Goal: Task Accomplishment & Management: Use online tool/utility

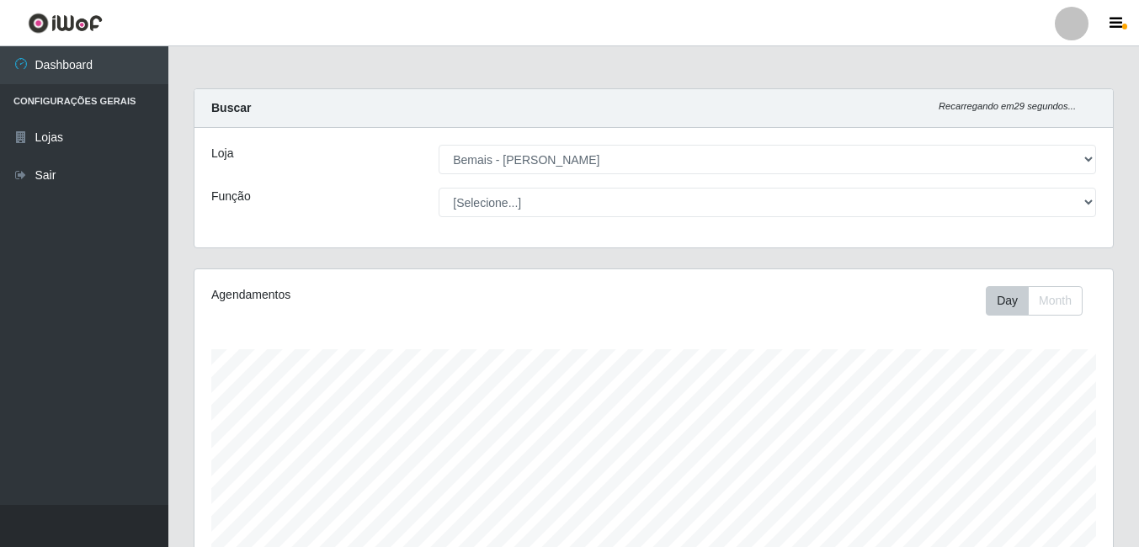
select select "230"
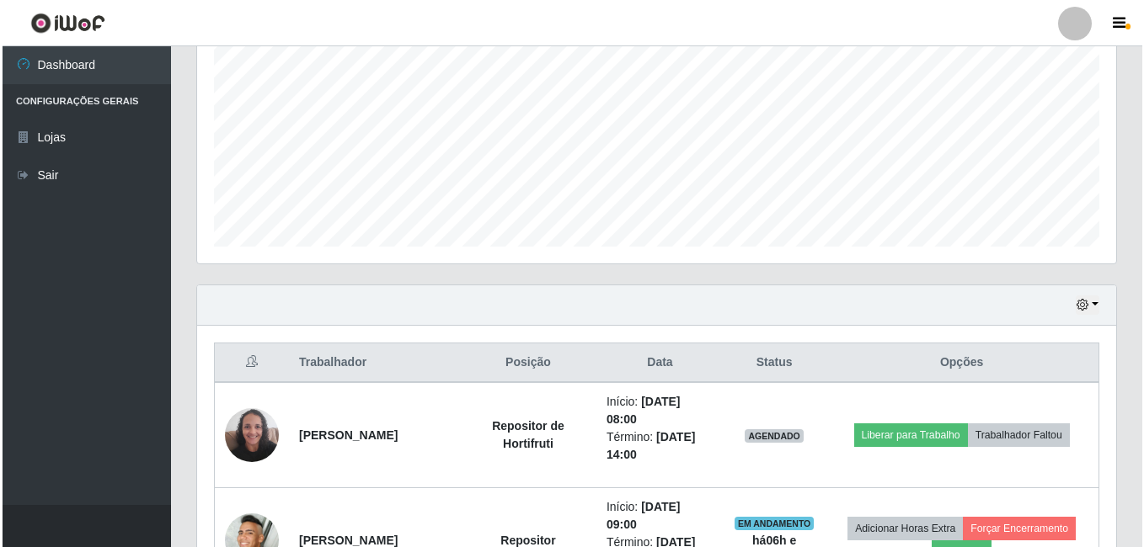
scroll to position [524, 0]
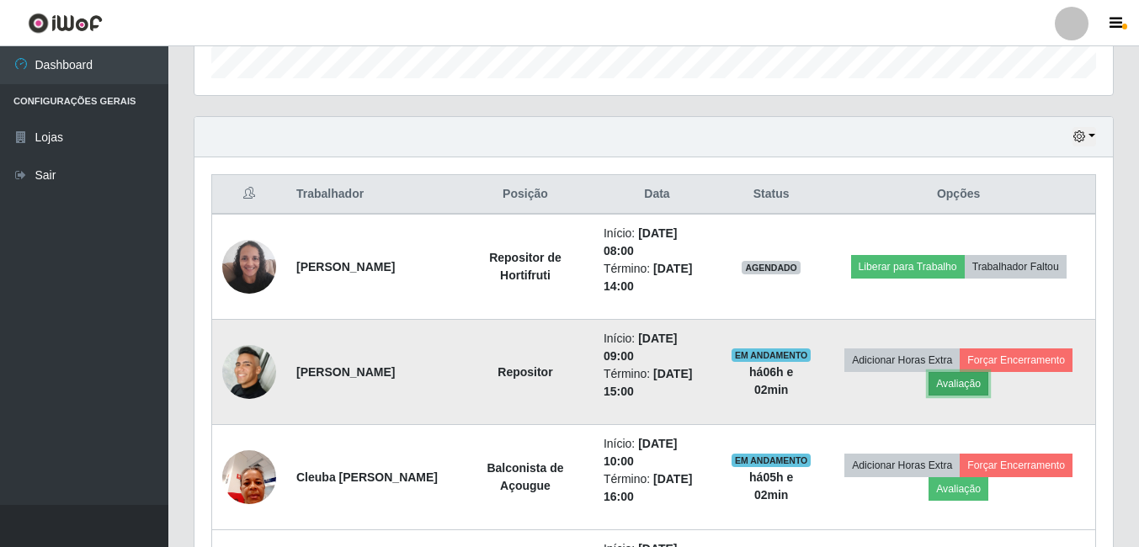
click at [968, 381] on button "Avaliação" at bounding box center [959, 384] width 60 height 24
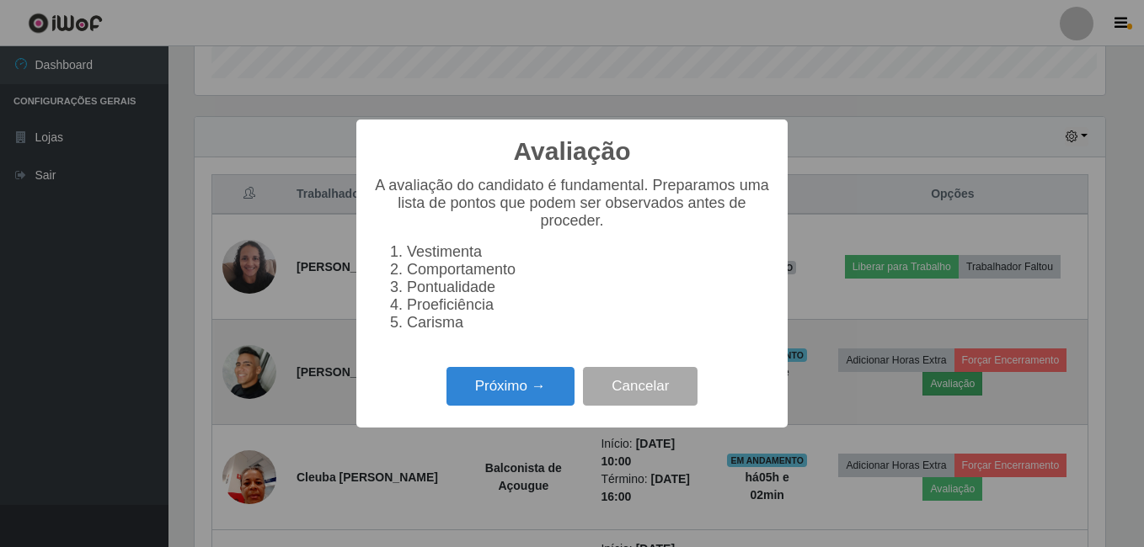
scroll to position [349, 910]
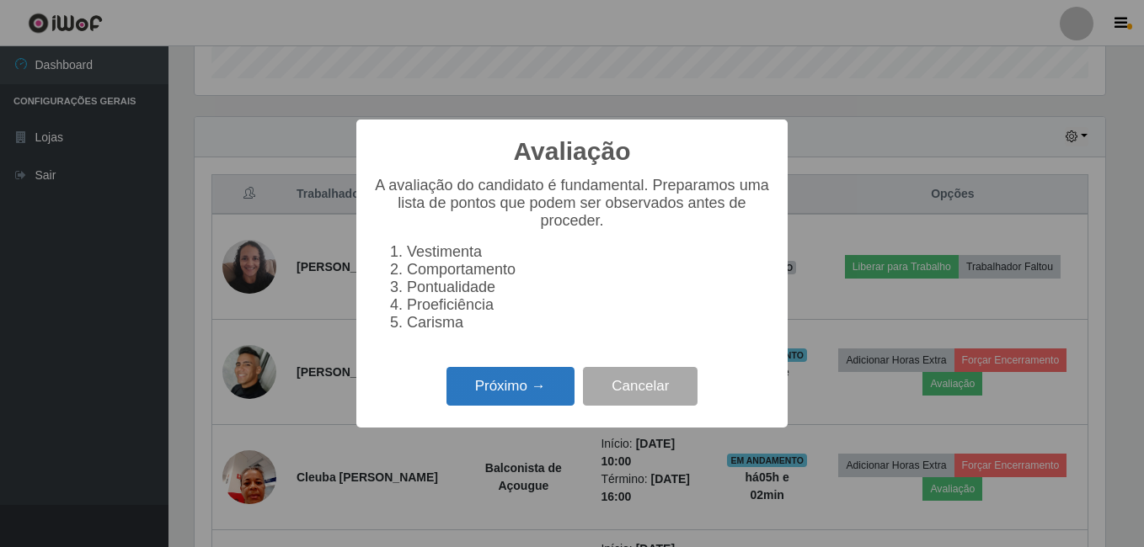
click at [516, 387] on button "Próximo →" at bounding box center [510, 387] width 128 height 40
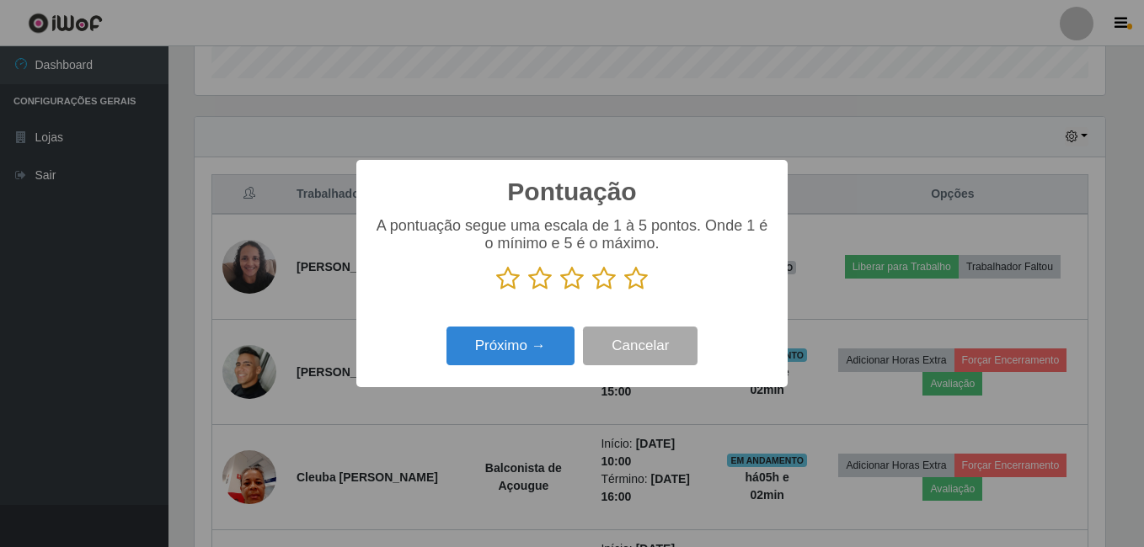
click at [639, 278] on icon at bounding box center [636, 278] width 24 height 25
click at [624, 291] on input "radio" at bounding box center [624, 291] width 0 height 0
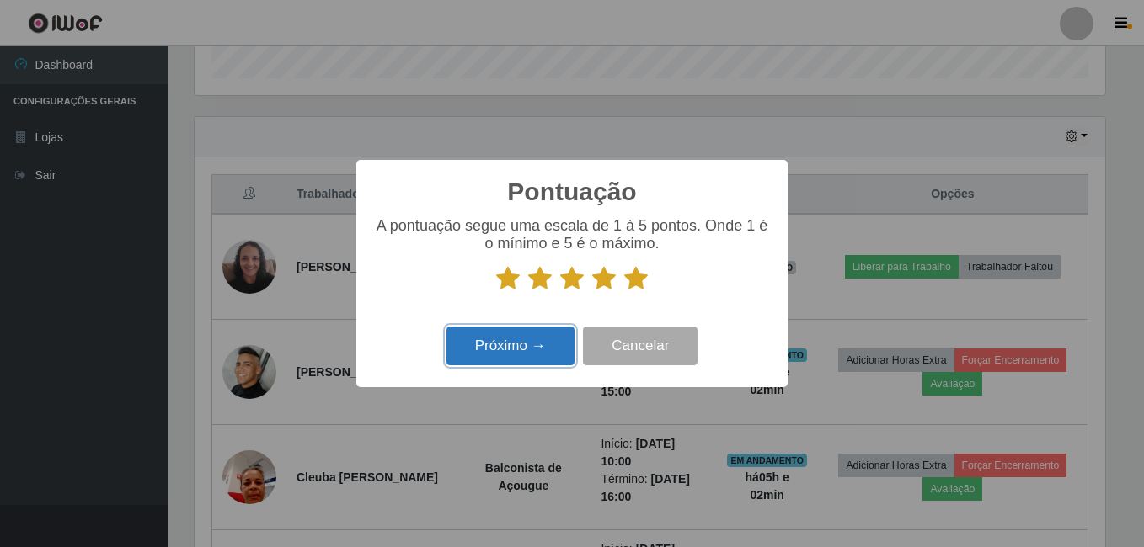
click at [487, 347] on button "Próximo →" at bounding box center [510, 347] width 128 height 40
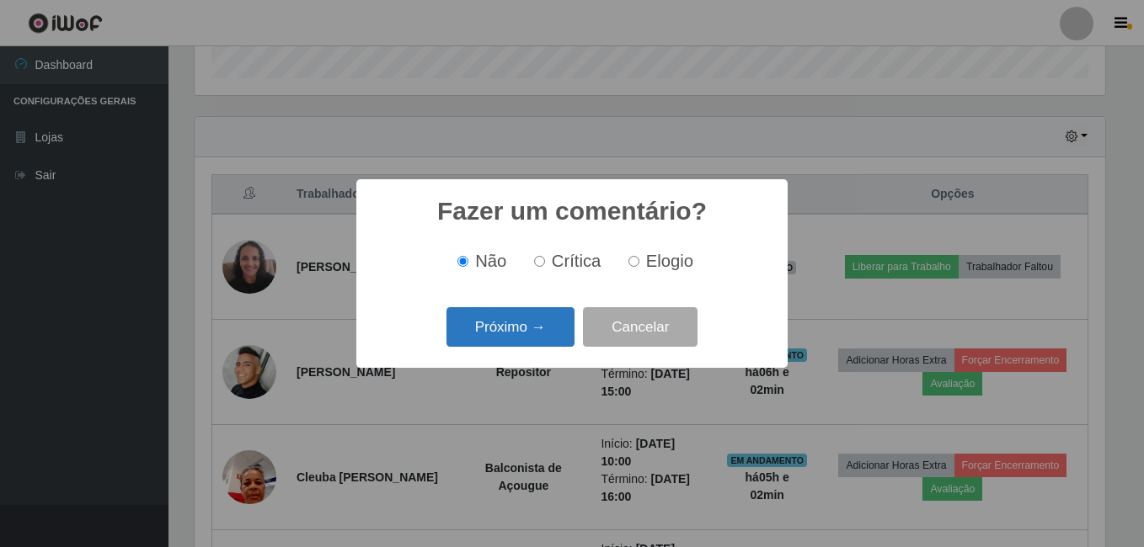
click at [536, 333] on button "Próximo →" at bounding box center [510, 327] width 128 height 40
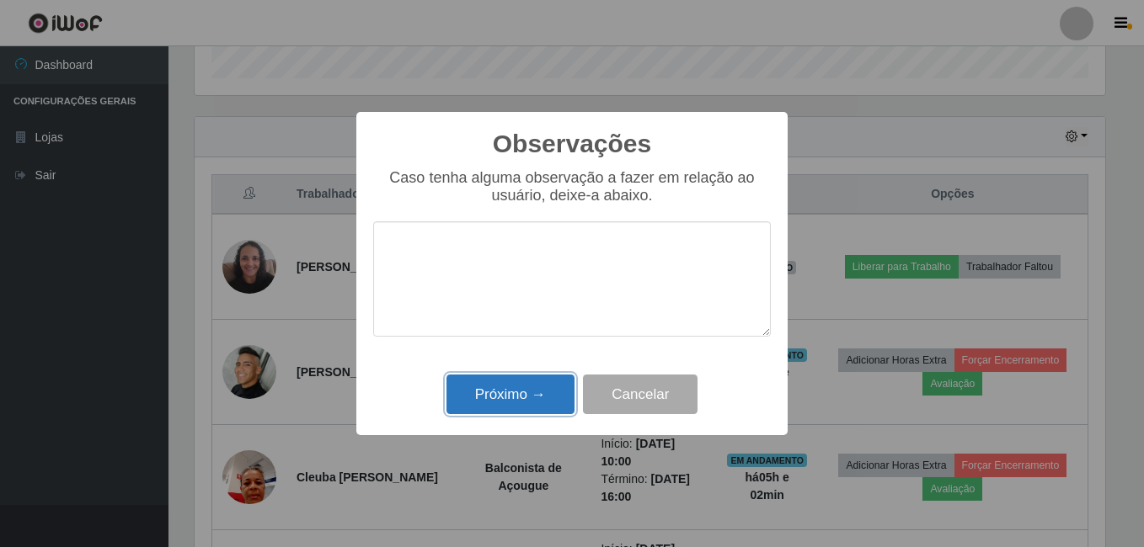
click at [530, 391] on button "Próximo →" at bounding box center [510, 395] width 128 height 40
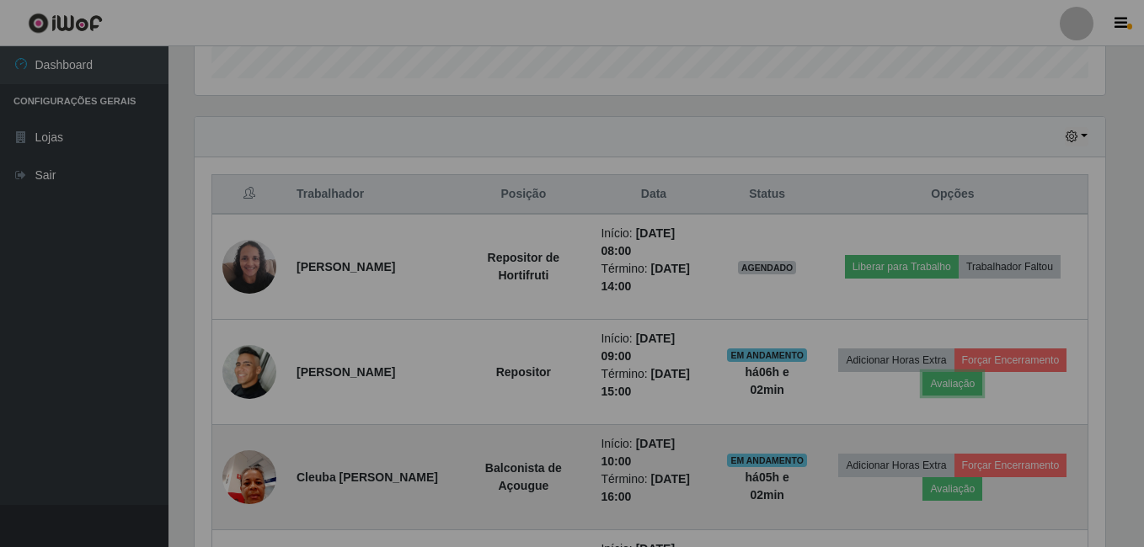
scroll to position [349, 919]
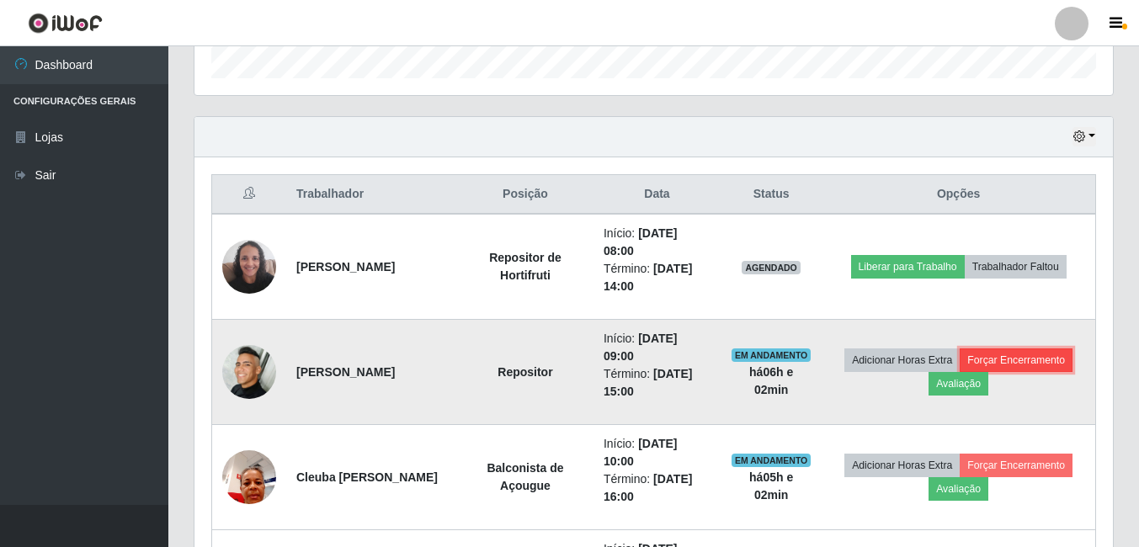
click at [1026, 357] on button "Forçar Encerramento" at bounding box center [1016, 361] width 113 height 24
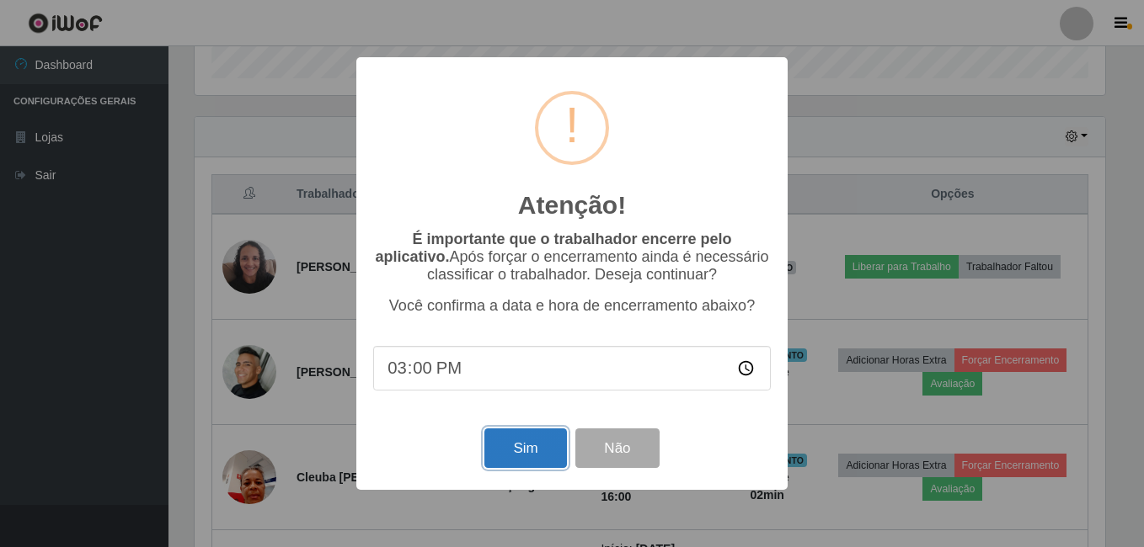
click at [507, 442] on button "Sim" at bounding box center [525, 449] width 82 height 40
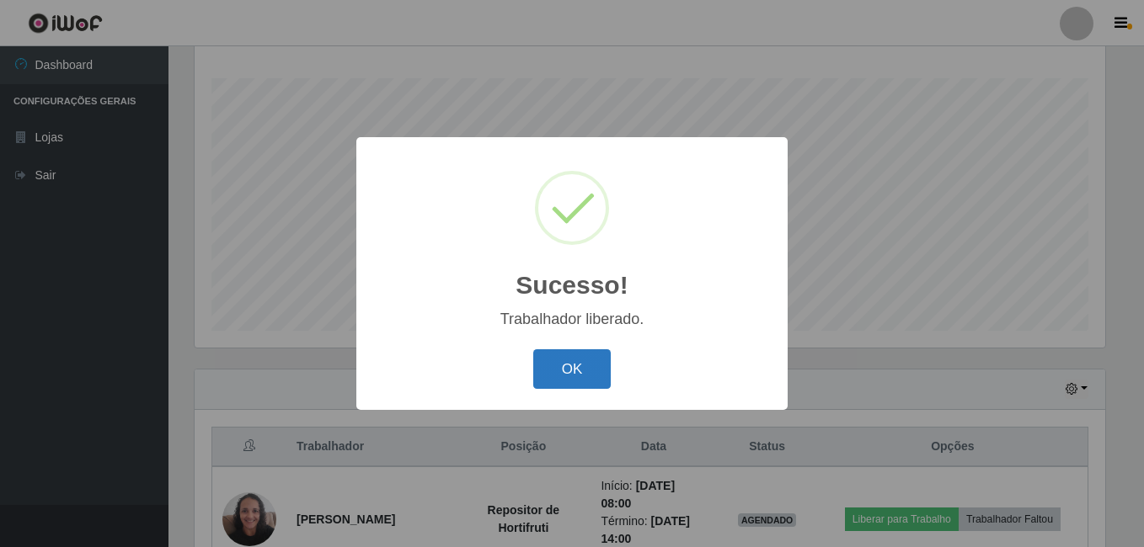
click at [581, 372] on button "OK" at bounding box center [572, 369] width 78 height 40
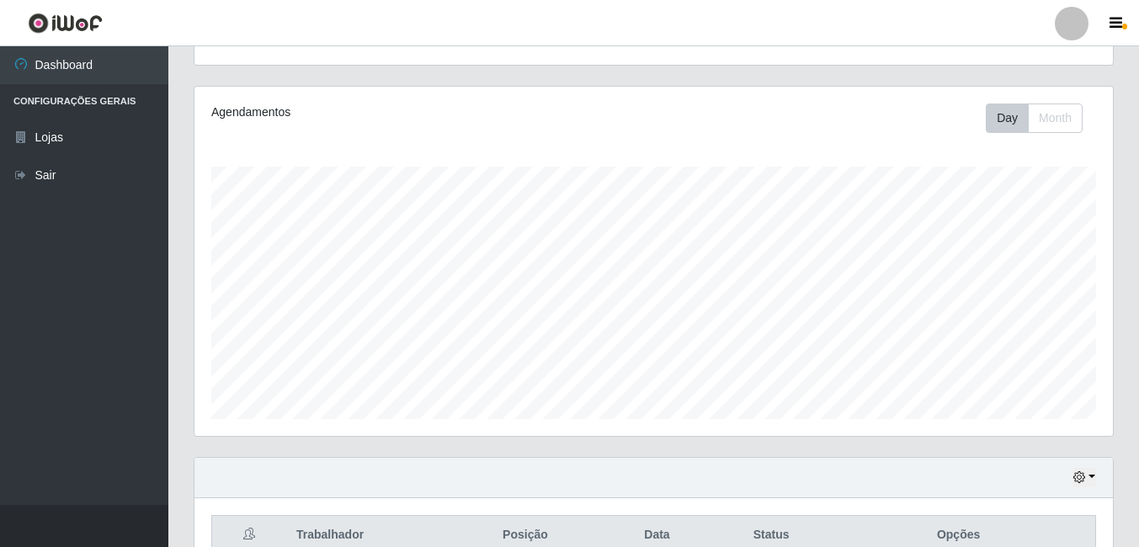
scroll to position [19, 0]
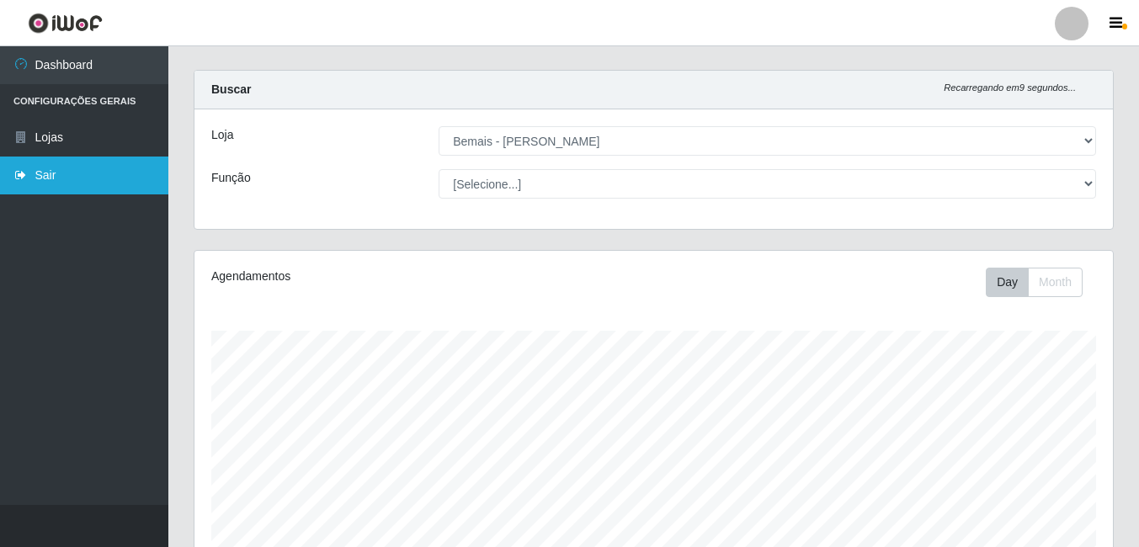
click at [8, 168] on link "Sair" at bounding box center [84, 176] width 168 height 38
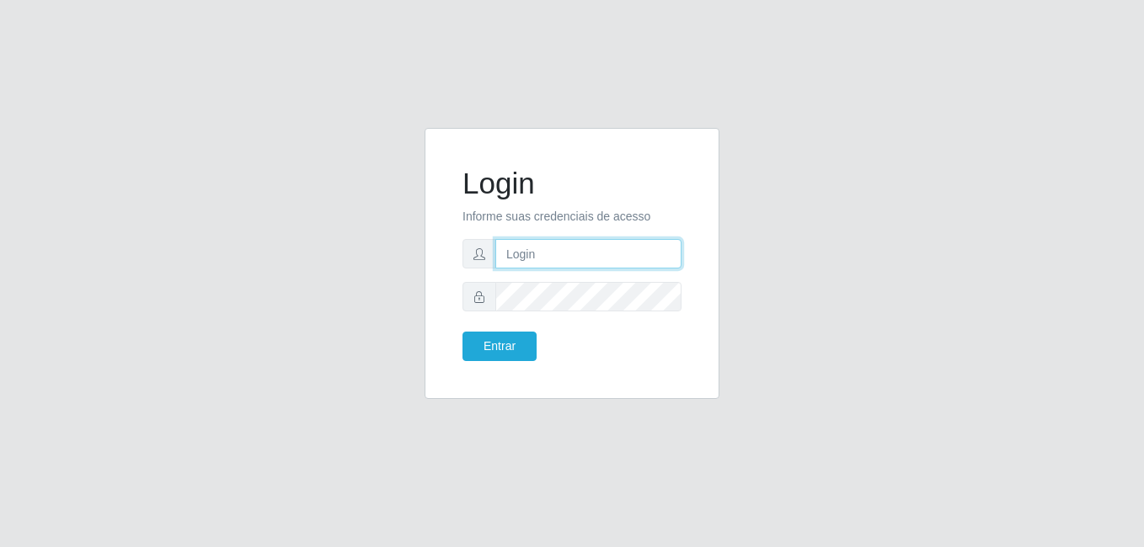
type input "gyovana@bemais"
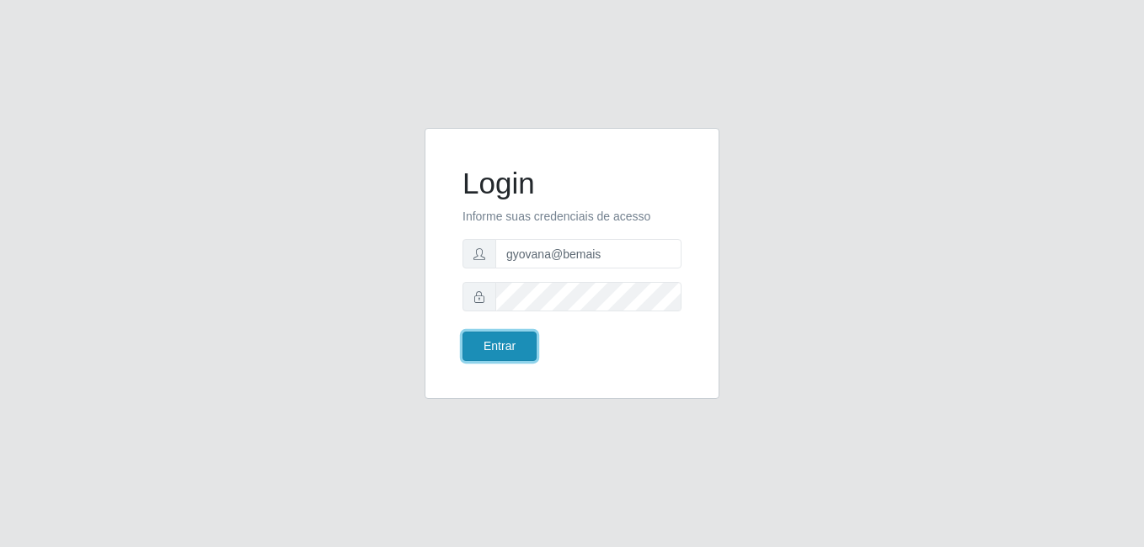
click at [503, 335] on button "Entrar" at bounding box center [499, 346] width 74 height 29
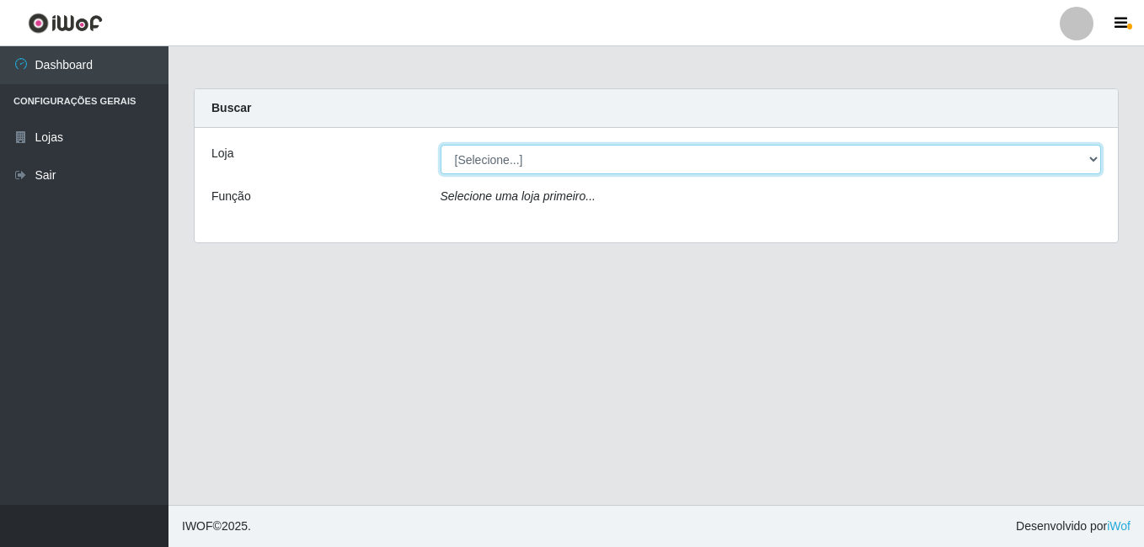
click at [559, 166] on select "[Selecione...] [PERSON_NAME]" at bounding box center [770, 159] width 661 height 29
select select "230"
click at [440, 145] on select "[Selecione...] [PERSON_NAME]" at bounding box center [770, 159] width 661 height 29
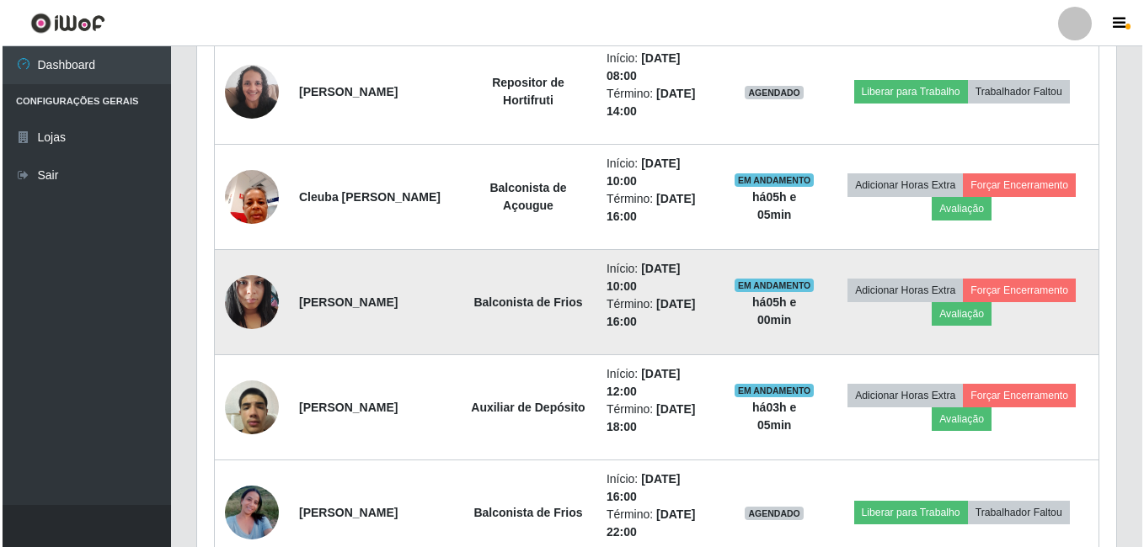
scroll to position [674, 0]
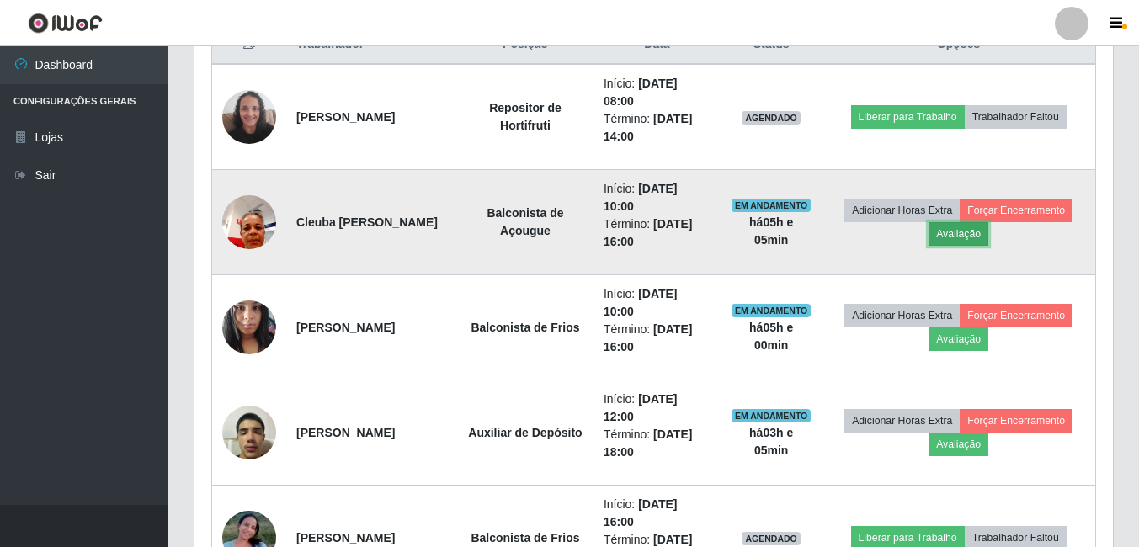
click at [963, 237] on button "Avaliação" at bounding box center [959, 234] width 60 height 24
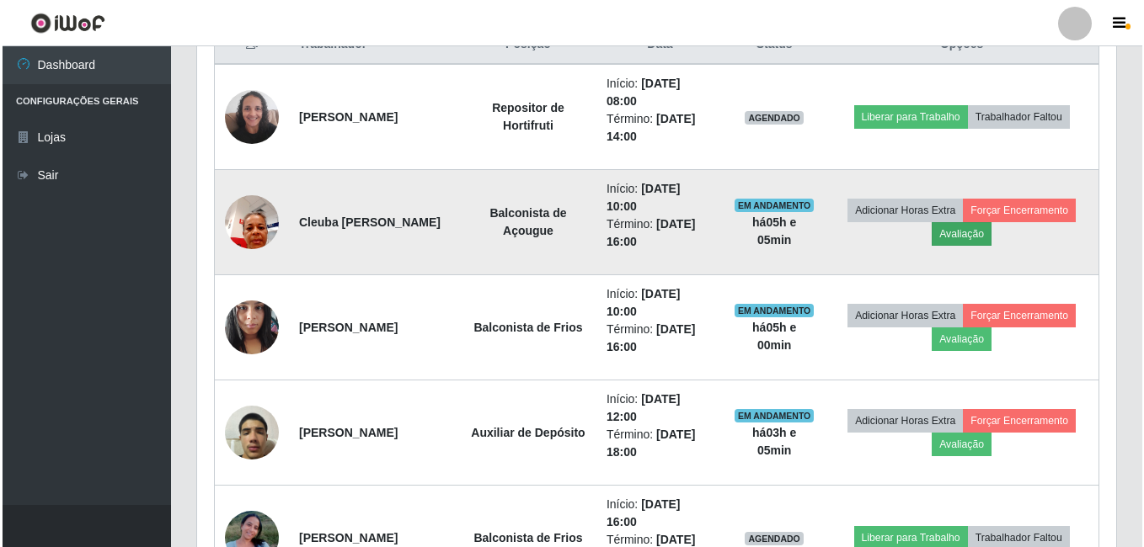
scroll to position [349, 910]
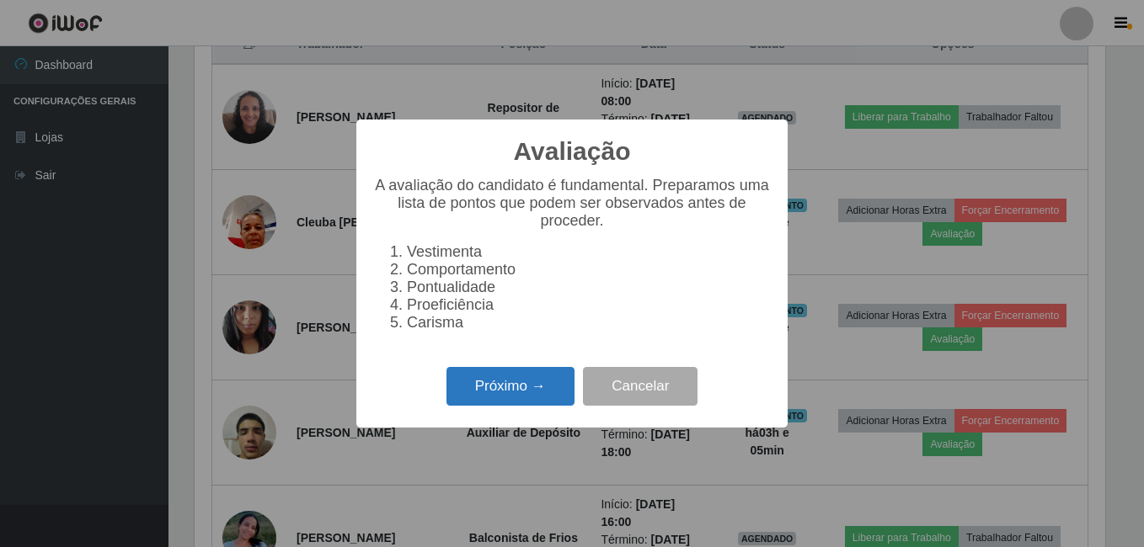
click at [465, 407] on button "Próximo →" at bounding box center [510, 387] width 128 height 40
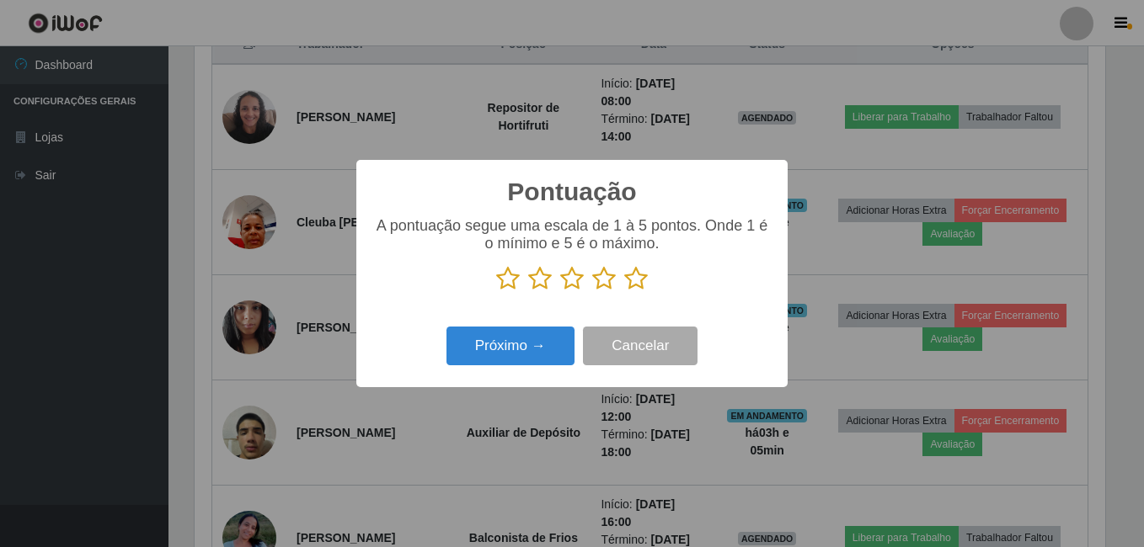
click at [630, 289] on icon at bounding box center [636, 278] width 24 height 25
click at [624, 291] on input "radio" at bounding box center [624, 291] width 0 height 0
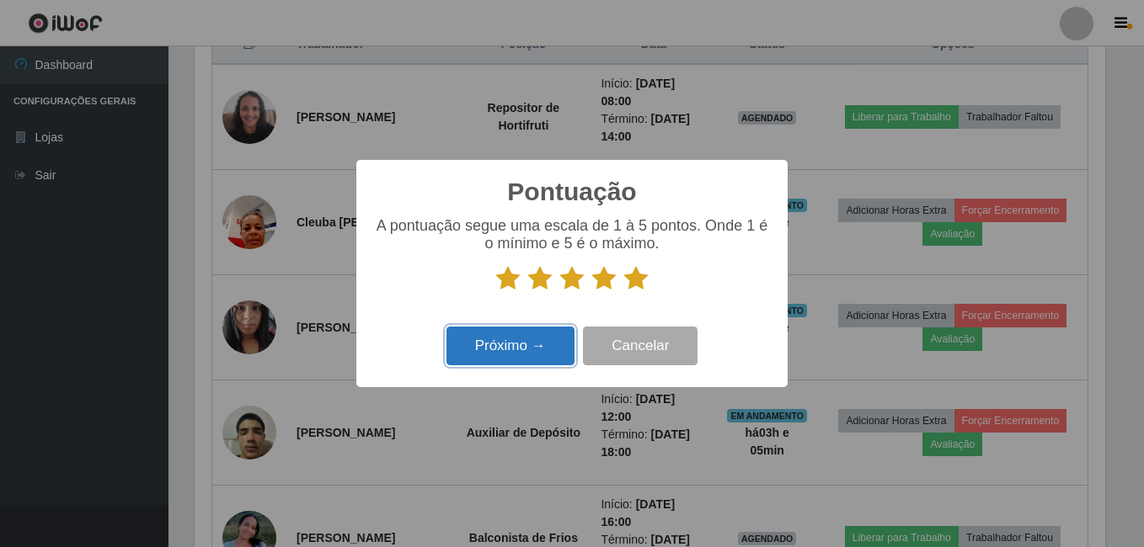
click at [520, 347] on button "Próximo →" at bounding box center [510, 347] width 128 height 40
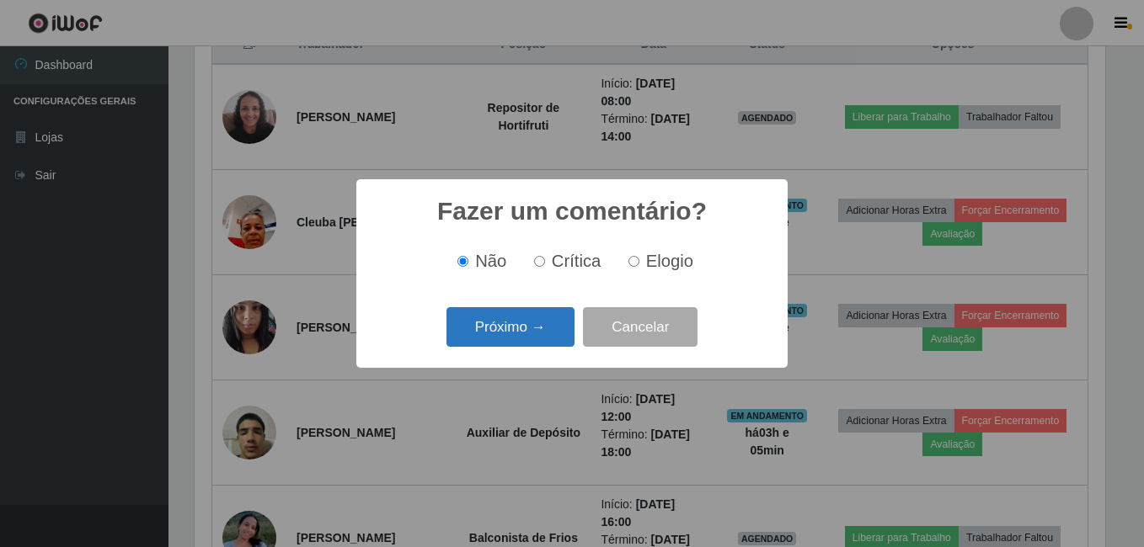
click at [509, 333] on button "Próximo →" at bounding box center [510, 327] width 128 height 40
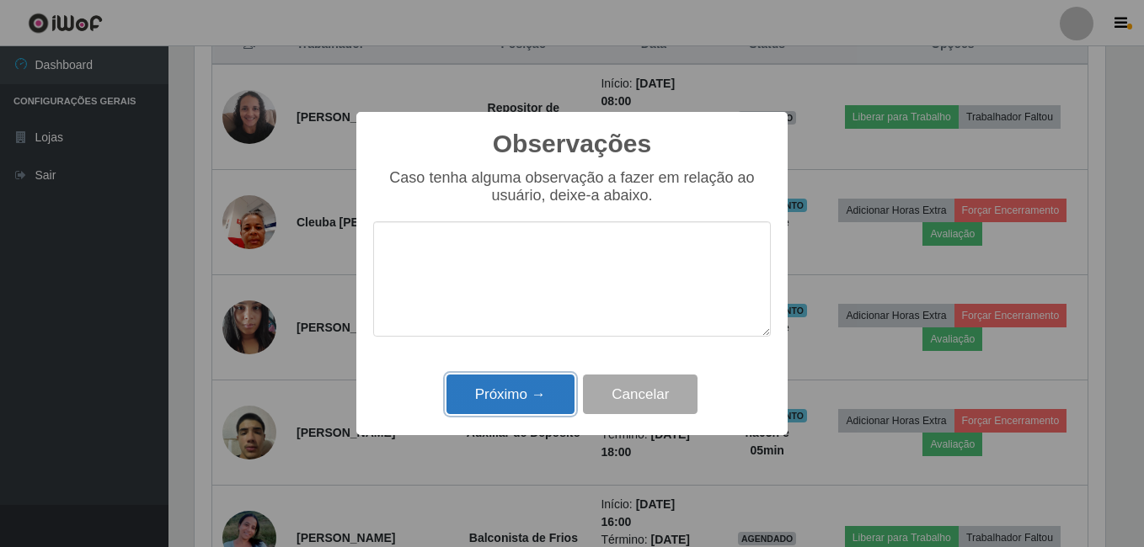
click at [537, 381] on button "Próximo →" at bounding box center [510, 395] width 128 height 40
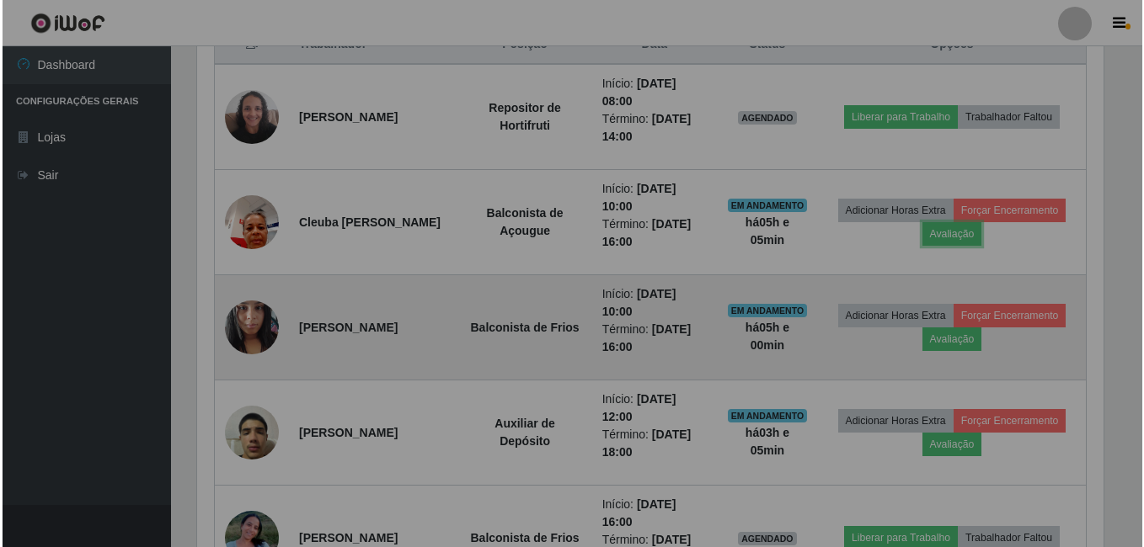
scroll to position [349, 919]
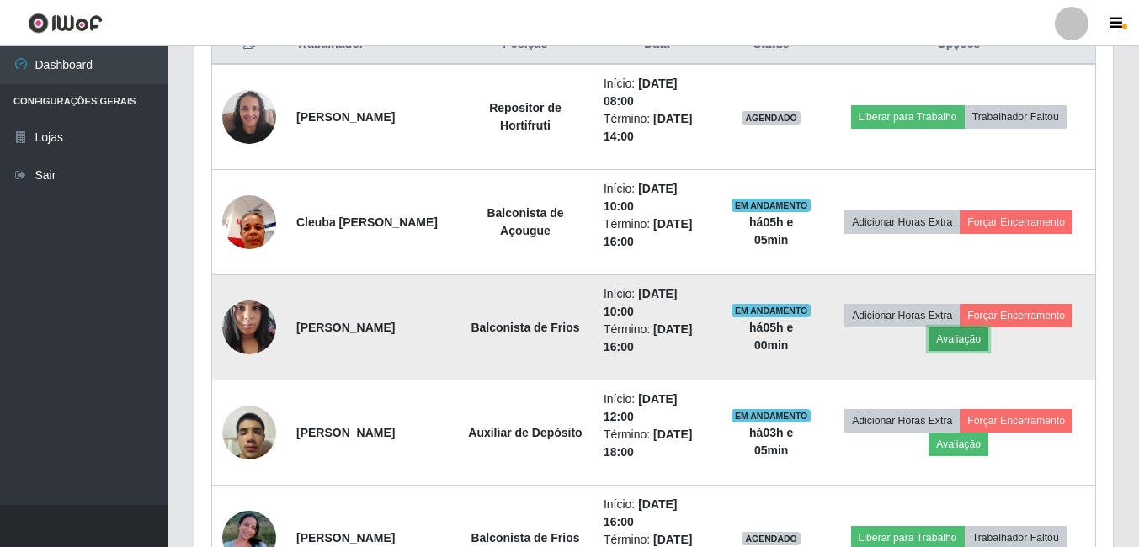
click at [972, 339] on button "Avaliação" at bounding box center [959, 340] width 60 height 24
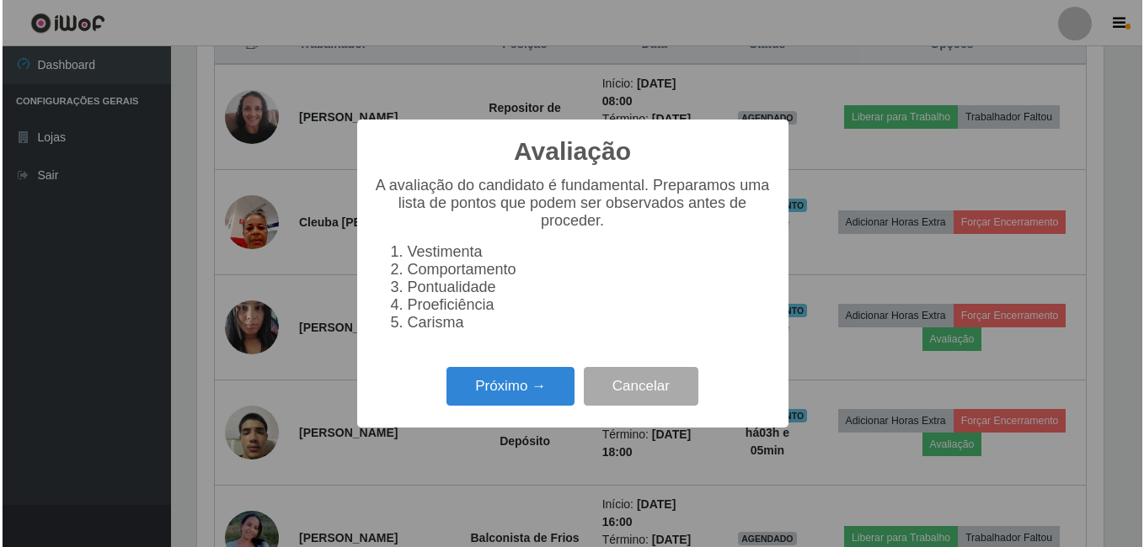
scroll to position [349, 910]
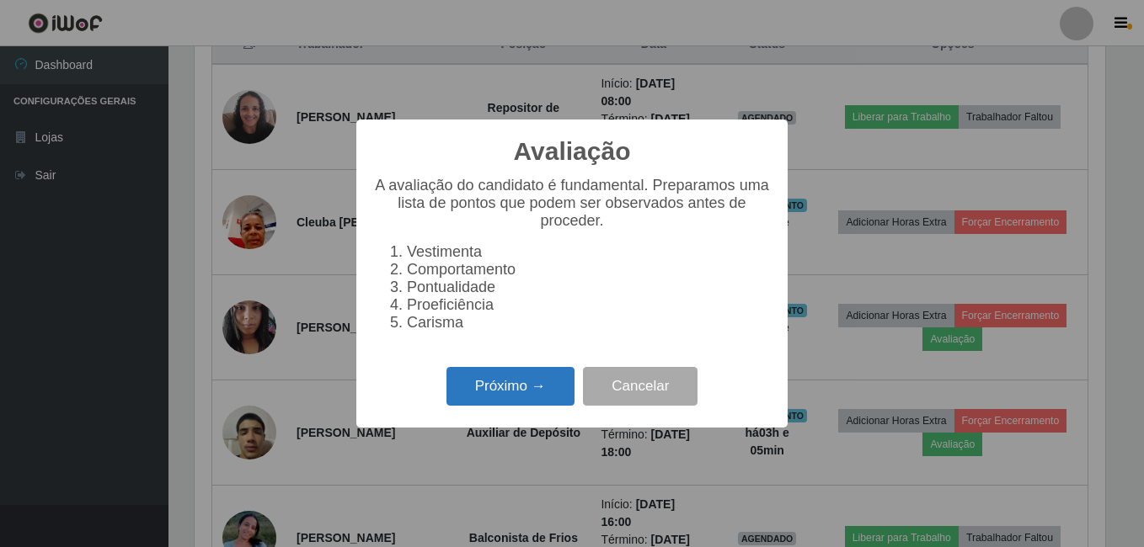
click at [536, 392] on button "Próximo →" at bounding box center [510, 387] width 128 height 40
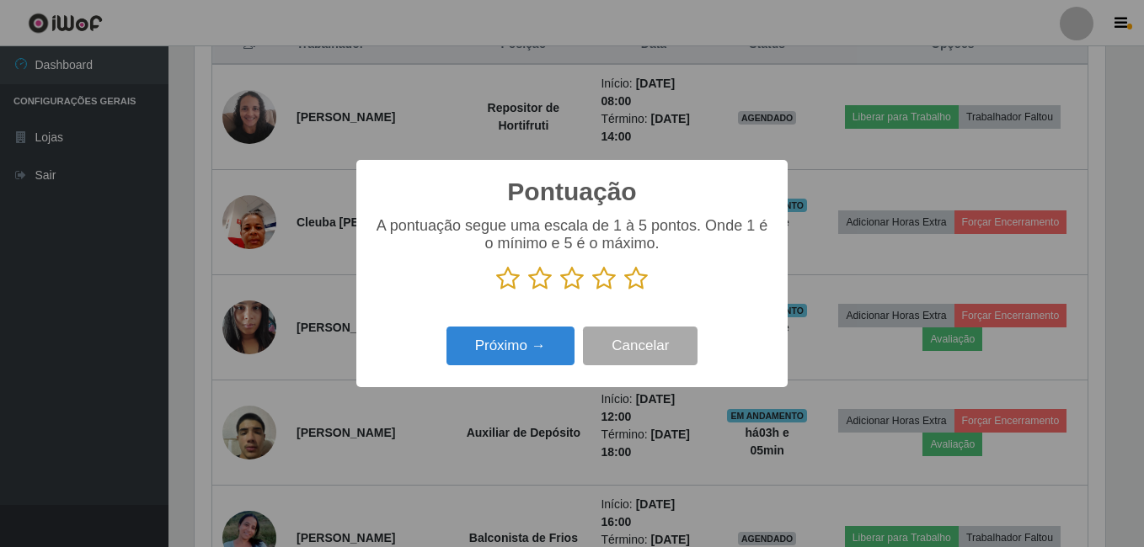
scroll to position [841699, 841138]
click at [629, 280] on icon at bounding box center [636, 278] width 24 height 25
click at [624, 291] on input "radio" at bounding box center [624, 291] width 0 height 0
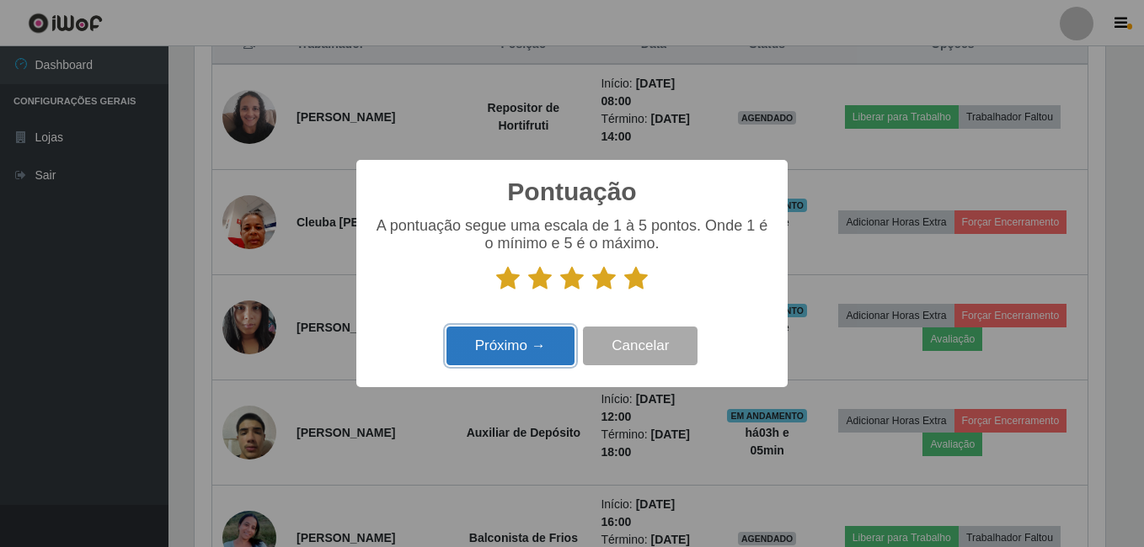
click at [539, 337] on button "Próximo →" at bounding box center [510, 347] width 128 height 40
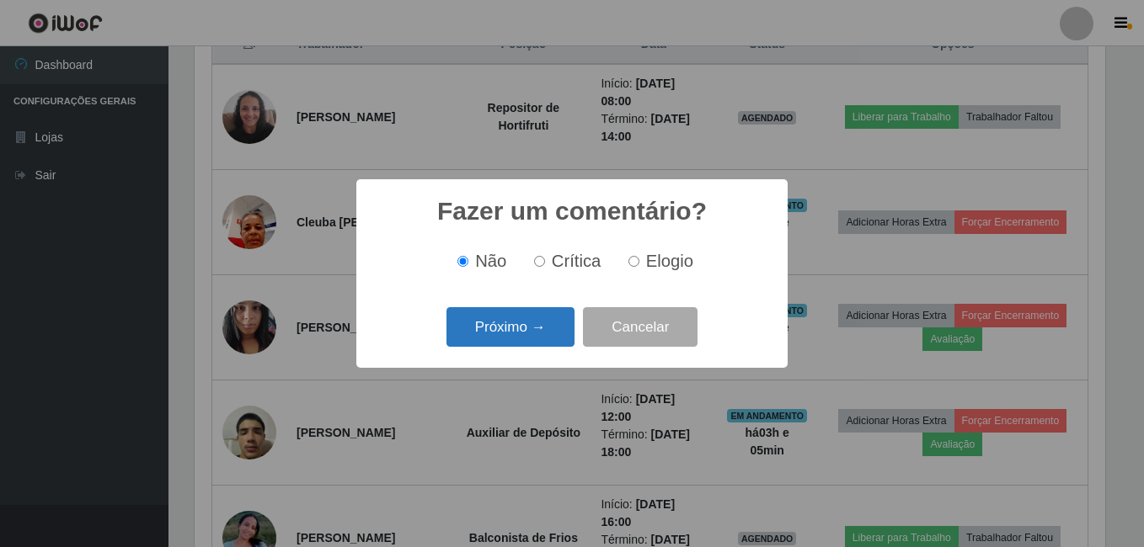
click at [498, 329] on button "Próximo →" at bounding box center [510, 327] width 128 height 40
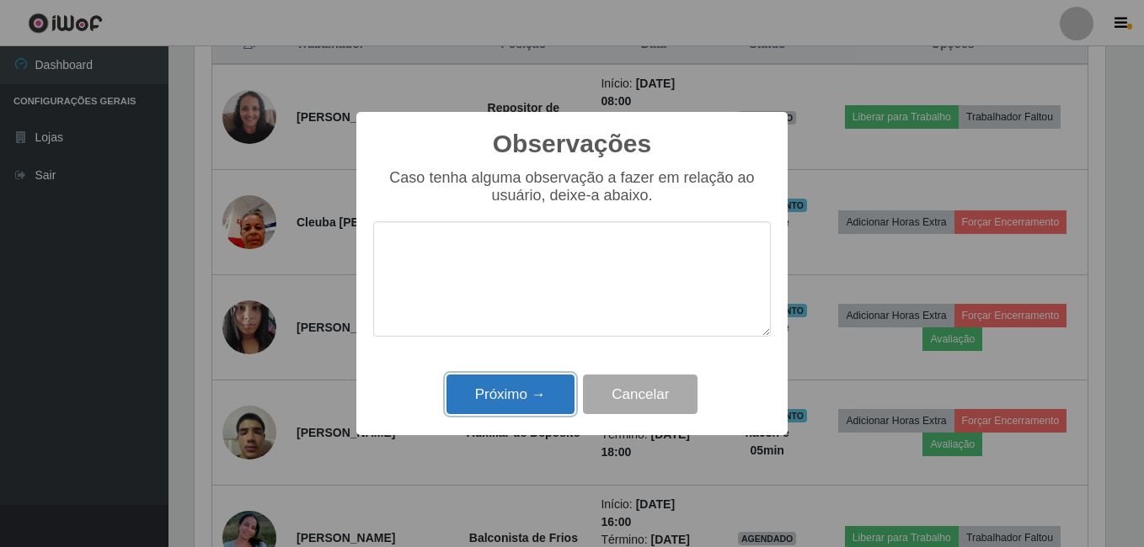
click at [525, 387] on button "Próximo →" at bounding box center [510, 395] width 128 height 40
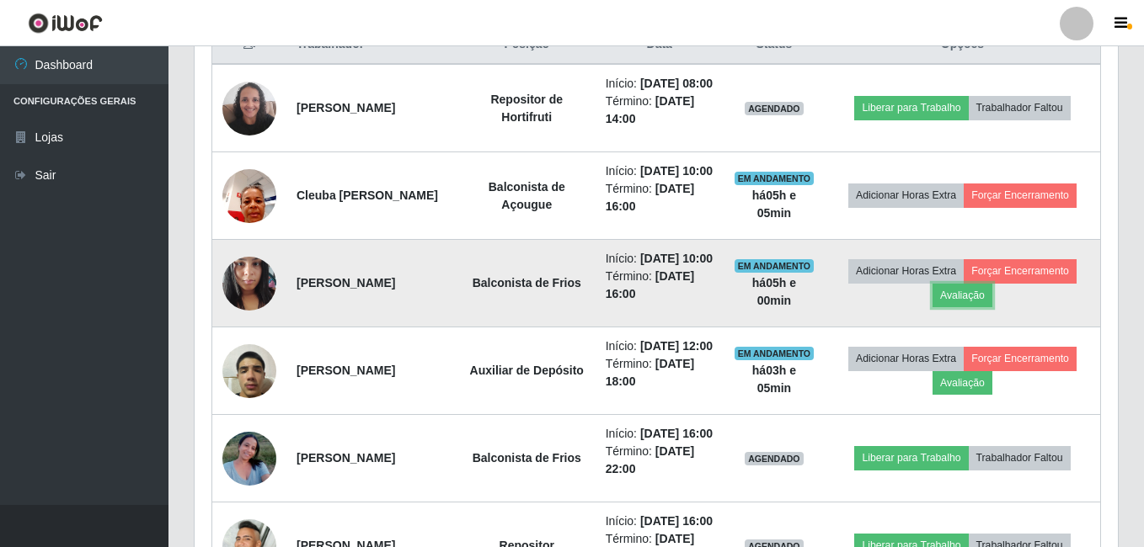
scroll to position [349, 919]
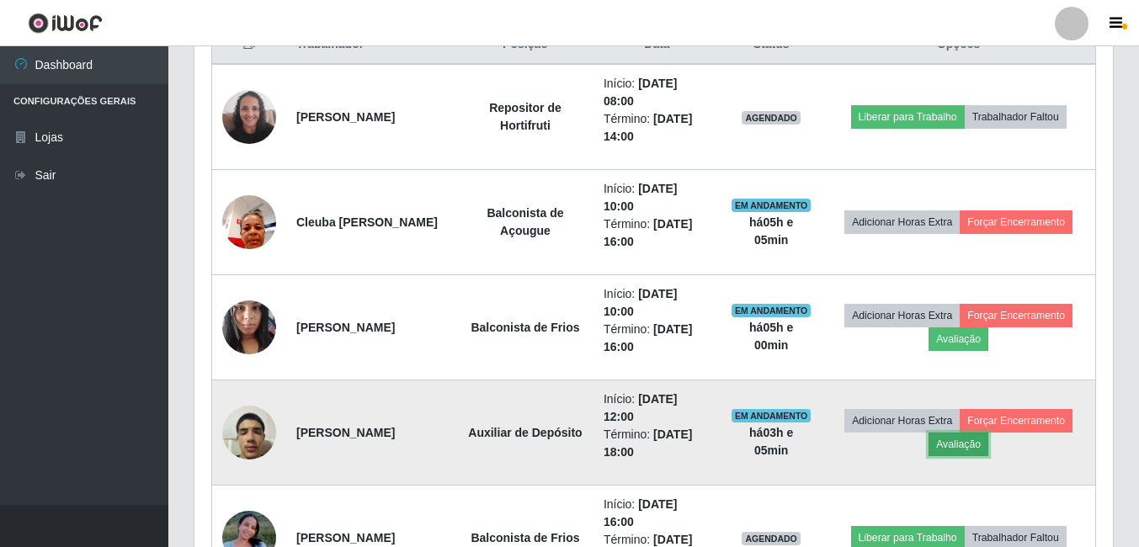
click at [981, 450] on button "Avaliação" at bounding box center [959, 445] width 60 height 24
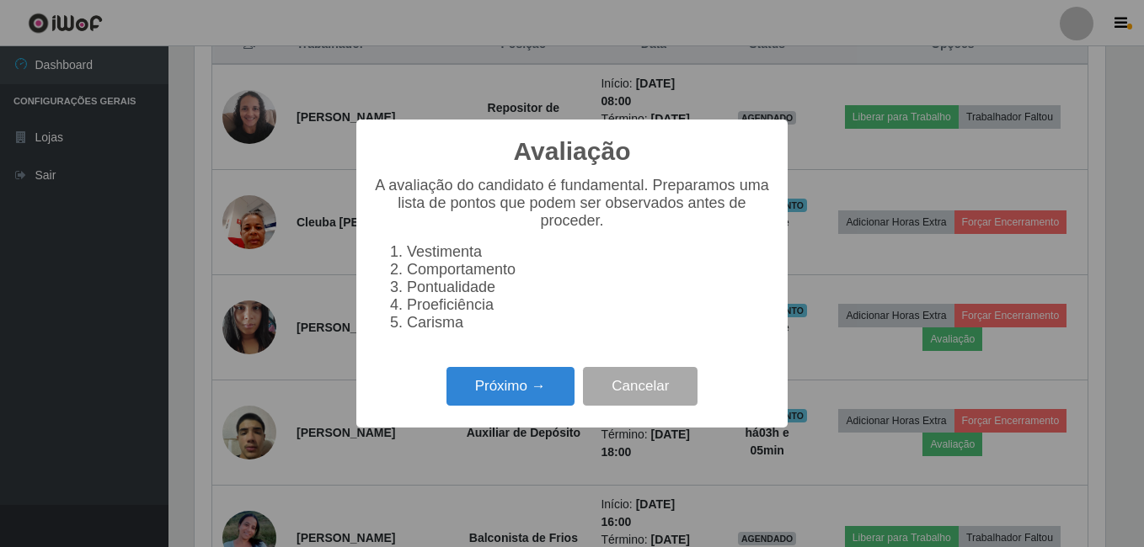
scroll to position [349, 910]
click at [509, 397] on button "Próximo →" at bounding box center [510, 387] width 128 height 40
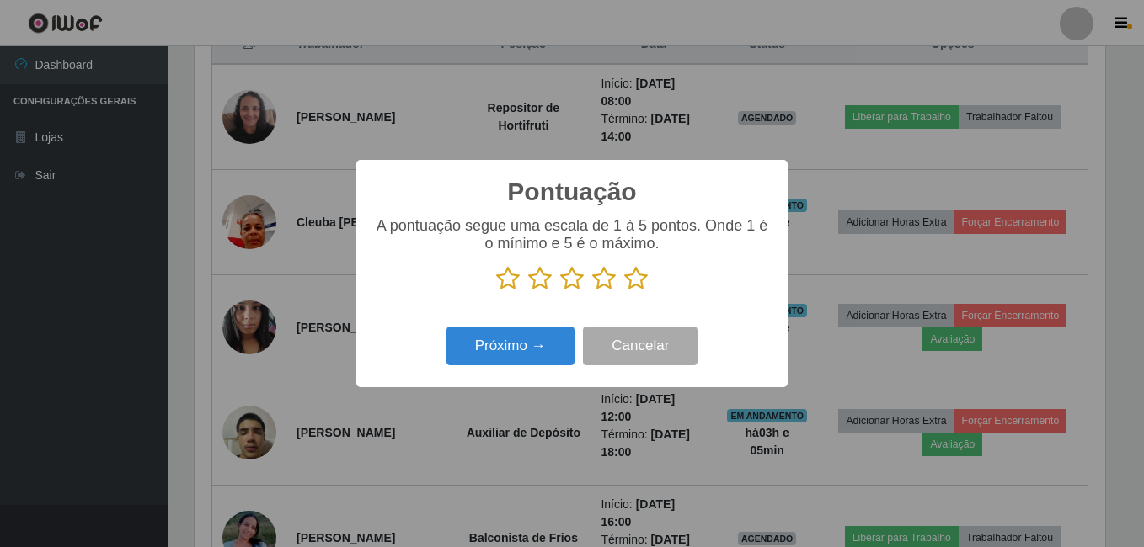
scroll to position [841699, 841138]
click at [640, 284] on icon at bounding box center [636, 278] width 24 height 25
click at [624, 291] on input "radio" at bounding box center [624, 291] width 0 height 0
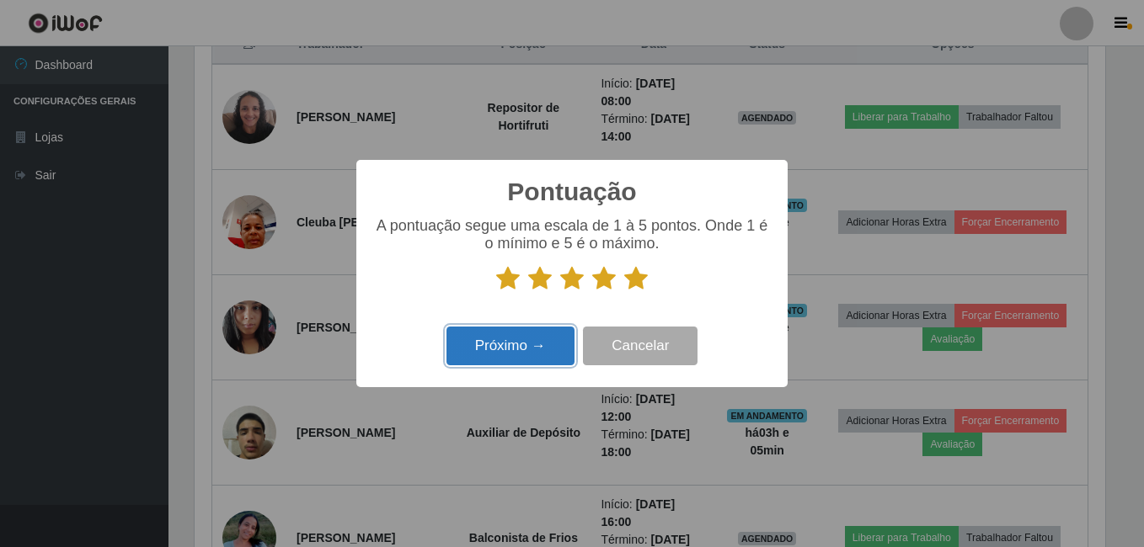
click at [530, 352] on button "Próximo →" at bounding box center [510, 347] width 128 height 40
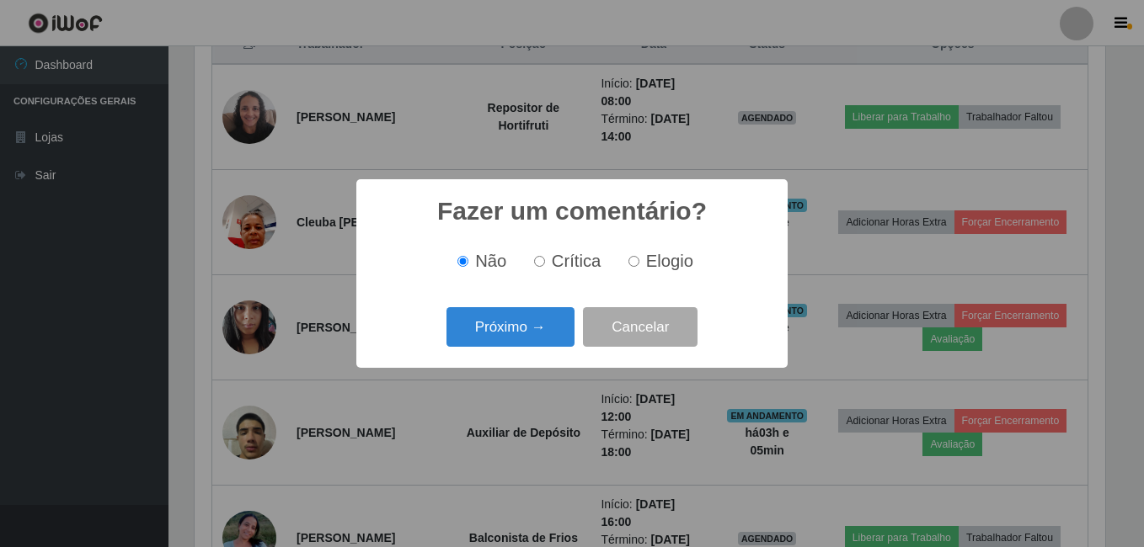
click at [514, 339] on button "Próximo →" at bounding box center [510, 327] width 128 height 40
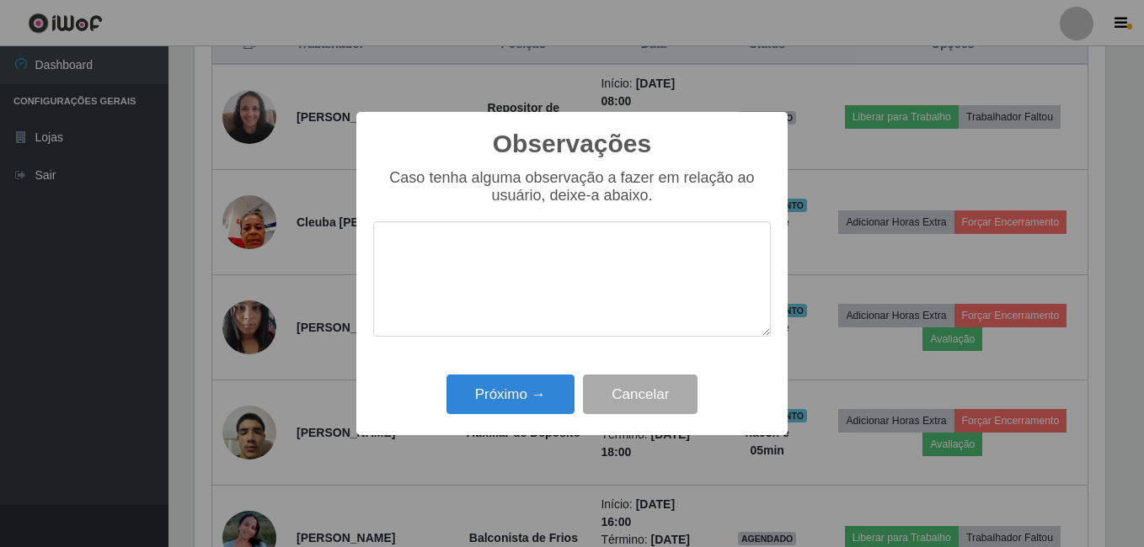
click at [516, 375] on div "Próximo → Cancelar" at bounding box center [571, 395] width 397 height 48
click at [514, 386] on button "Próximo →" at bounding box center [510, 395] width 128 height 40
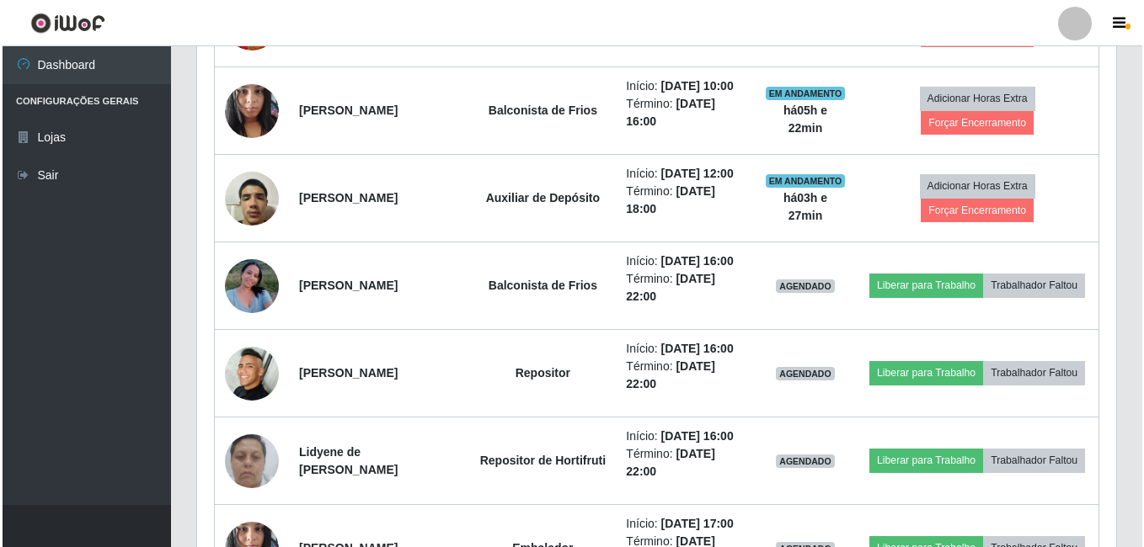
scroll to position [817, 0]
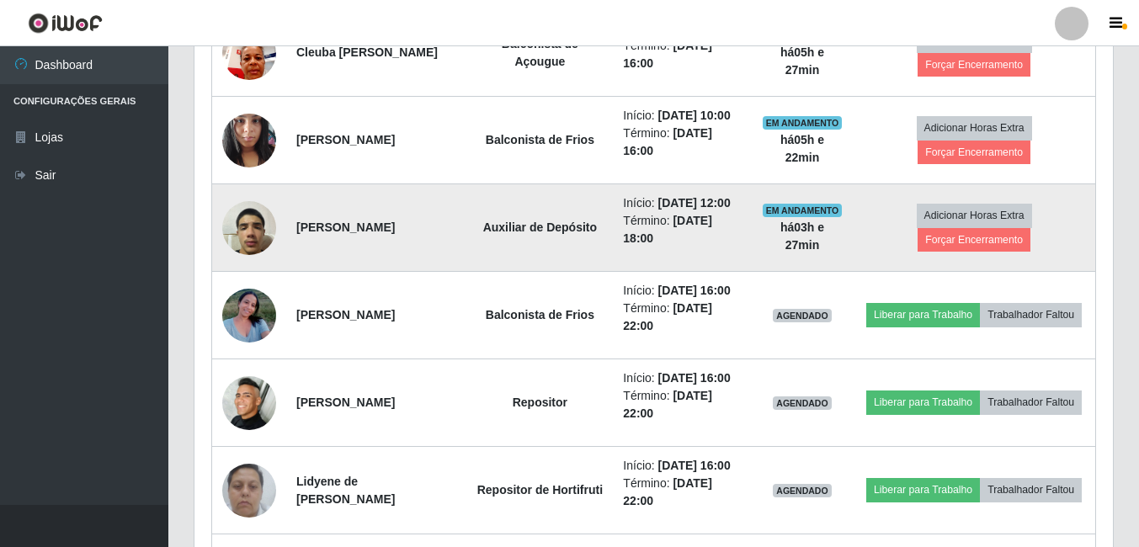
click at [244, 220] on img at bounding box center [249, 228] width 54 height 72
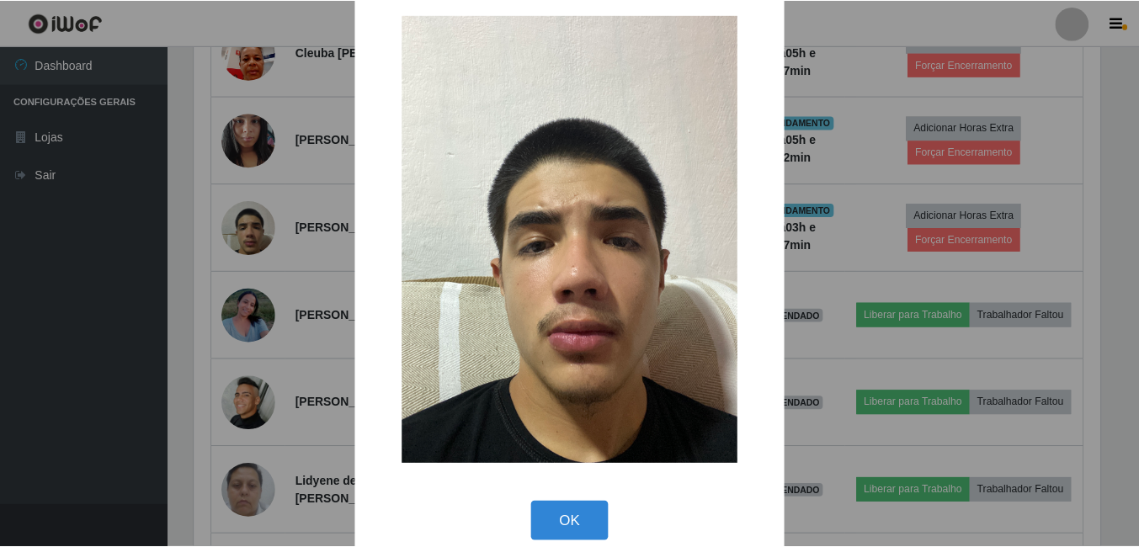
scroll to position [49, 0]
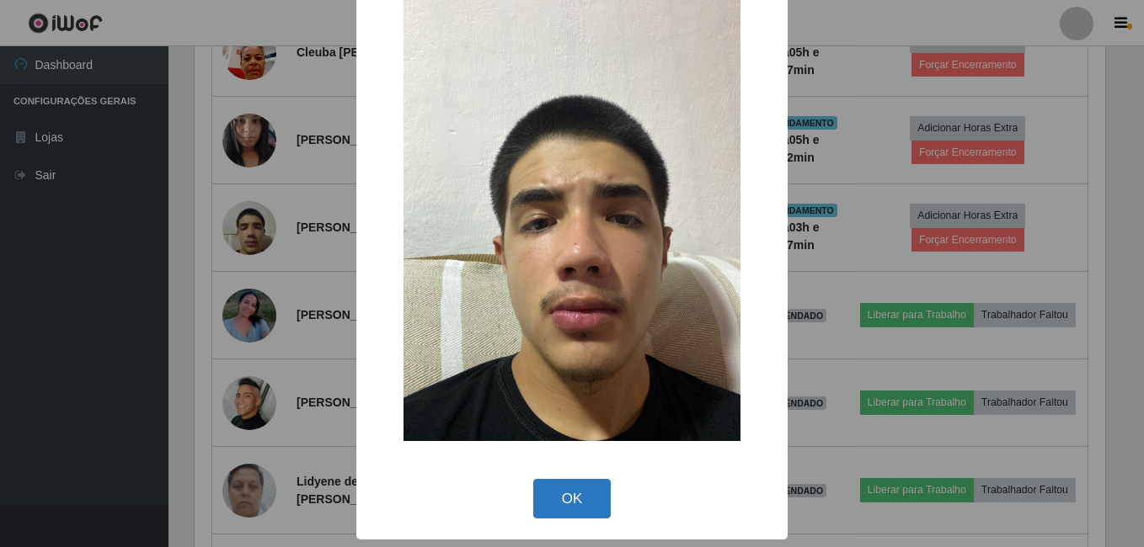
click at [555, 498] on button "OK" at bounding box center [572, 499] width 78 height 40
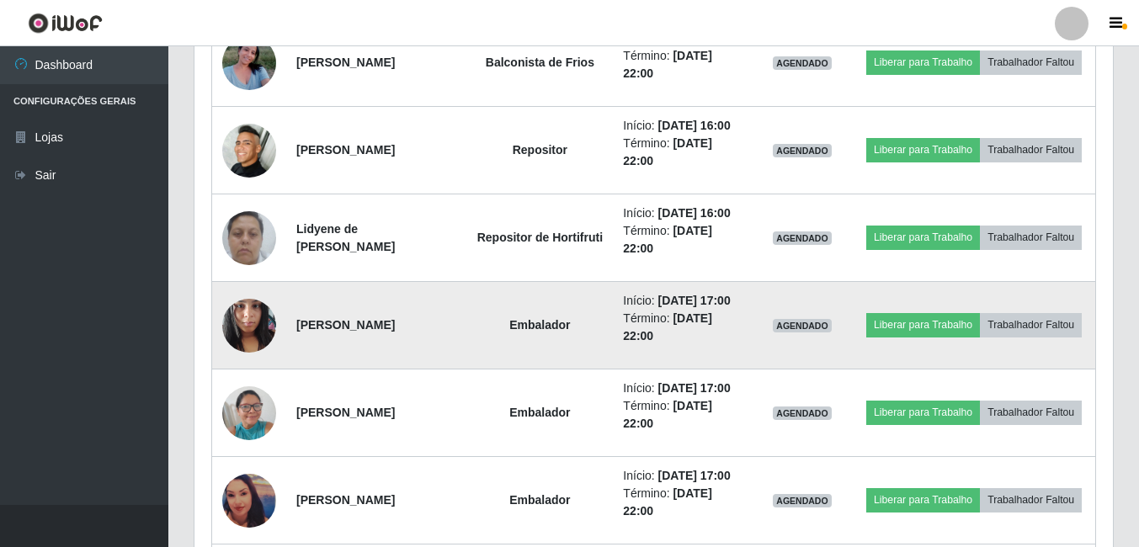
scroll to position [985, 0]
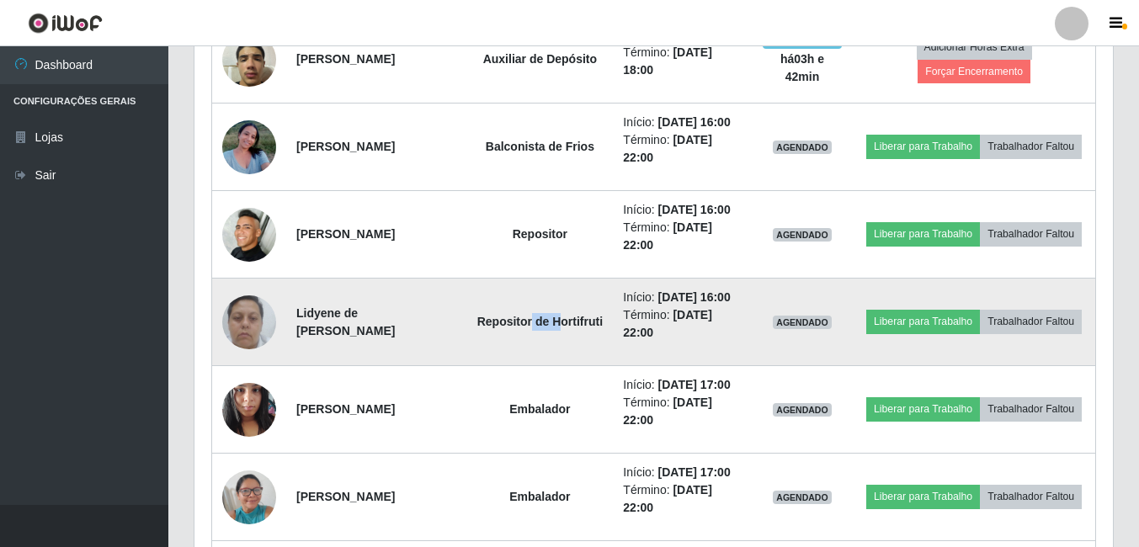
drag, startPoint x: 552, startPoint y: 321, endPoint x: 518, endPoint y: 340, distance: 38.9
click at [518, 340] on td "Repositor de Hortifruti" at bounding box center [539, 323] width 147 height 88
drag, startPoint x: 518, startPoint y: 340, endPoint x: 558, endPoint y: 341, distance: 40.4
click at [558, 341] on td "Repositor de Hortifruti" at bounding box center [539, 323] width 147 height 88
click at [248, 328] on img at bounding box center [249, 322] width 54 height 72
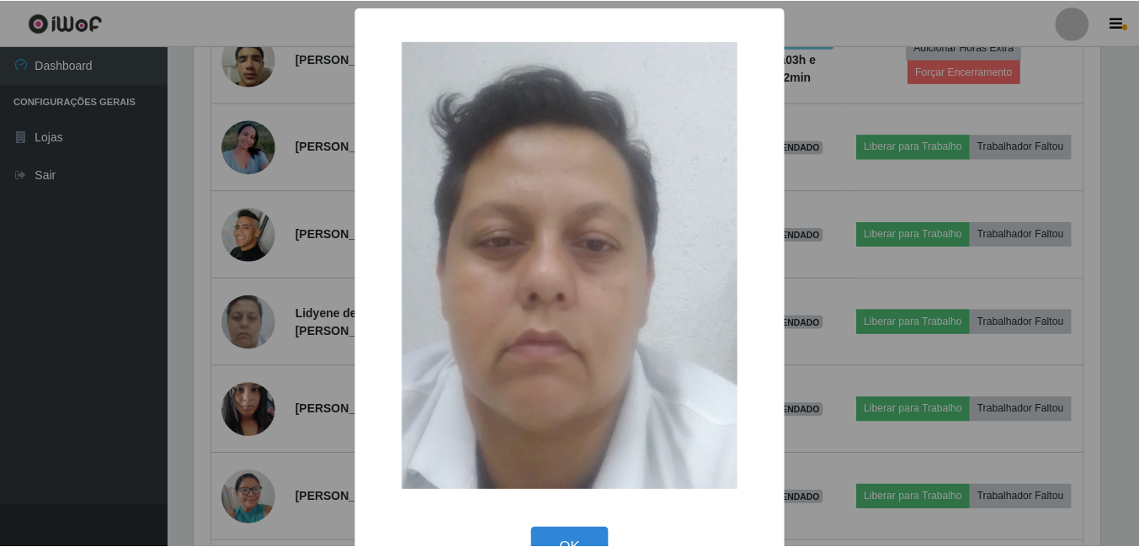
scroll to position [49, 0]
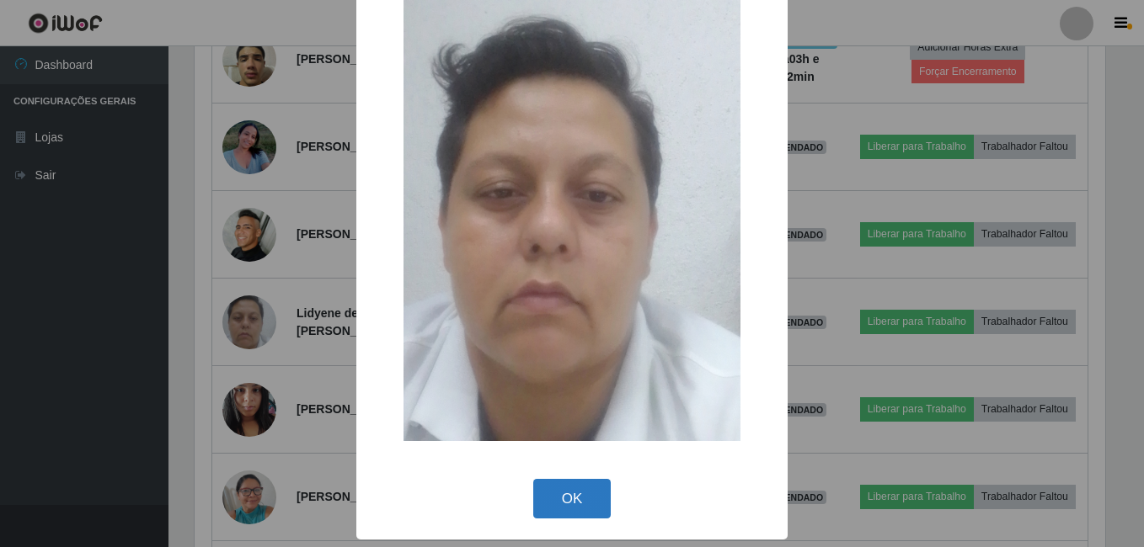
click at [567, 503] on button "OK" at bounding box center [572, 499] width 78 height 40
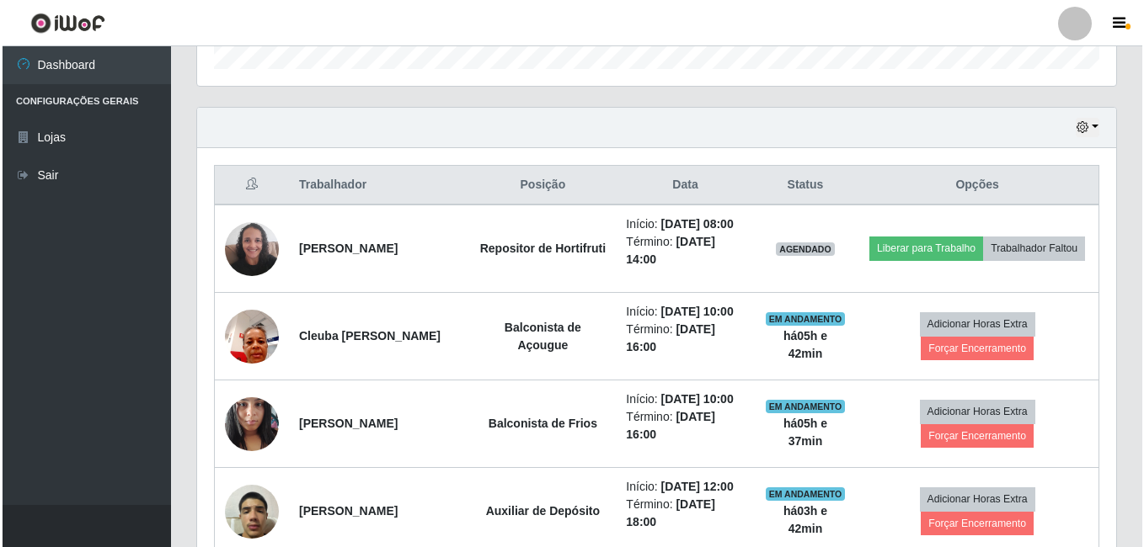
scroll to position [480, 0]
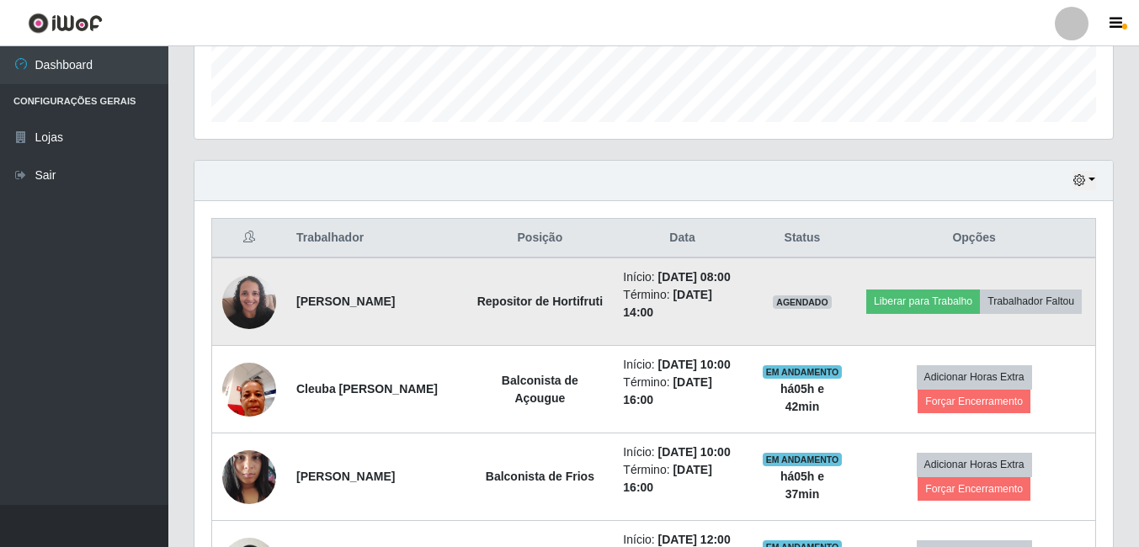
click at [243, 295] on img at bounding box center [249, 302] width 54 height 72
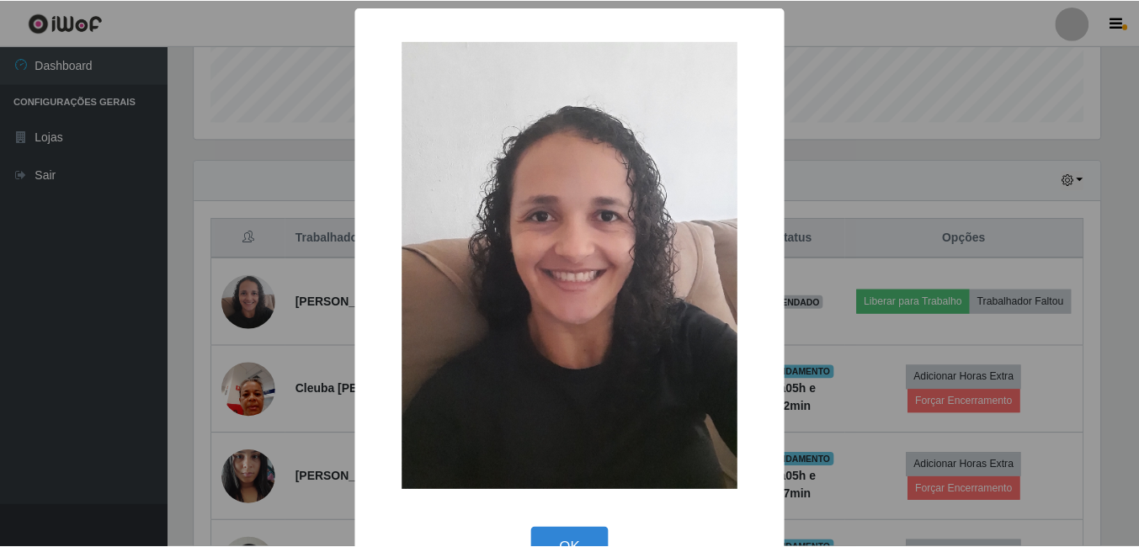
scroll to position [49, 0]
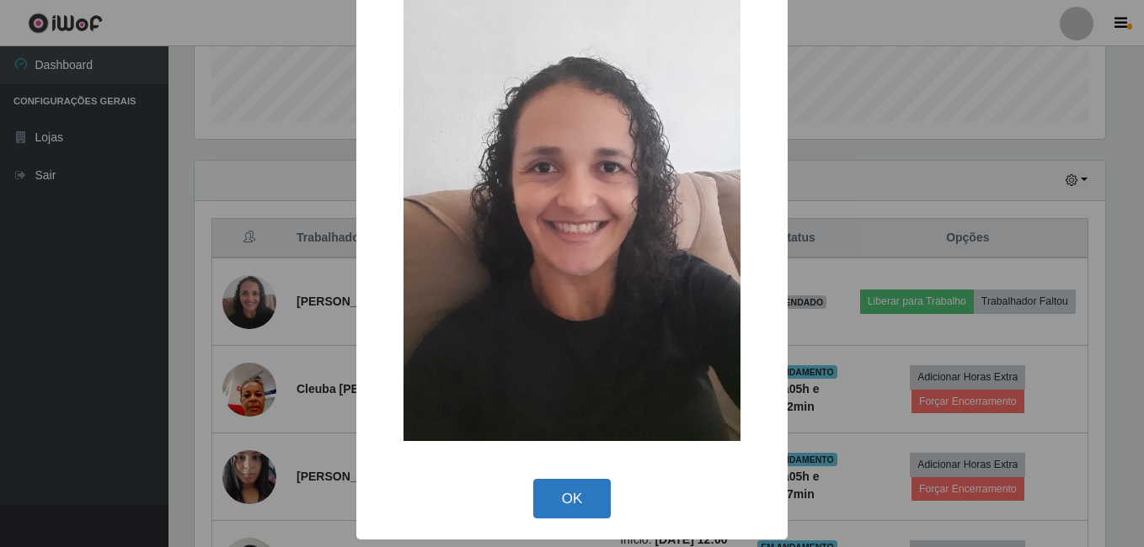
click at [570, 512] on button "OK" at bounding box center [572, 499] width 78 height 40
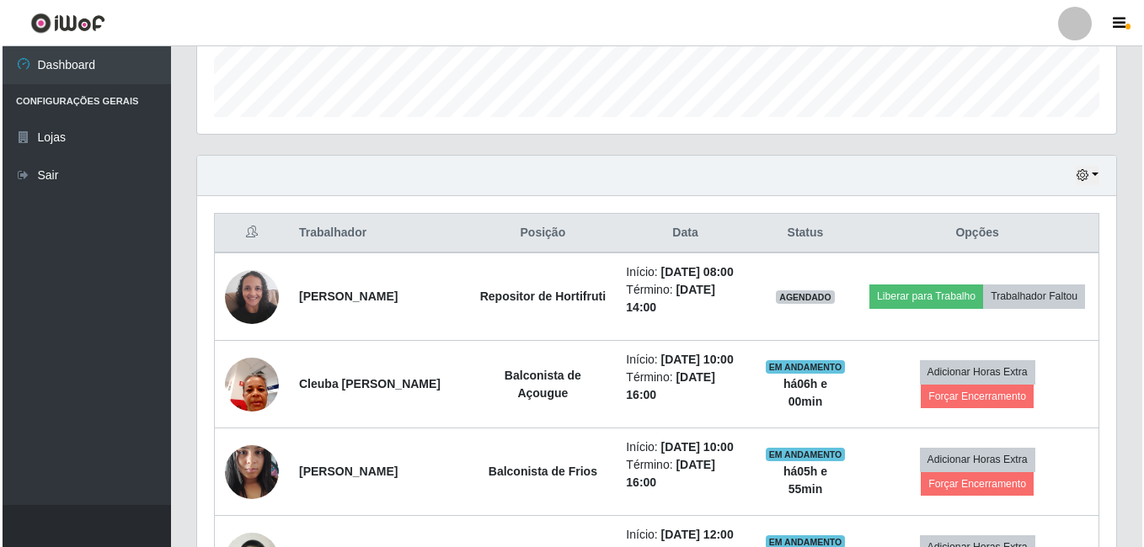
scroll to position [985, 0]
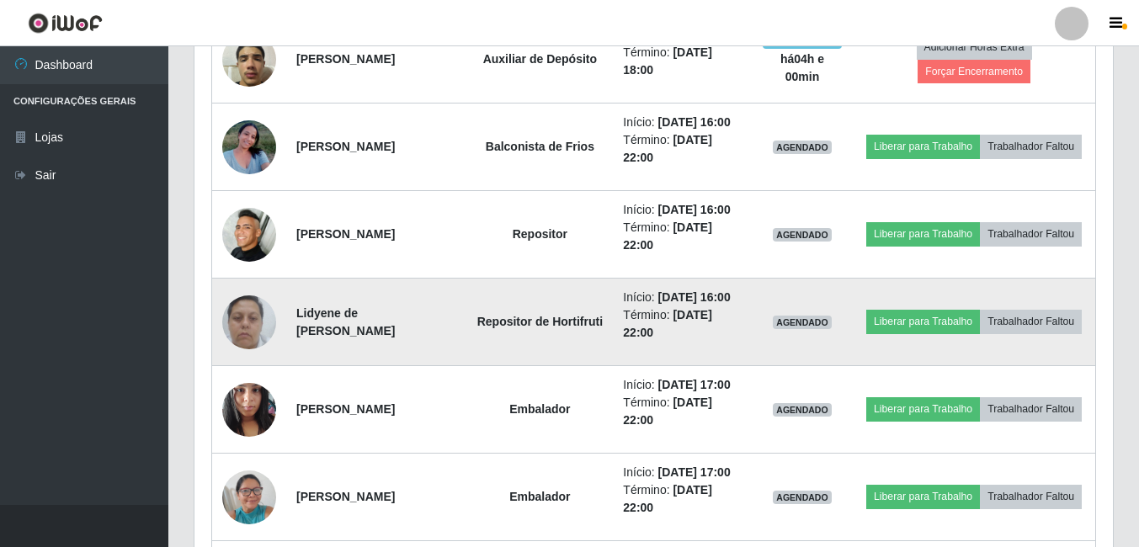
click at [482, 337] on td "Repositor de Hortifruti" at bounding box center [539, 323] width 147 height 88
click at [980, 310] on button "Liberar para Trabalho" at bounding box center [923, 322] width 114 height 24
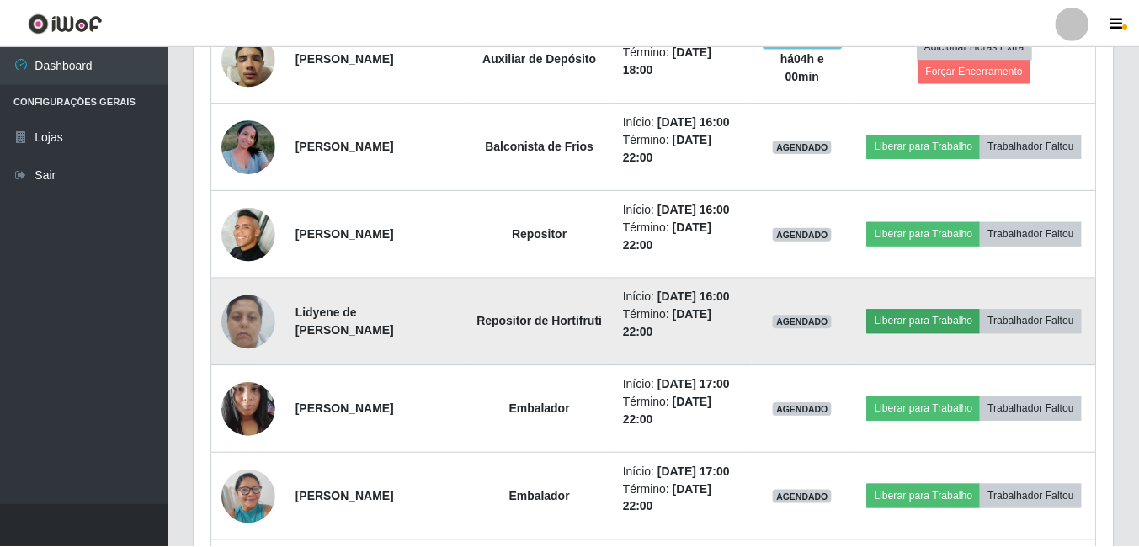
scroll to position [349, 910]
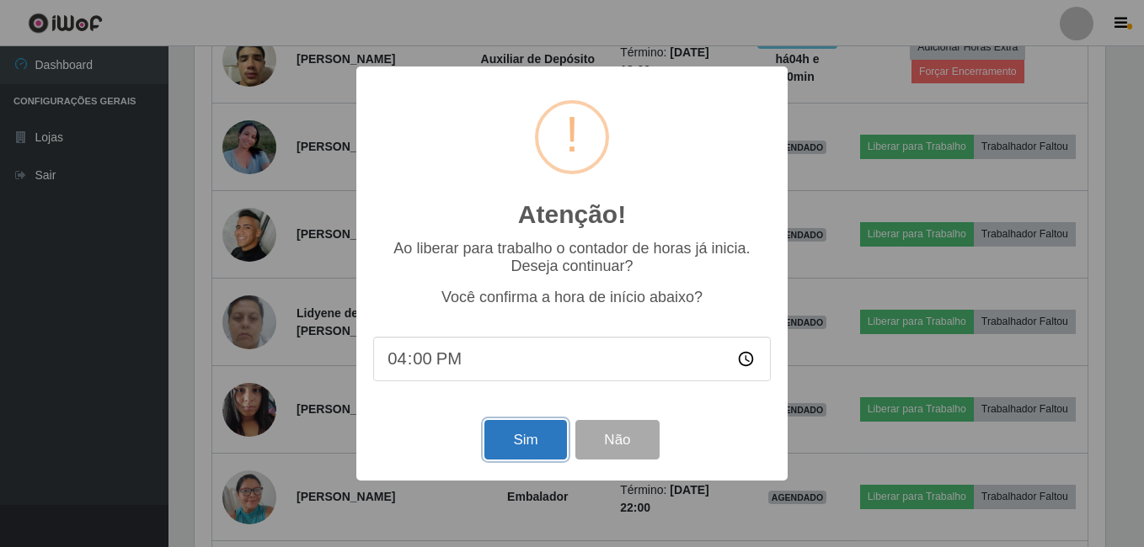
click at [544, 431] on button "Sim" at bounding box center [525, 440] width 82 height 40
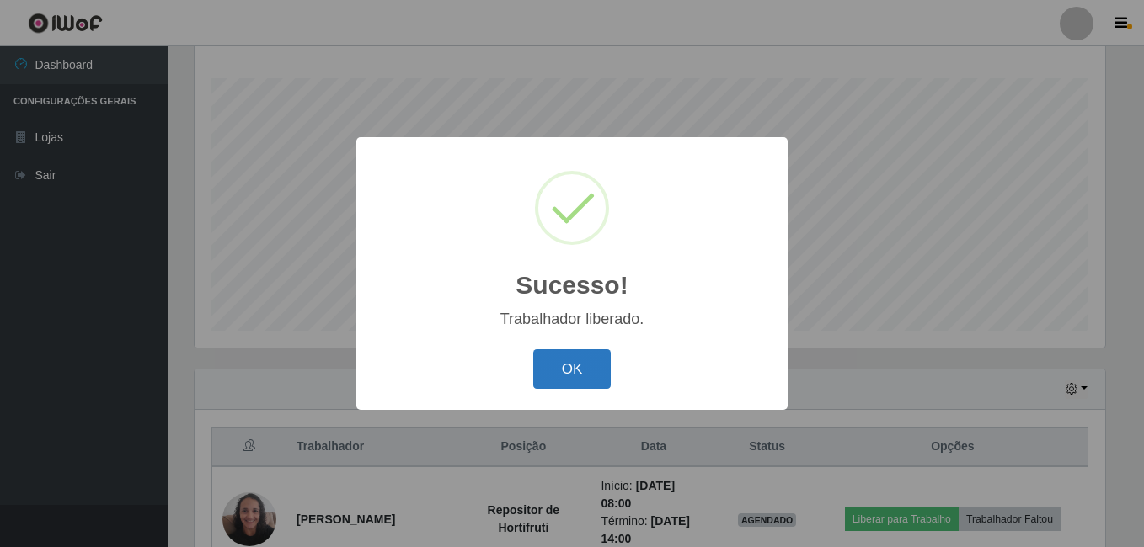
click at [562, 377] on button "OK" at bounding box center [572, 369] width 78 height 40
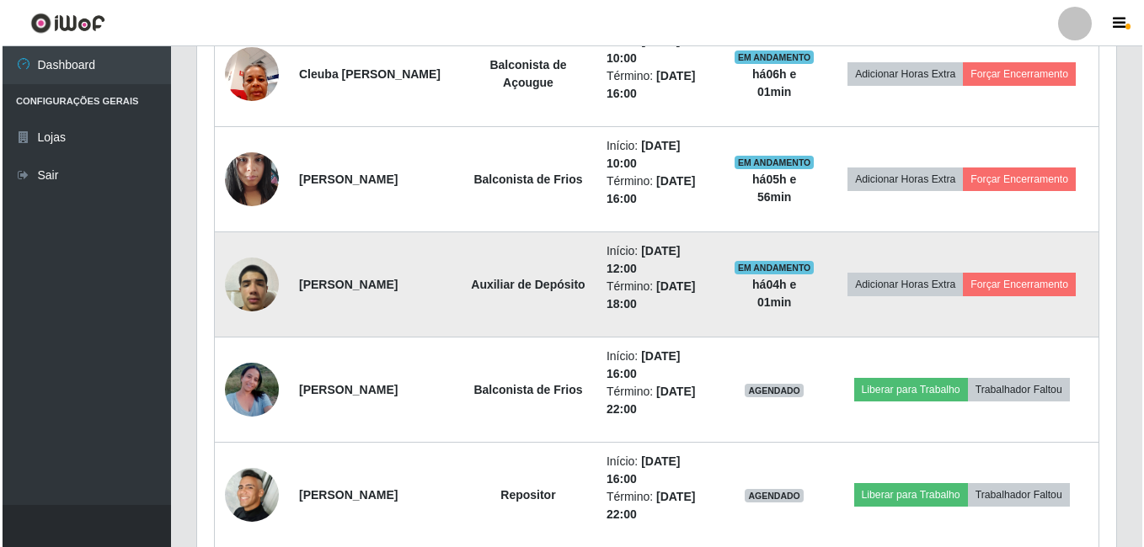
scroll to position [945, 0]
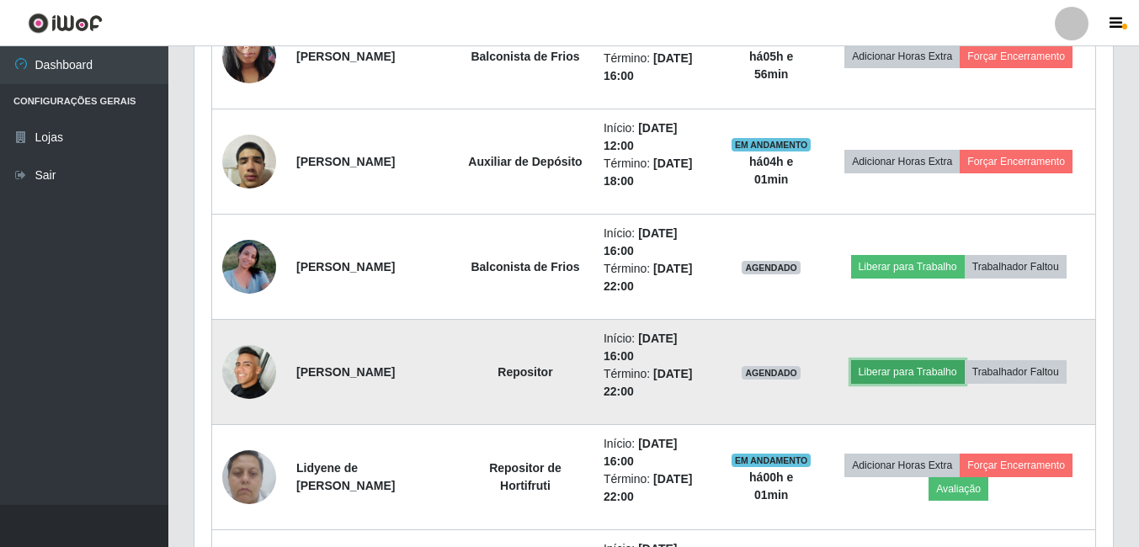
click at [877, 371] on button "Liberar para Trabalho" at bounding box center [908, 372] width 114 height 24
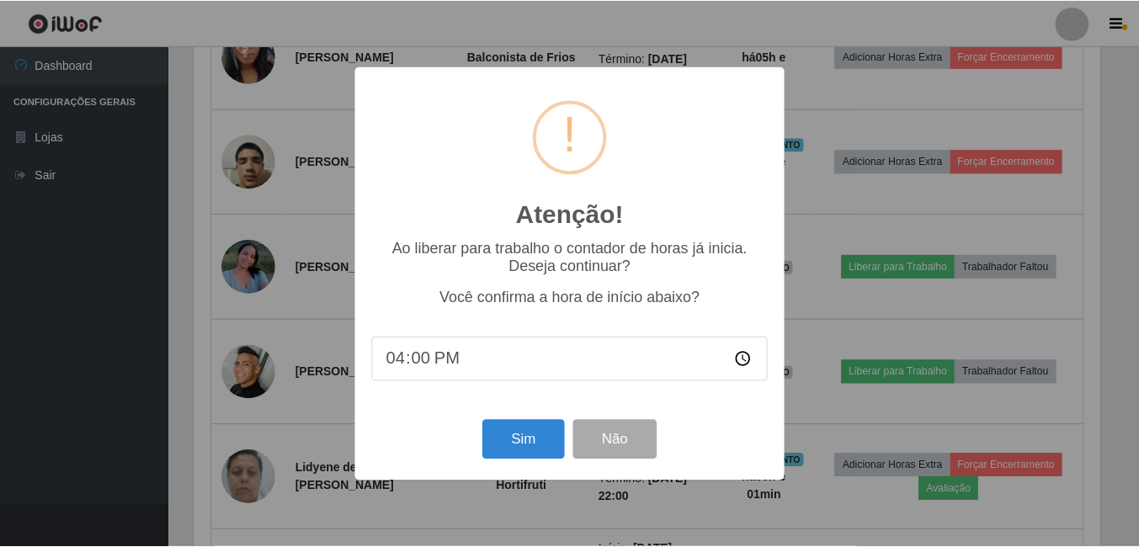
scroll to position [349, 910]
click at [520, 447] on button "Sim" at bounding box center [525, 440] width 82 height 40
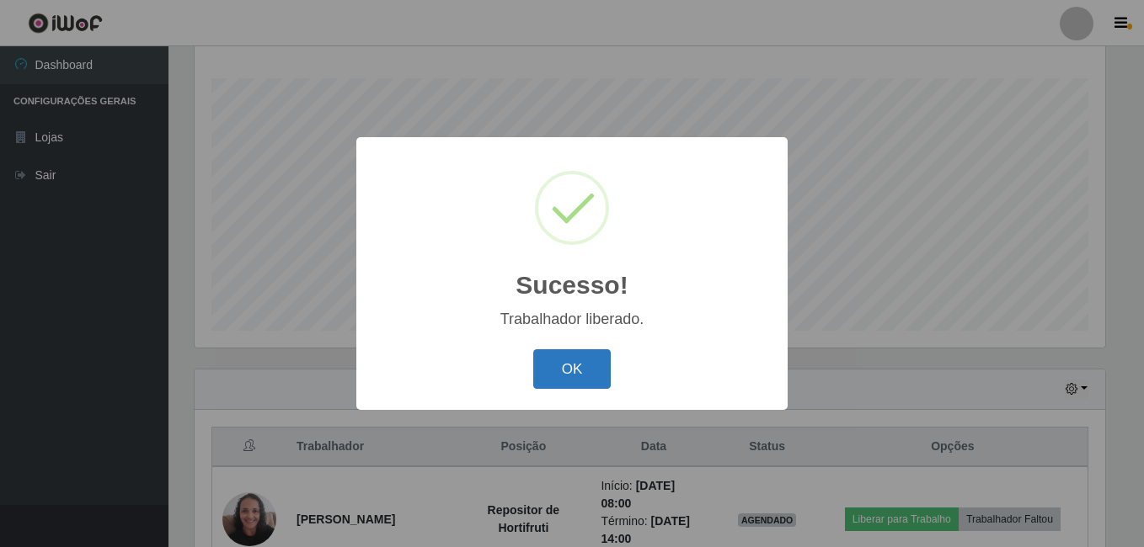
click at [553, 360] on button "OK" at bounding box center [572, 369] width 78 height 40
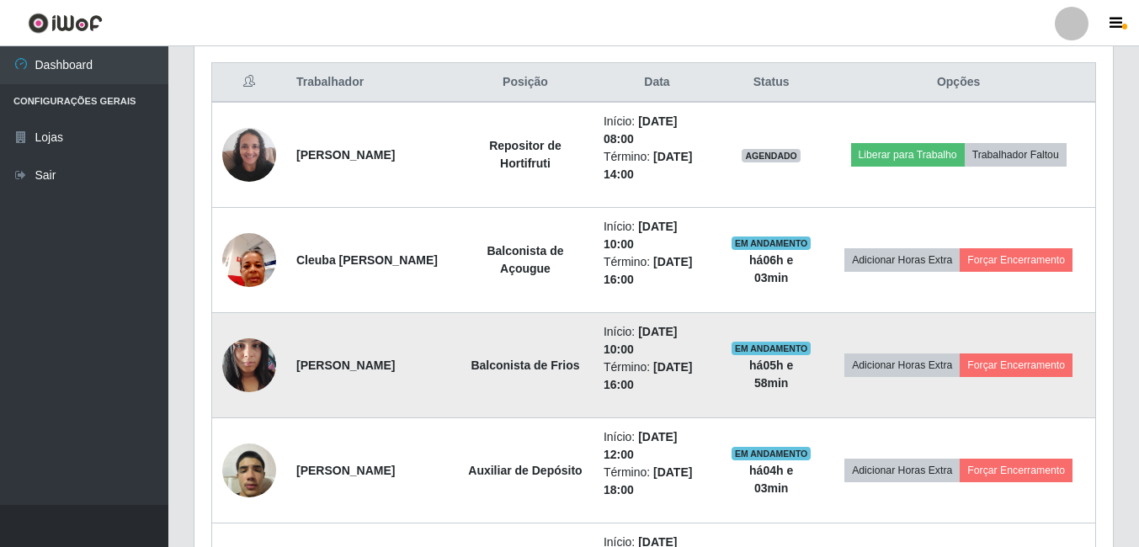
scroll to position [776, 0]
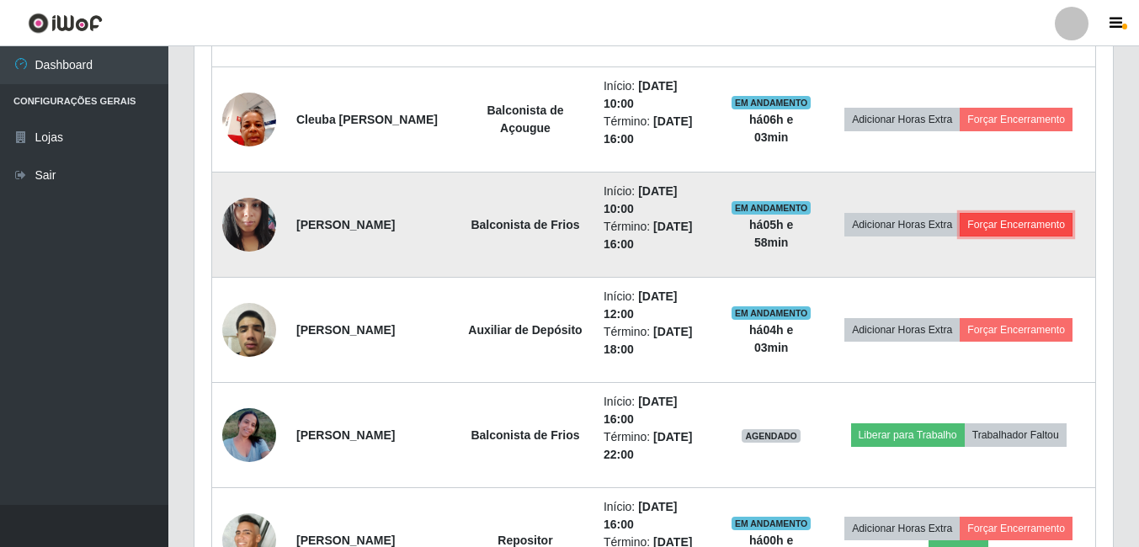
click at [1006, 222] on button "Forçar Encerramento" at bounding box center [1016, 225] width 113 height 24
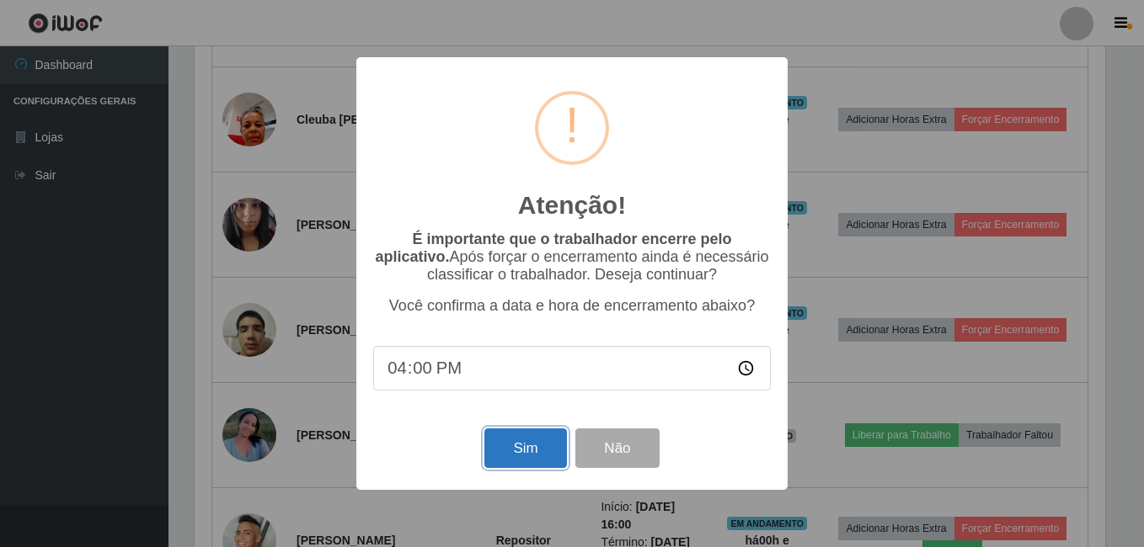
click at [513, 453] on button "Sim" at bounding box center [525, 449] width 82 height 40
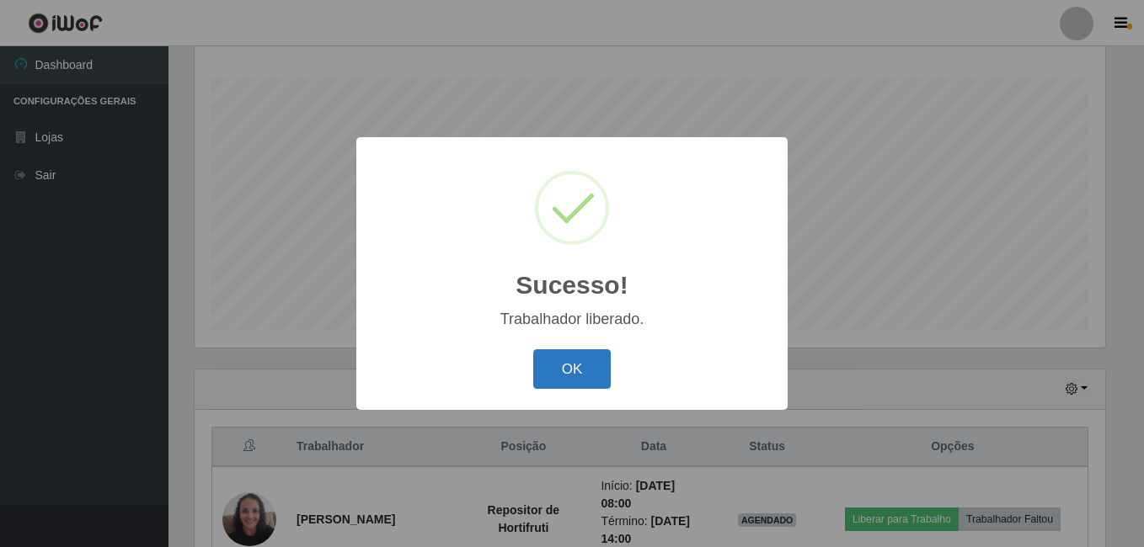
click at [567, 358] on button "OK" at bounding box center [572, 369] width 78 height 40
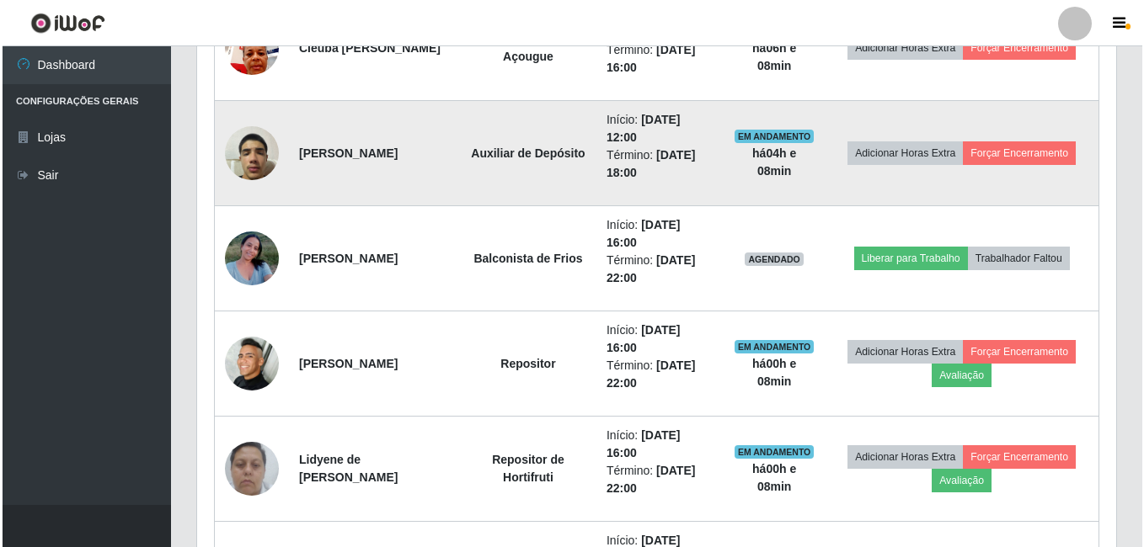
scroll to position [861, 0]
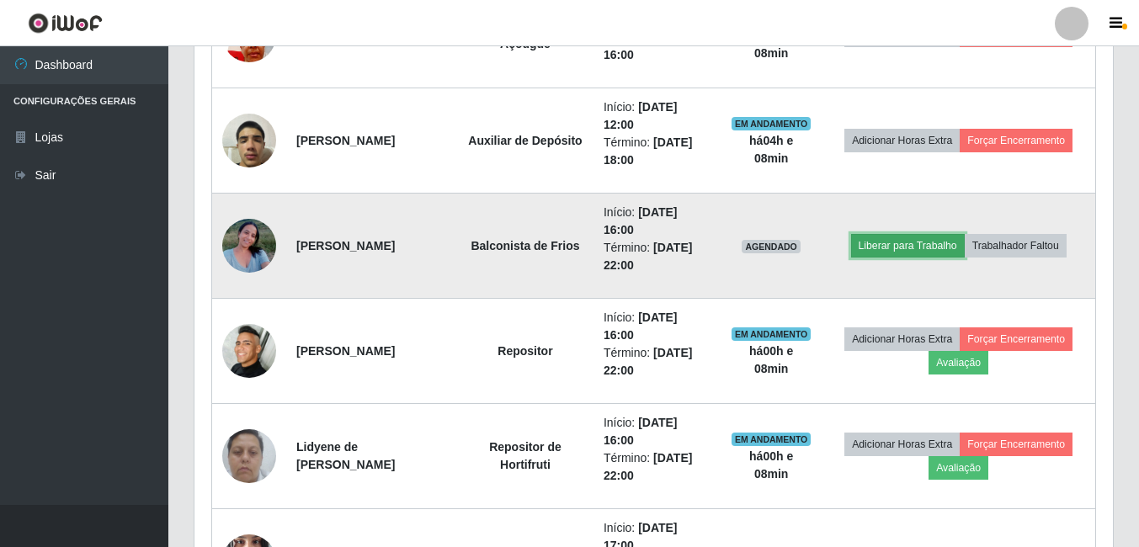
click at [887, 246] on button "Liberar para Trabalho" at bounding box center [908, 246] width 114 height 24
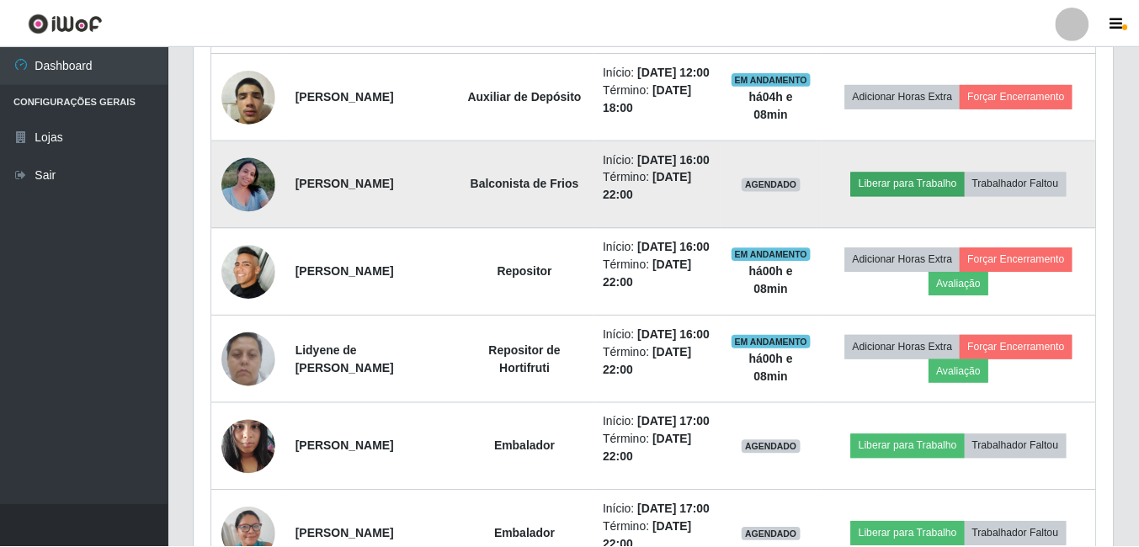
scroll to position [349, 910]
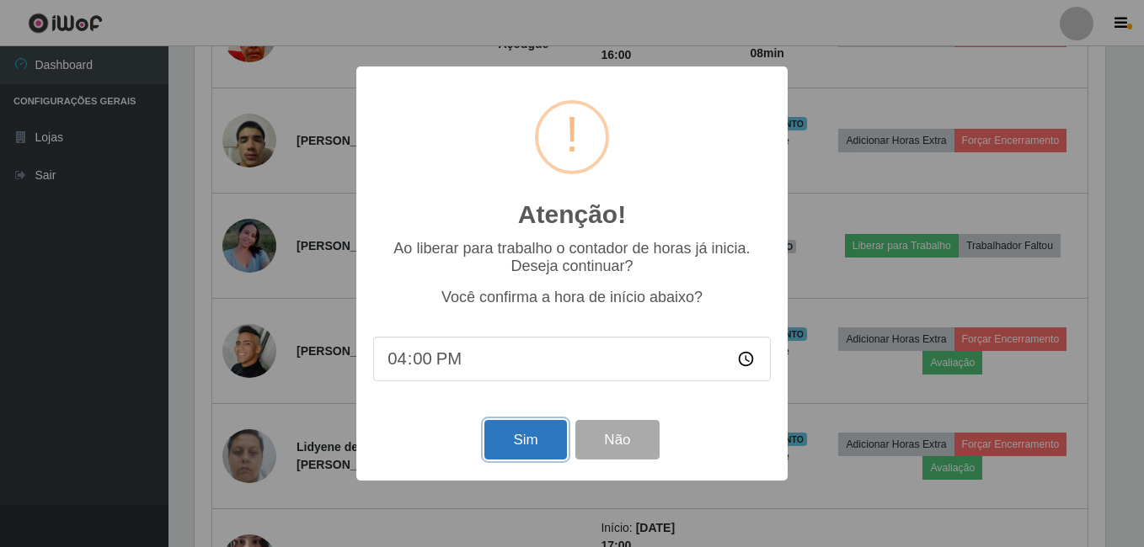
click at [530, 432] on button "Sim" at bounding box center [525, 440] width 82 height 40
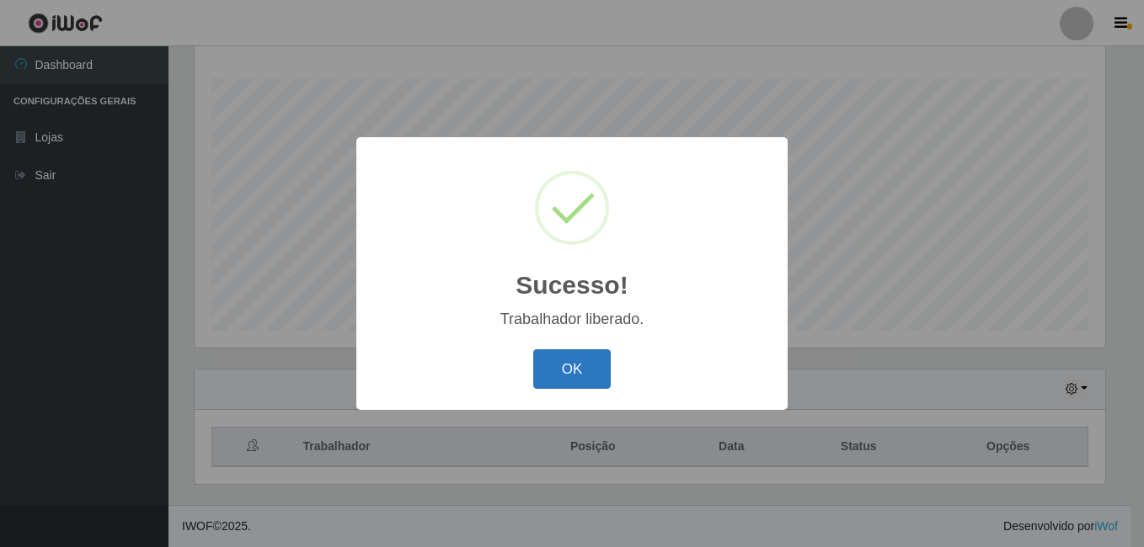
click at [561, 360] on button "OK" at bounding box center [572, 369] width 78 height 40
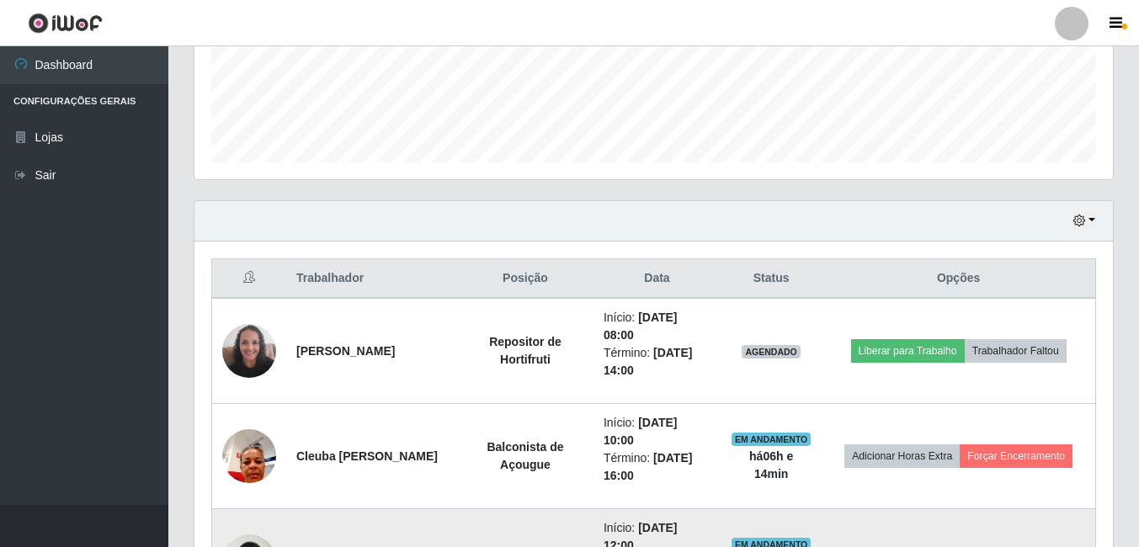
scroll to position [608, 0]
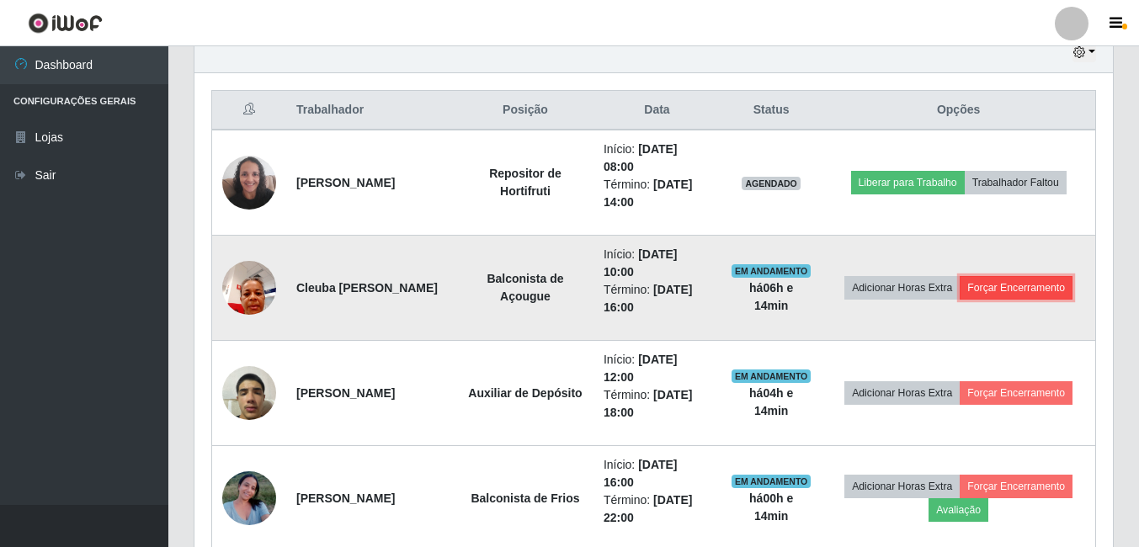
click at [993, 293] on button "Forçar Encerramento" at bounding box center [1016, 288] width 113 height 24
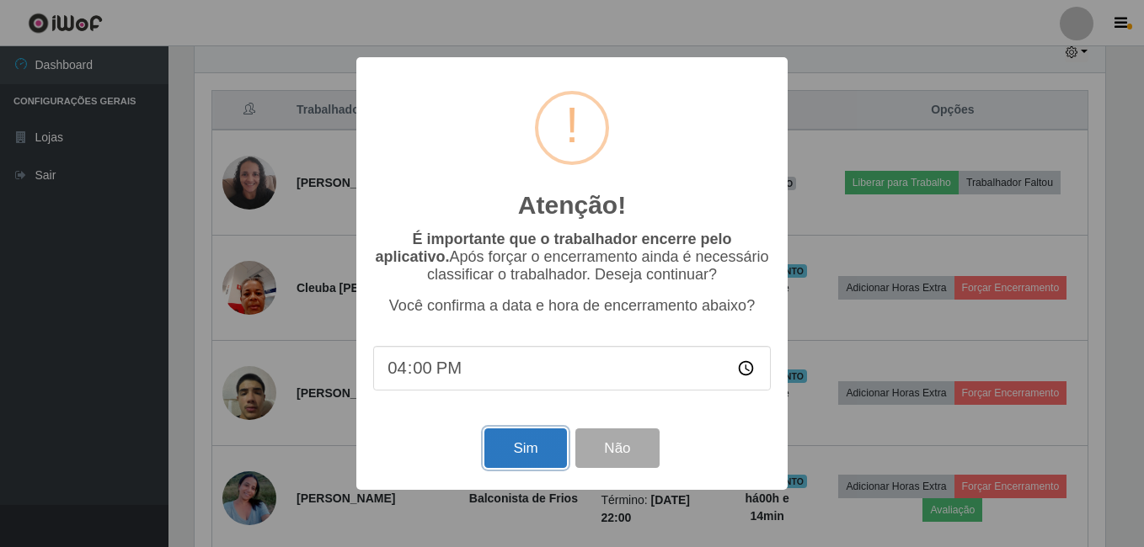
click at [516, 450] on button "Sim" at bounding box center [525, 449] width 82 height 40
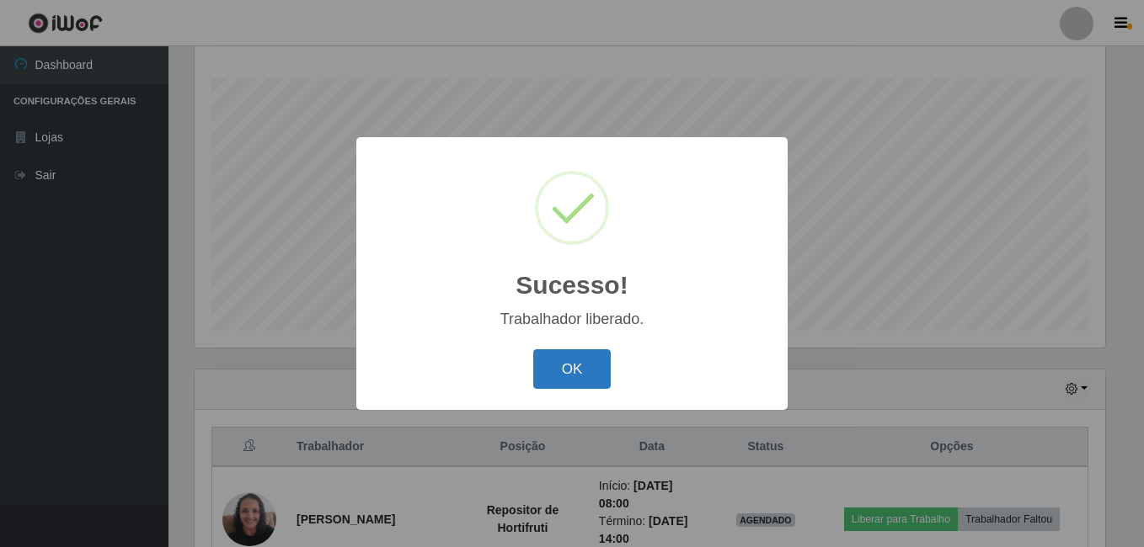
click at [558, 374] on button "OK" at bounding box center [572, 369] width 78 height 40
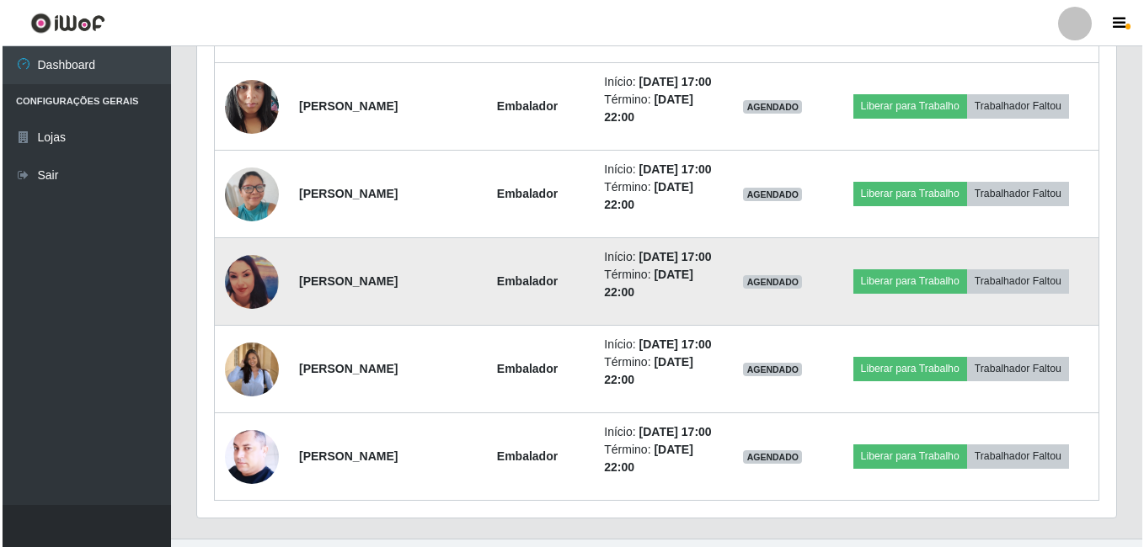
scroll to position [1282, 0]
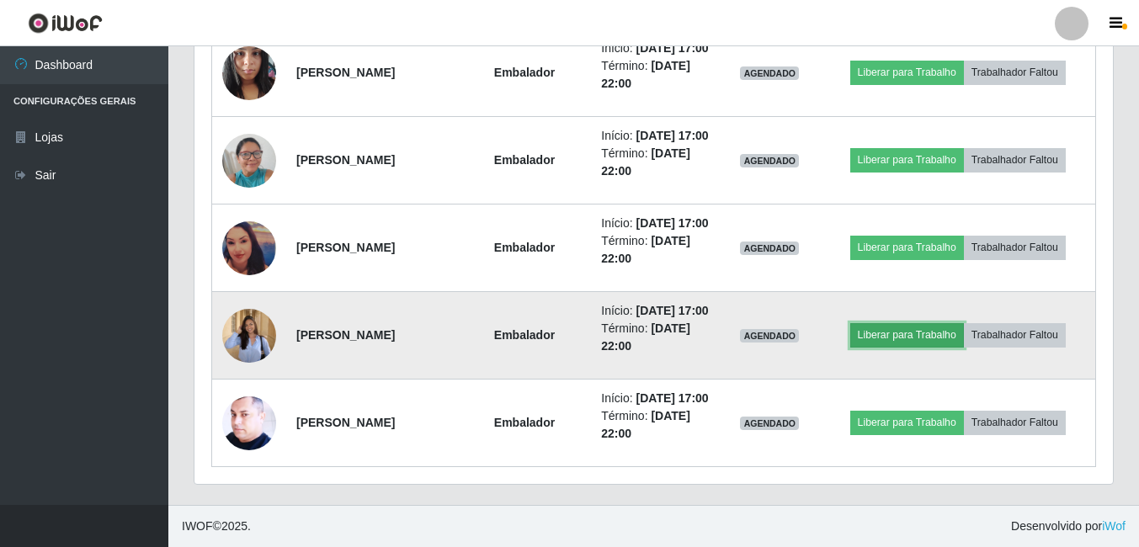
click at [907, 347] on button "Liberar para Trabalho" at bounding box center [907, 335] width 114 height 24
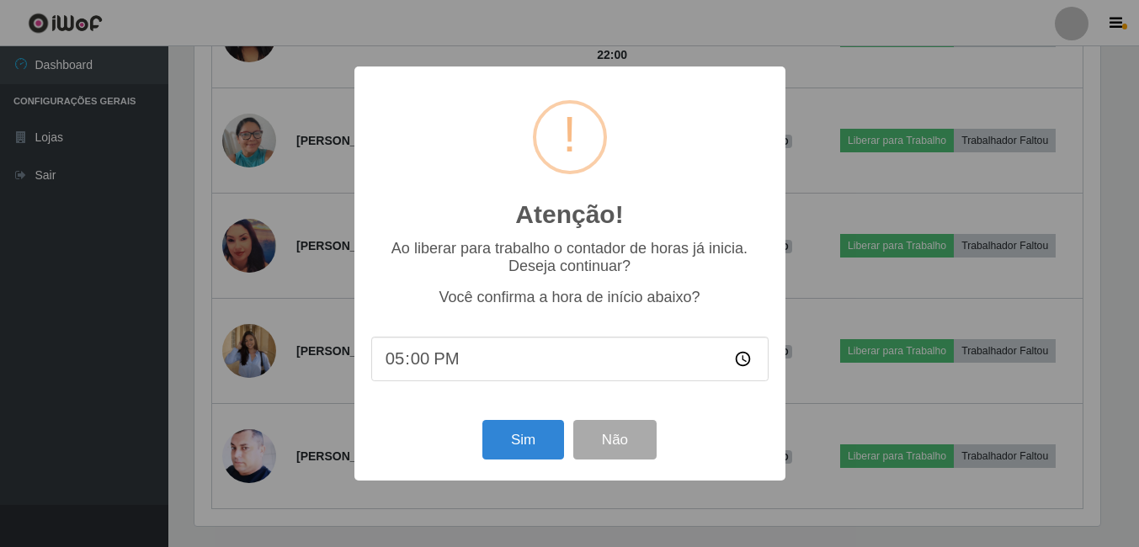
scroll to position [349, 910]
click at [504, 442] on button "Sim" at bounding box center [525, 440] width 82 height 40
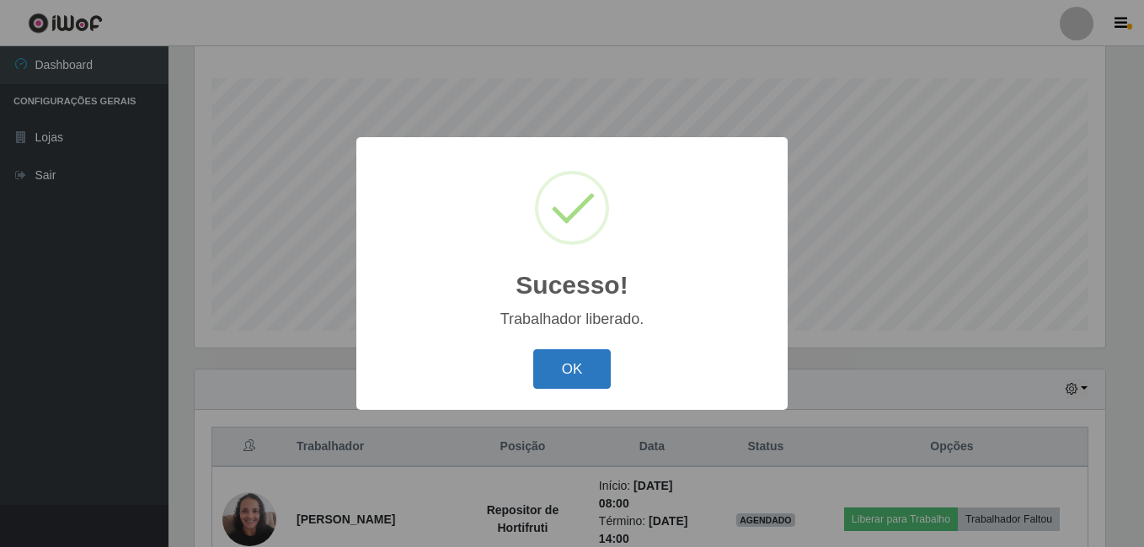
click at [572, 355] on button "OK" at bounding box center [572, 369] width 78 height 40
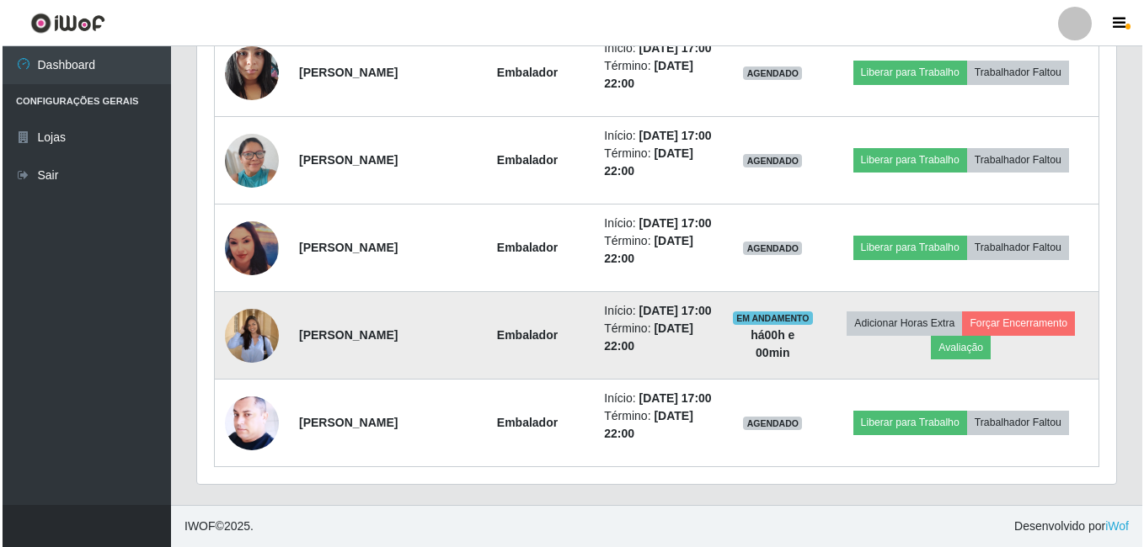
scroll to position [1324, 0]
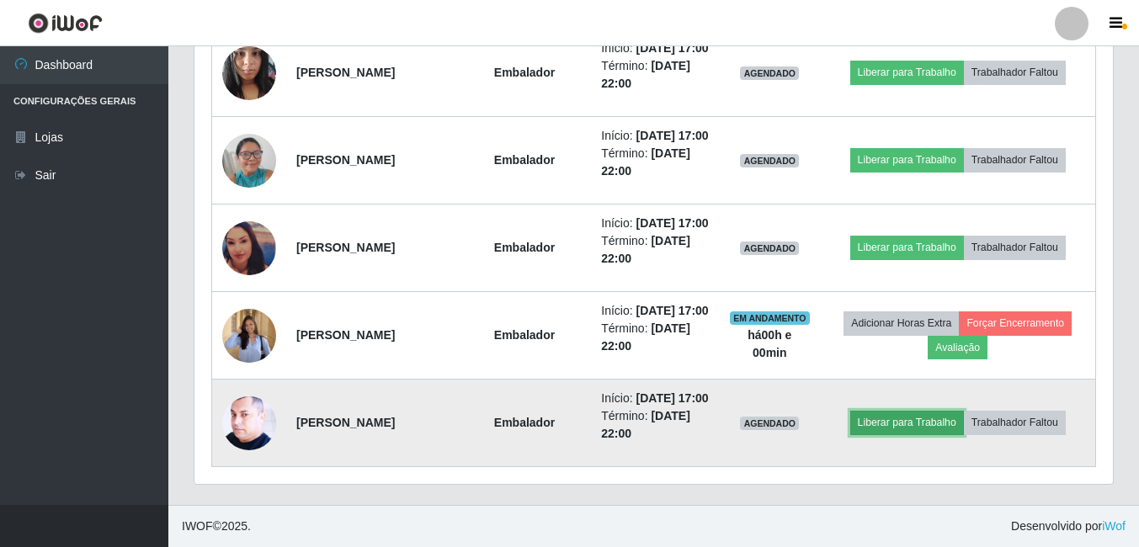
click at [890, 413] on button "Liberar para Trabalho" at bounding box center [907, 423] width 114 height 24
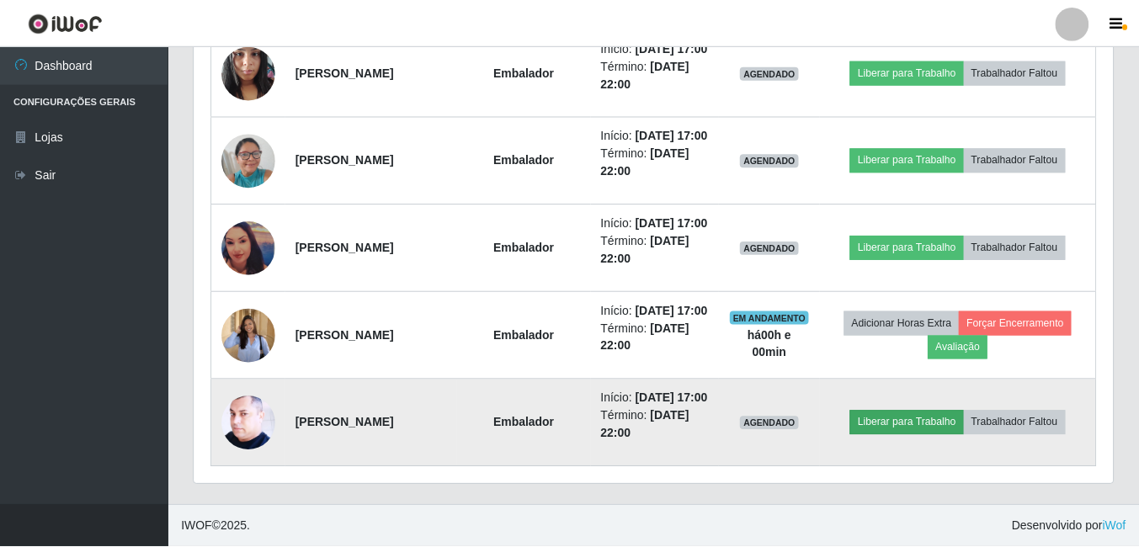
scroll to position [349, 910]
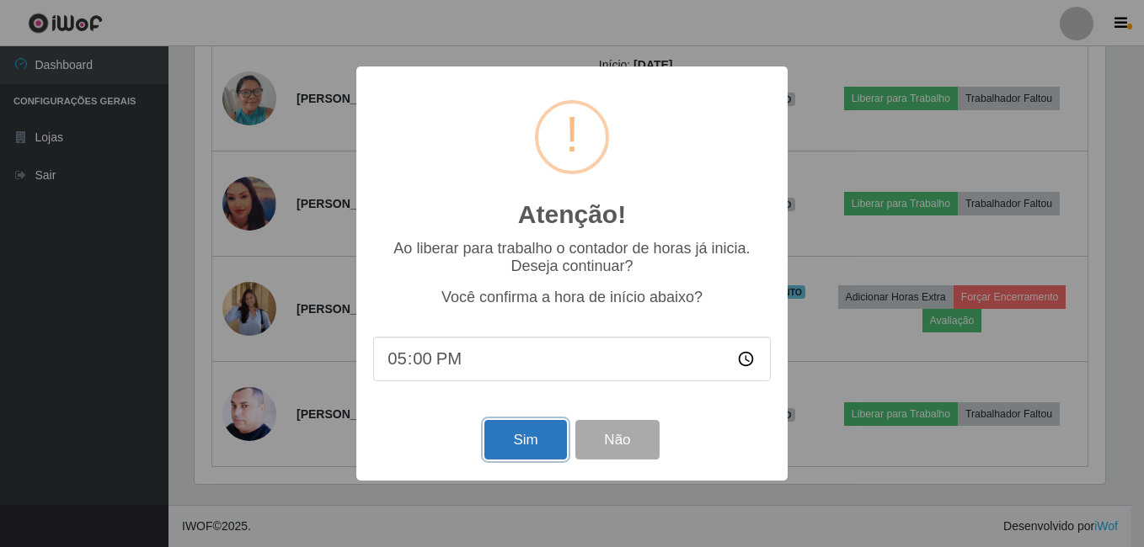
click at [519, 435] on button "Sim" at bounding box center [525, 440] width 82 height 40
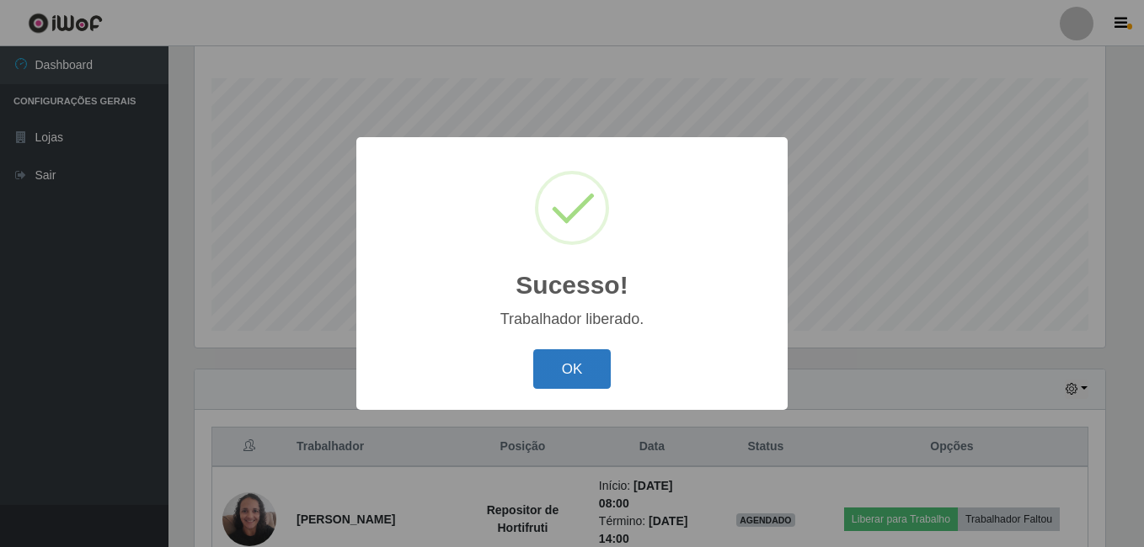
click at [605, 366] on button "OK" at bounding box center [572, 369] width 78 height 40
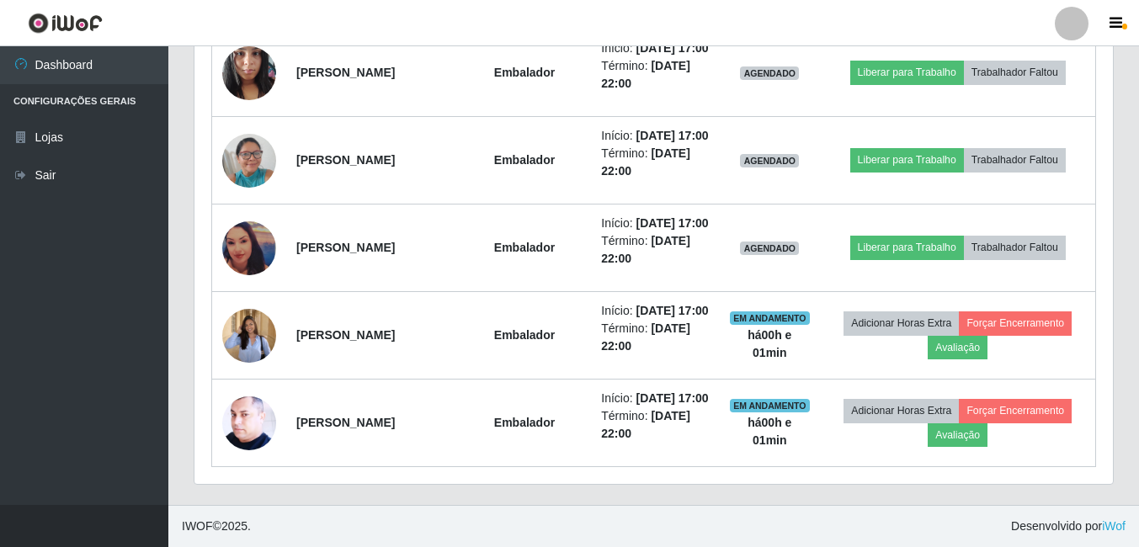
scroll to position [1324, 0]
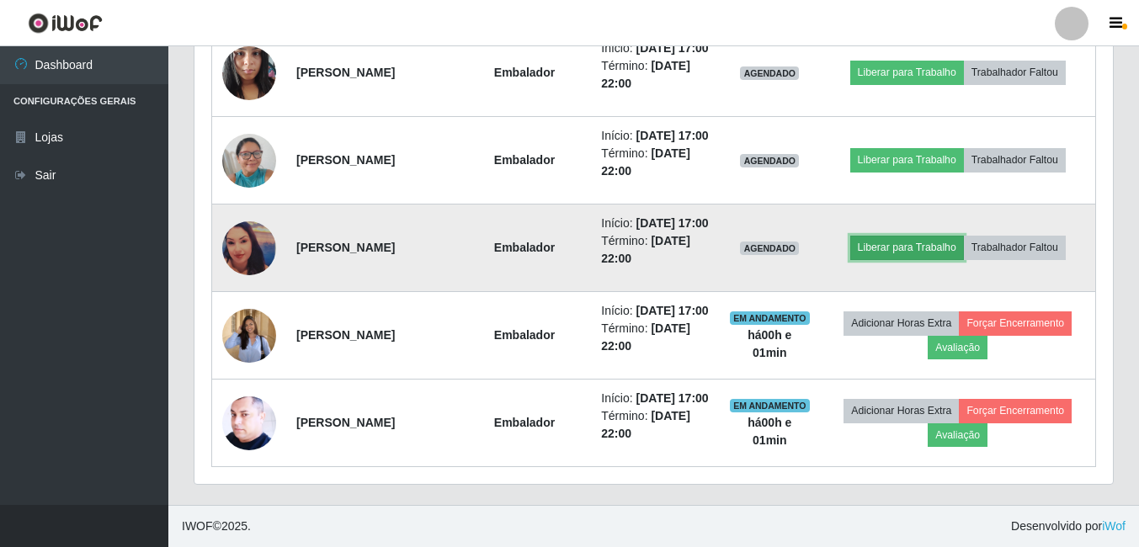
click at [893, 236] on button "Liberar para Trabalho" at bounding box center [907, 248] width 114 height 24
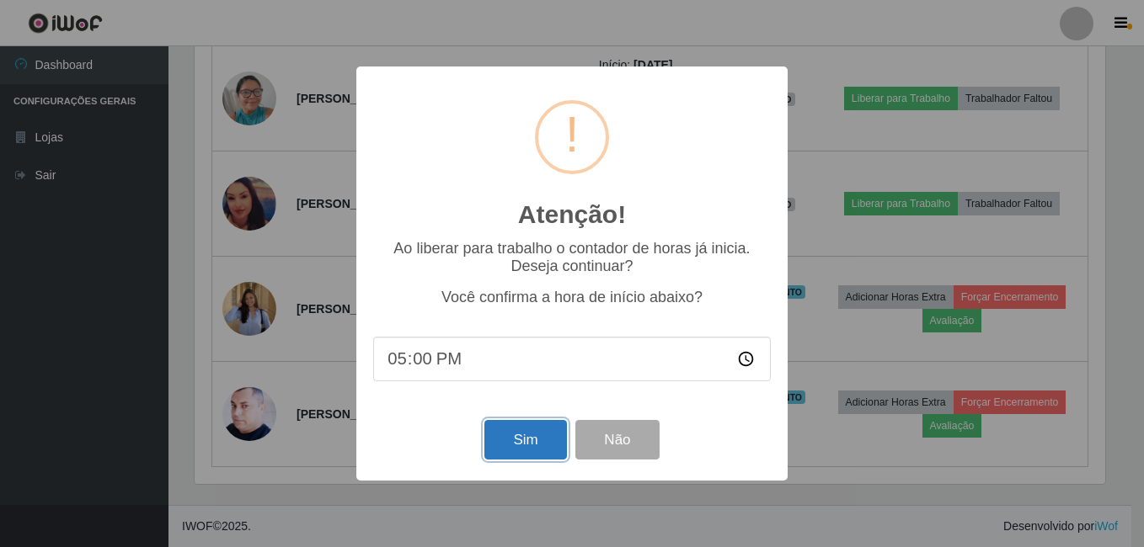
click at [515, 426] on button "Sim" at bounding box center [525, 440] width 82 height 40
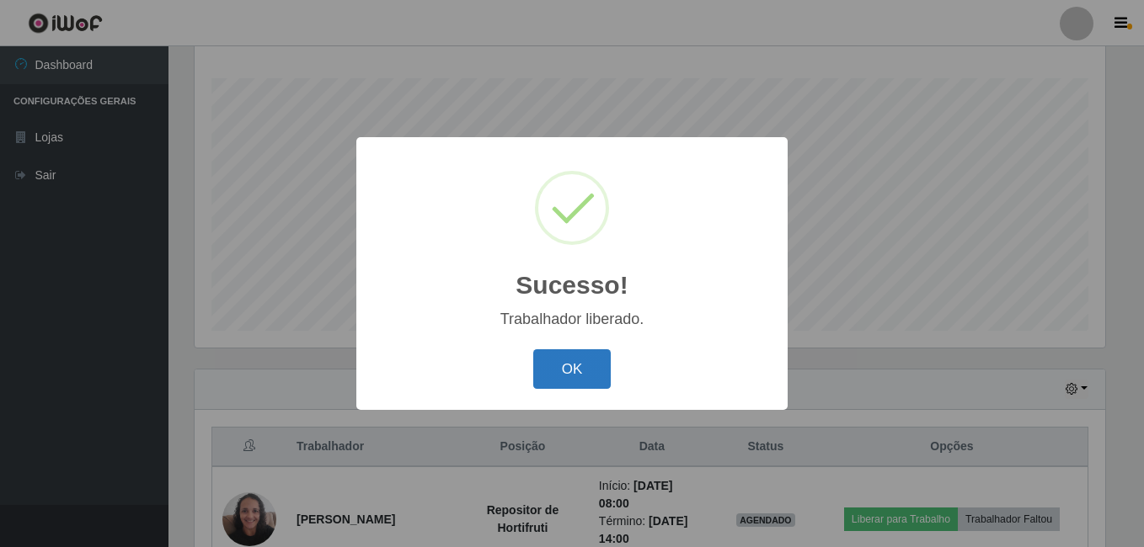
click at [572, 366] on button "OK" at bounding box center [572, 369] width 78 height 40
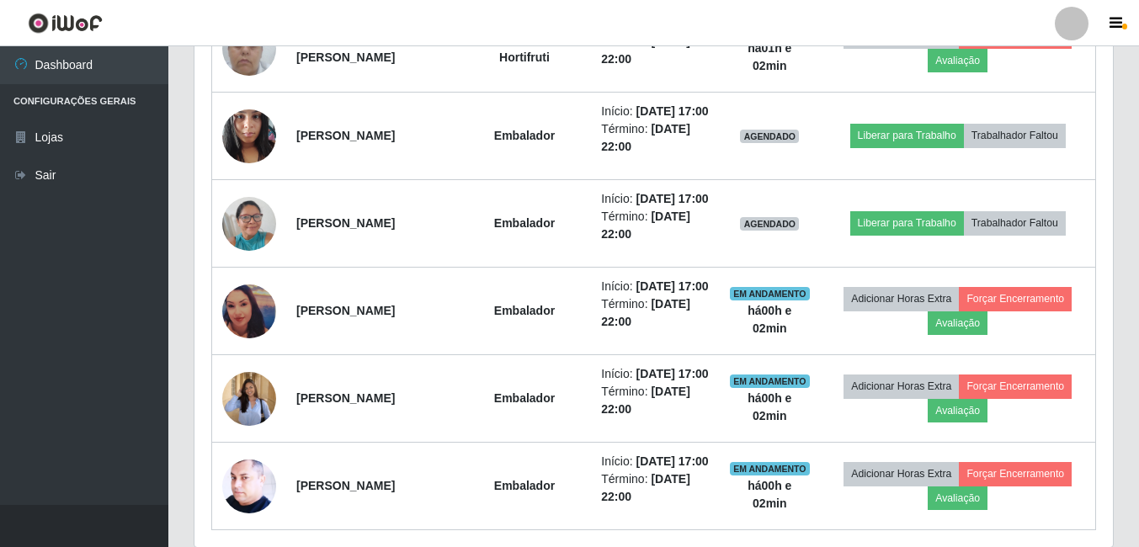
scroll to position [1113, 0]
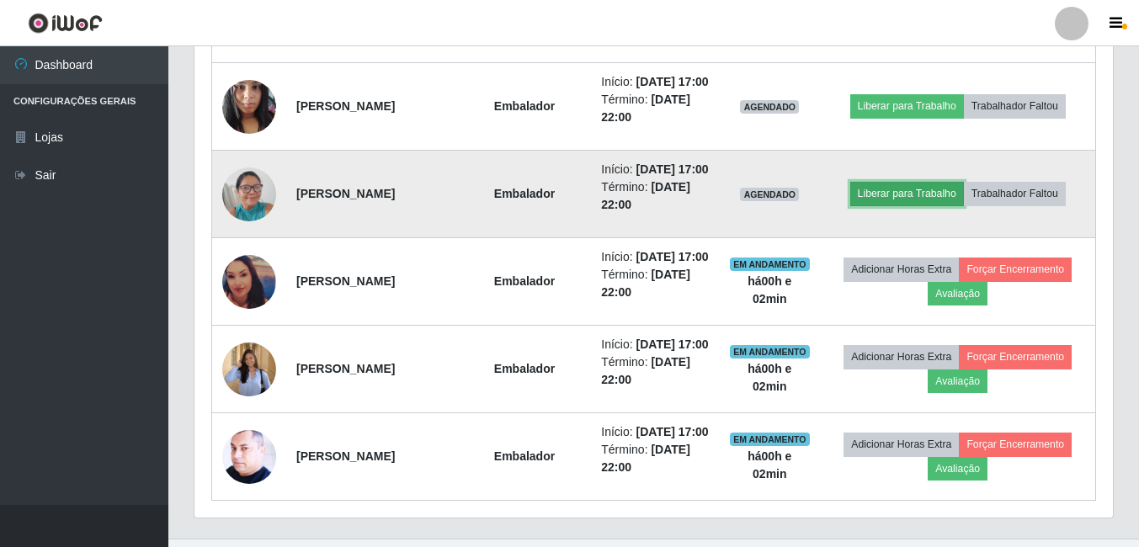
click at [895, 205] on button "Liberar para Trabalho" at bounding box center [907, 194] width 114 height 24
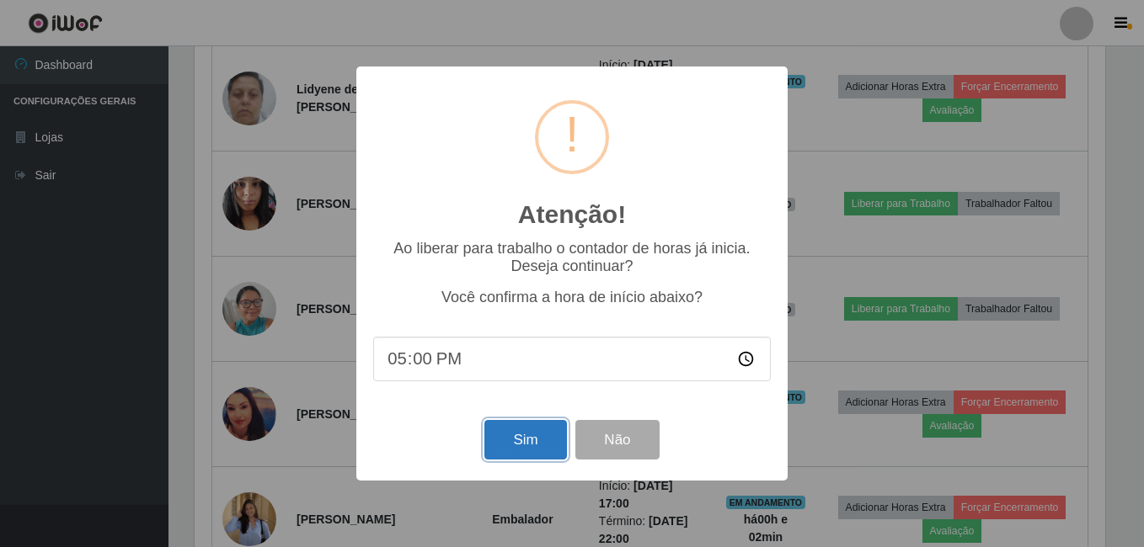
click at [529, 438] on button "Sim" at bounding box center [525, 440] width 82 height 40
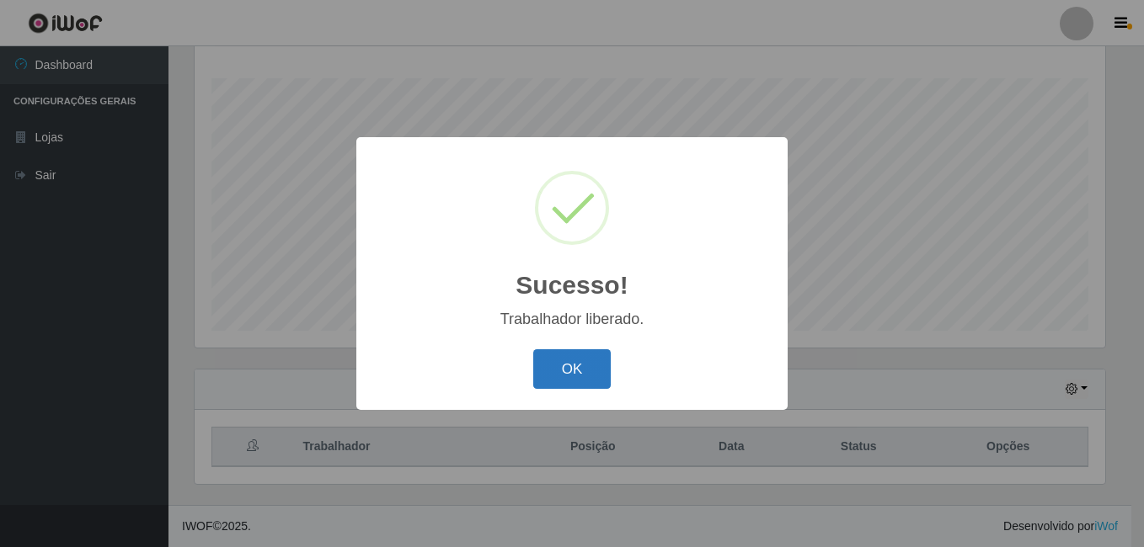
click at [580, 381] on button "OK" at bounding box center [572, 369] width 78 height 40
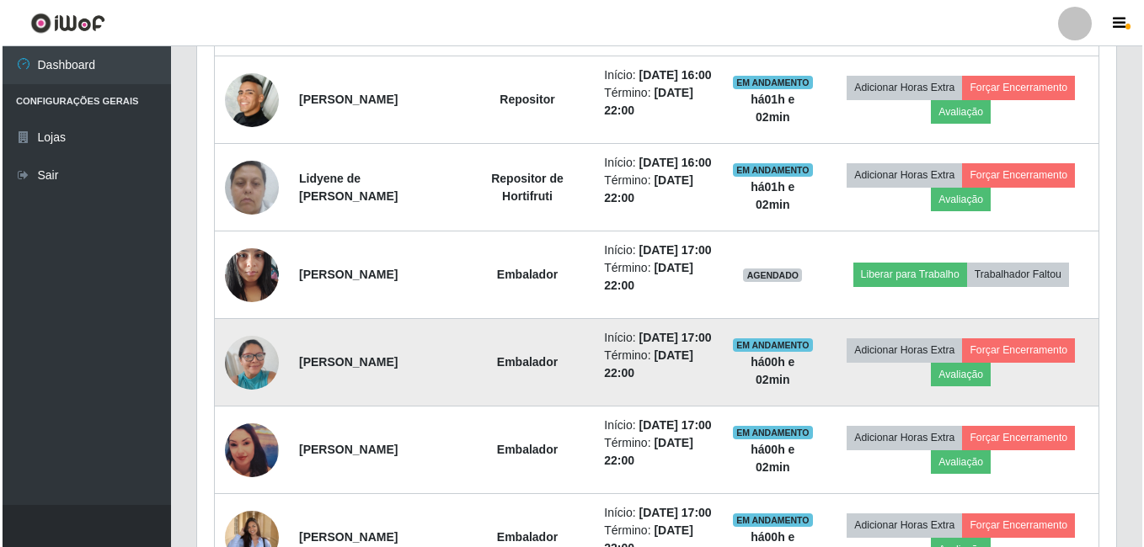
scroll to position [1029, 0]
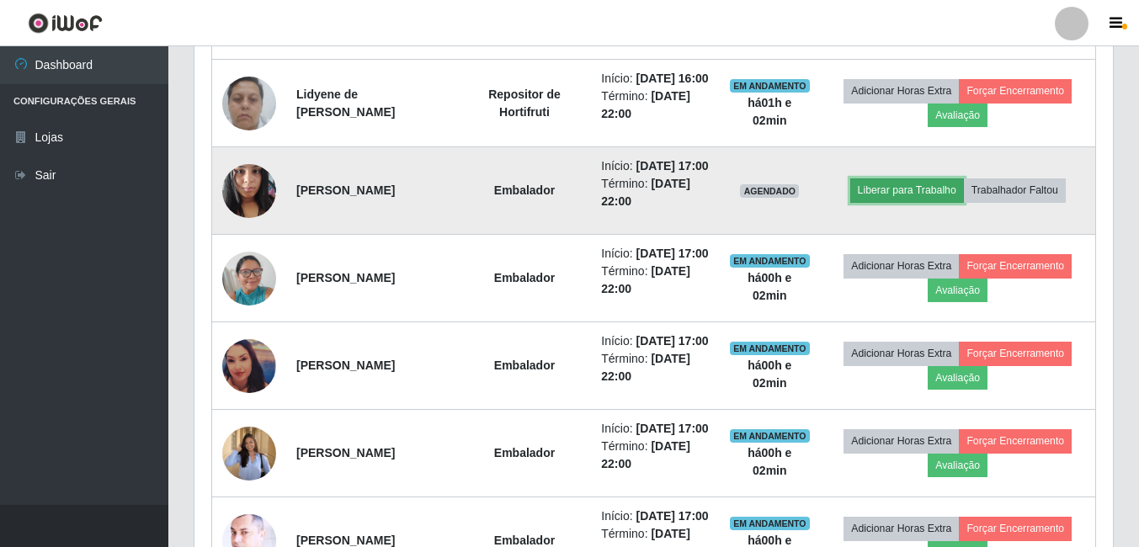
click at [893, 202] on button "Liberar para Trabalho" at bounding box center [907, 191] width 114 height 24
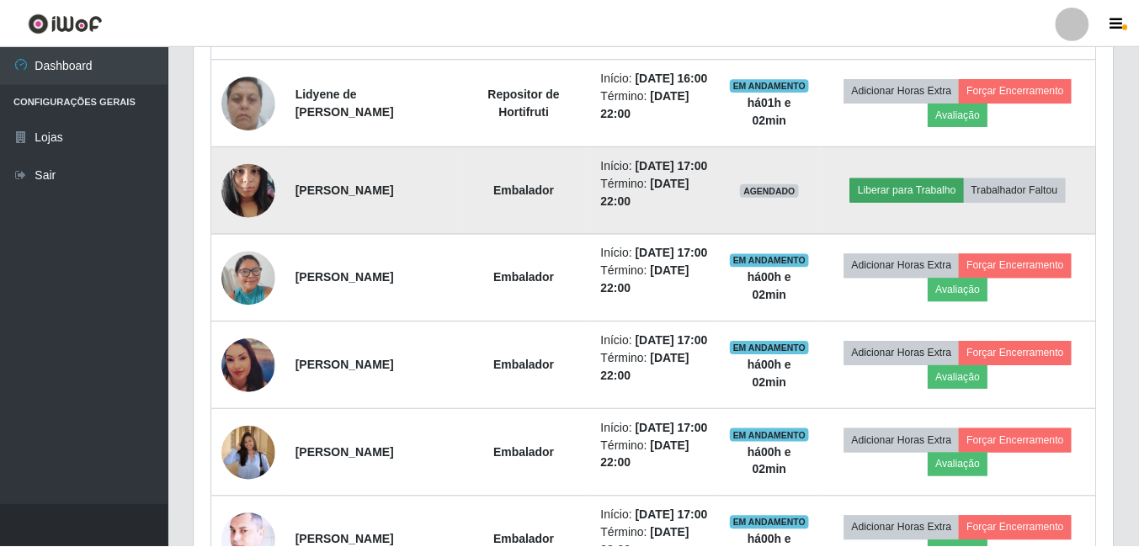
scroll to position [349, 910]
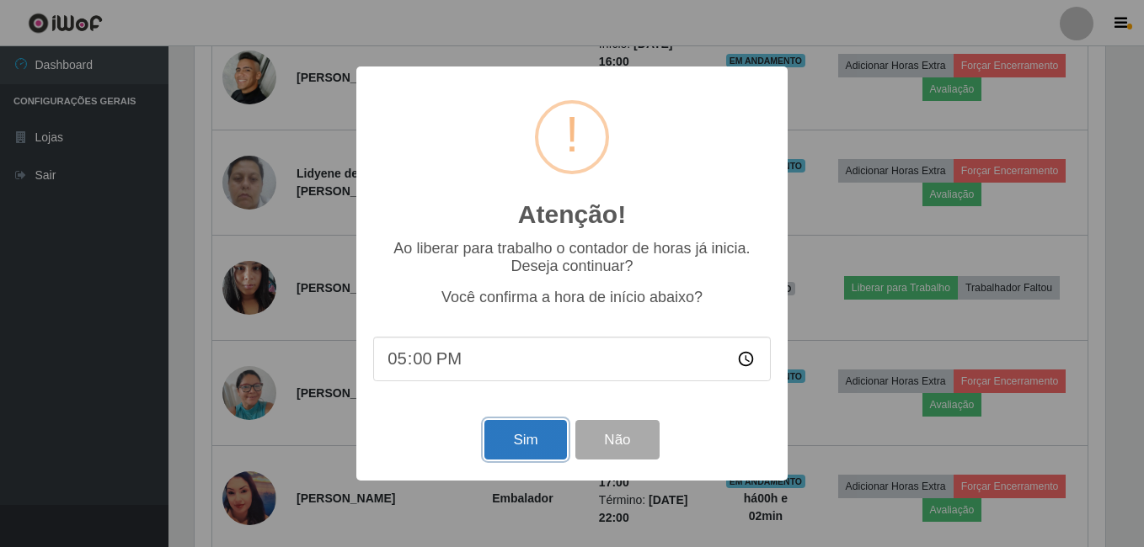
click at [547, 449] on button "Sim" at bounding box center [525, 440] width 82 height 40
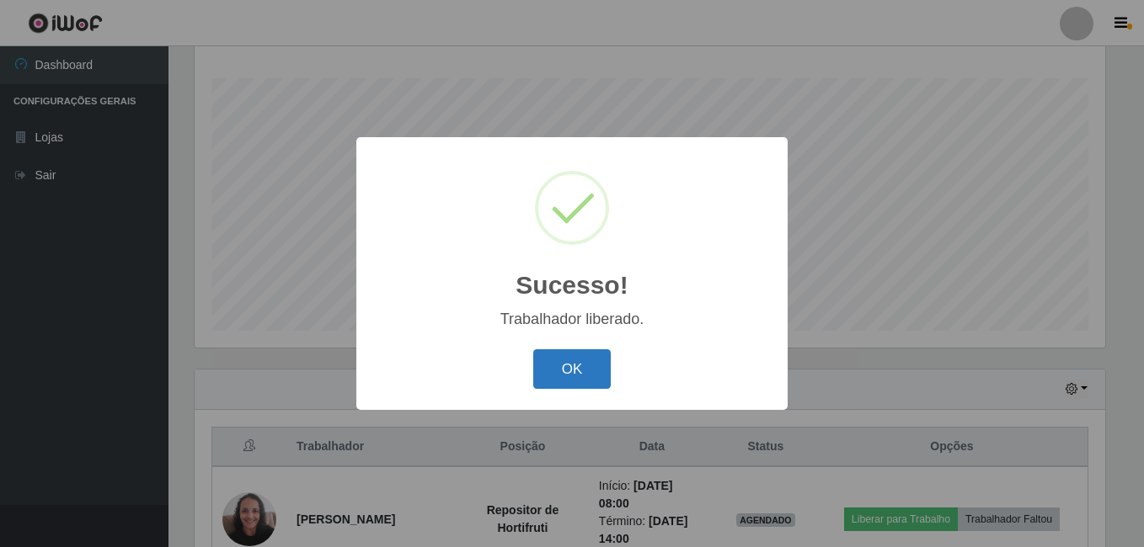
click at [568, 366] on button "OK" at bounding box center [572, 369] width 78 height 40
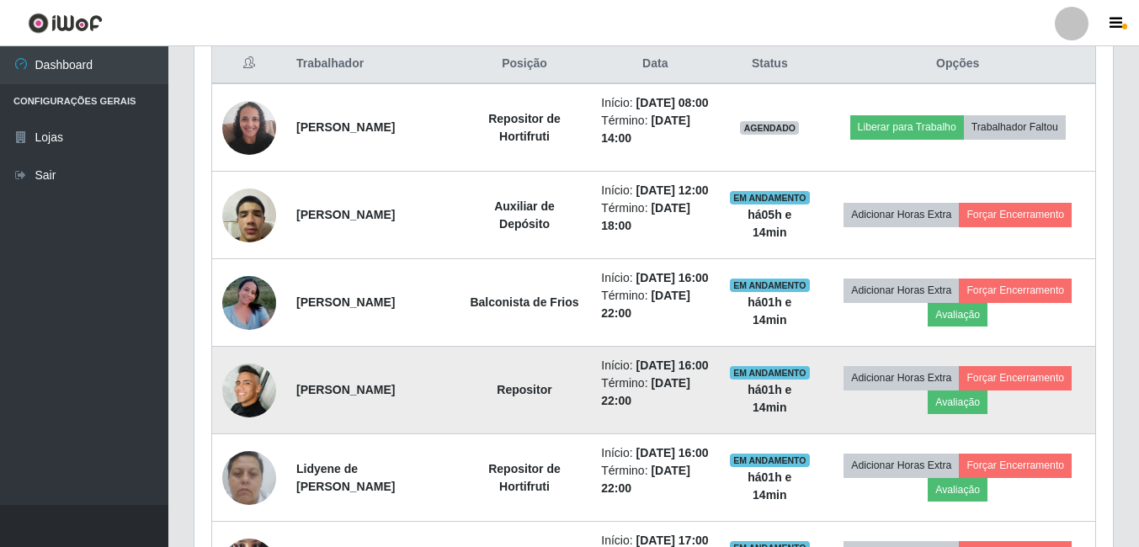
scroll to position [650, 0]
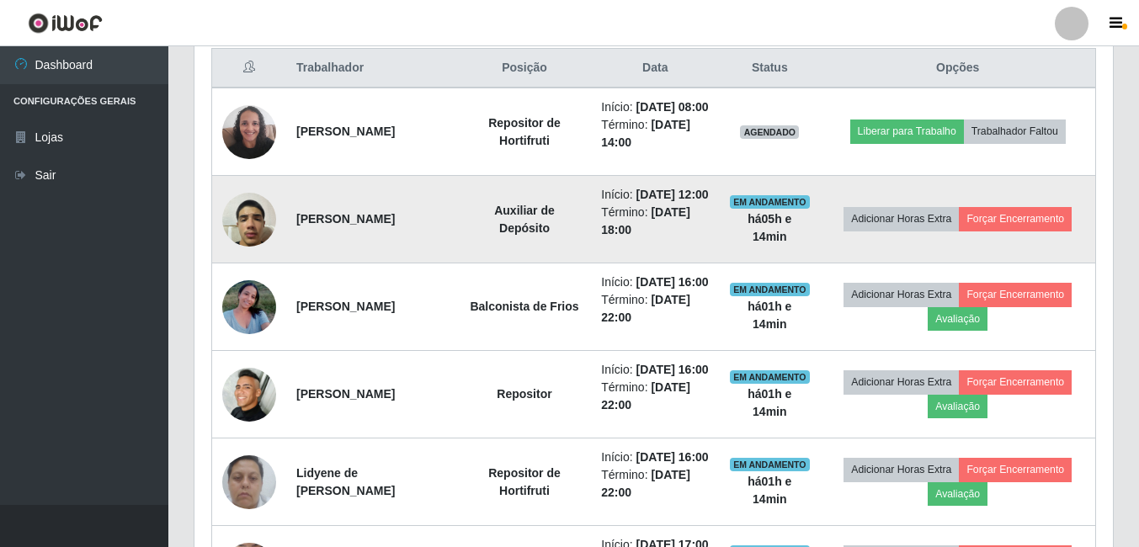
click at [264, 251] on img at bounding box center [249, 220] width 54 height 72
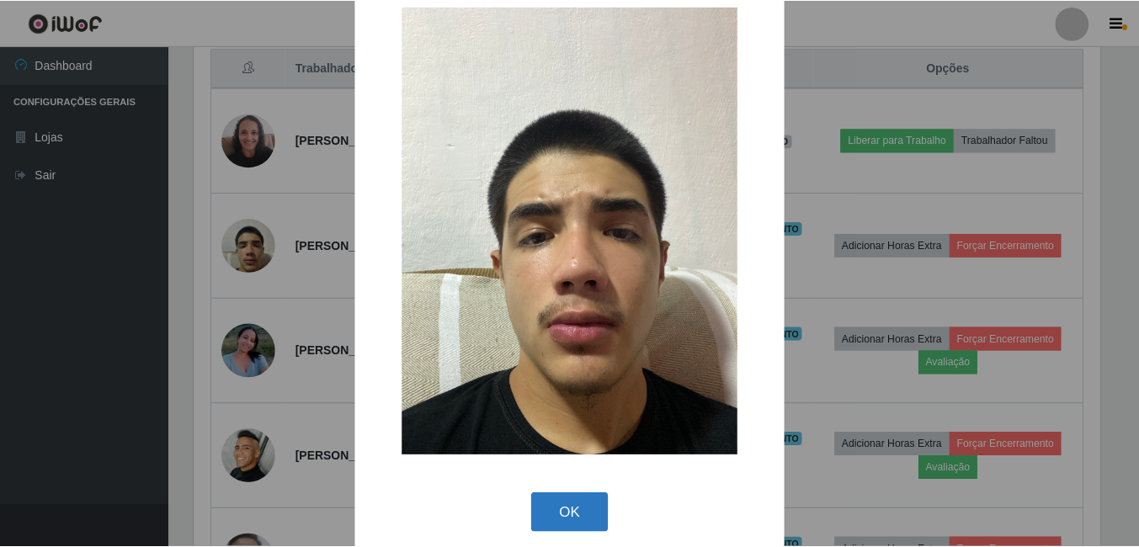
scroll to position [49, 0]
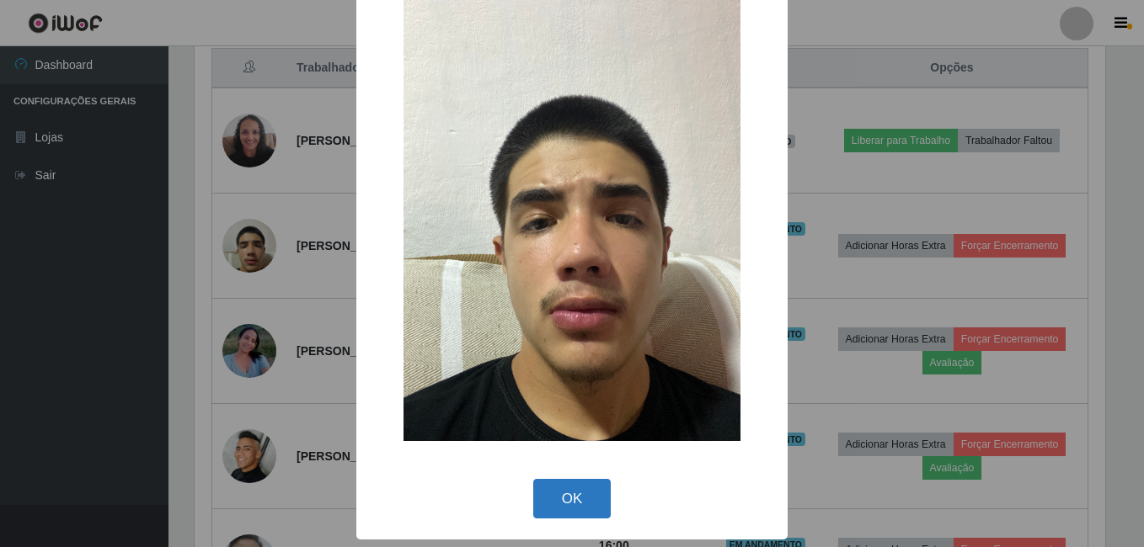
click at [578, 508] on button "OK" at bounding box center [572, 499] width 78 height 40
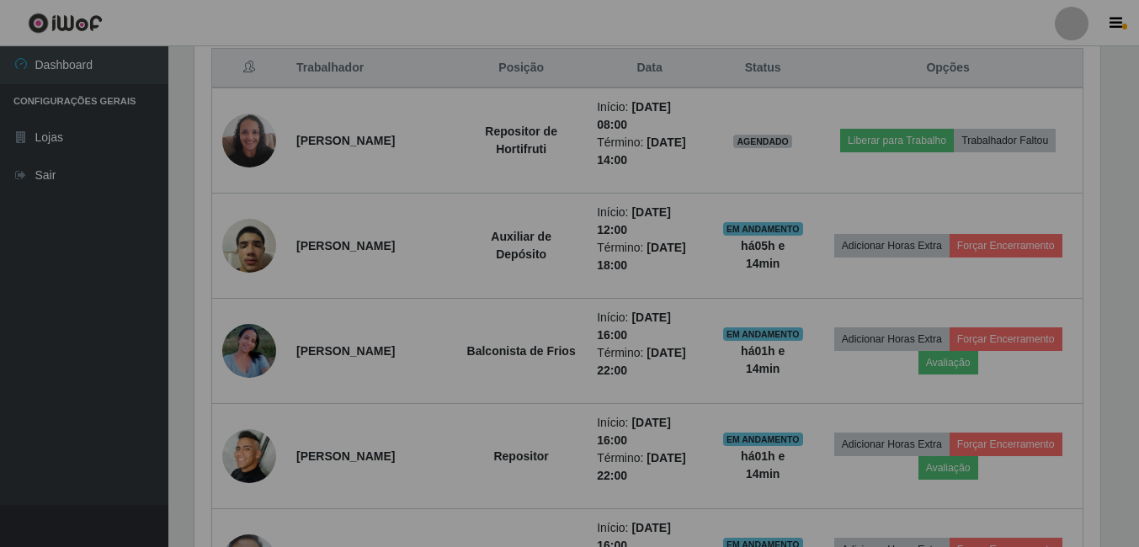
scroll to position [349, 919]
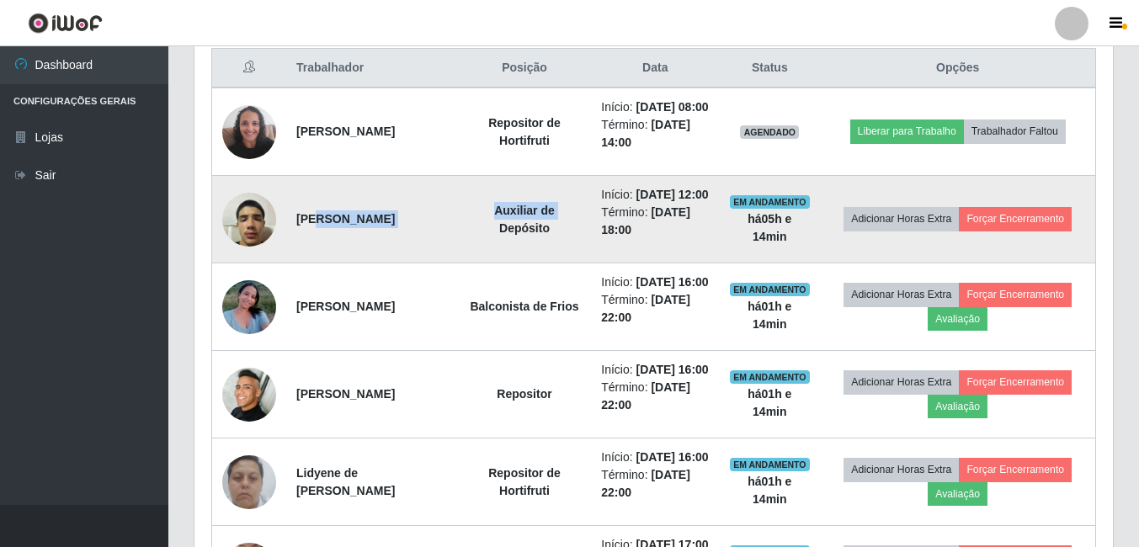
drag, startPoint x: 320, startPoint y: 254, endPoint x: 472, endPoint y: 267, distance: 152.1
click at [472, 264] on tr "Gabriel Lima Cabral Nunes Auxiliar de Depósito Início: 29/08/2025, 12:00 Términ…" at bounding box center [654, 220] width 884 height 88
click at [472, 264] on td "Auxiliar de Depósito" at bounding box center [525, 220] width 134 height 88
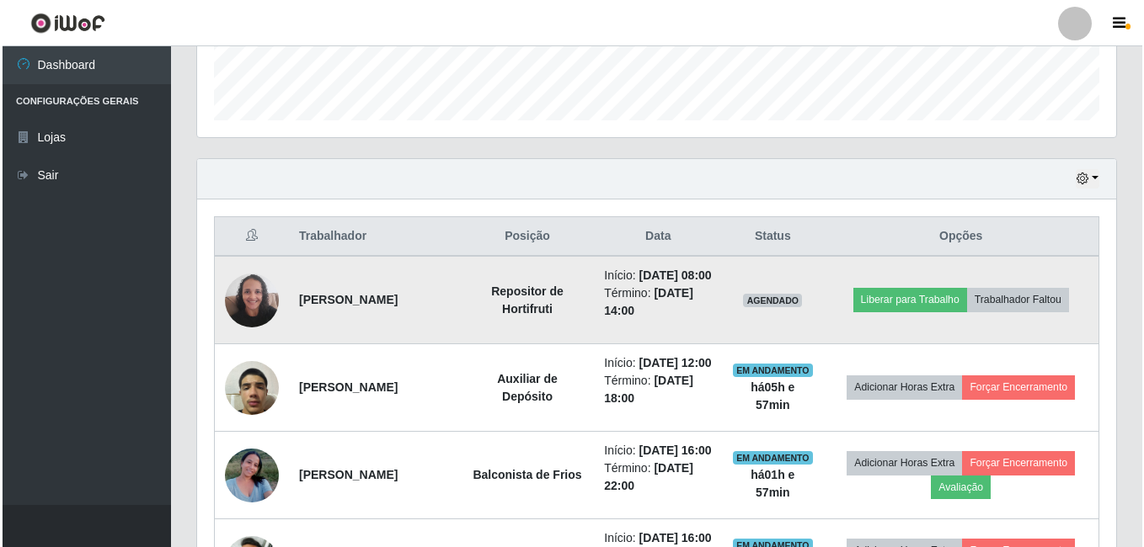
scroll to position [566, 0]
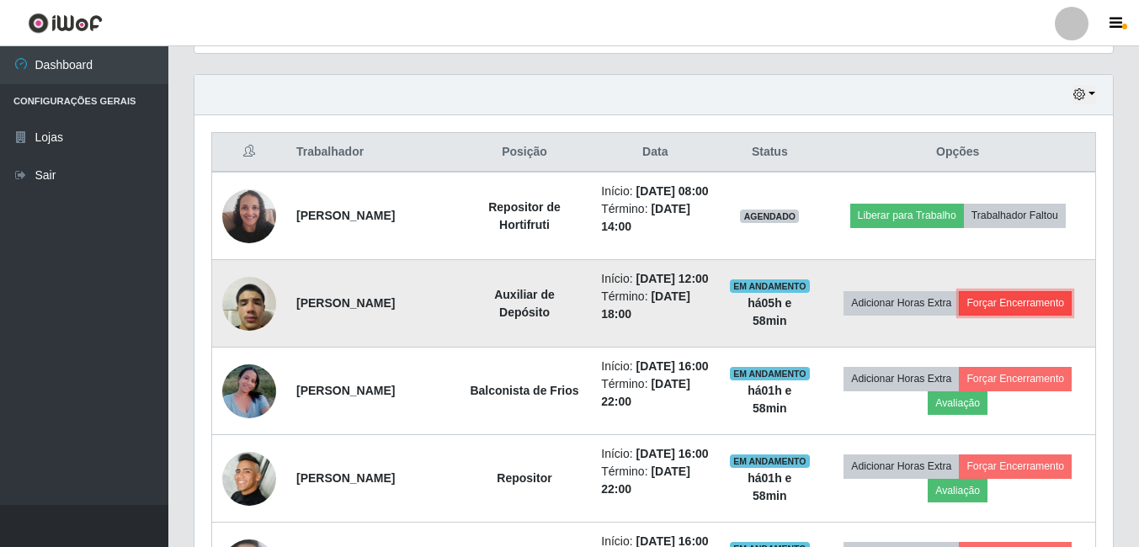
click at [1004, 315] on button "Forçar Encerramento" at bounding box center [1015, 303] width 113 height 24
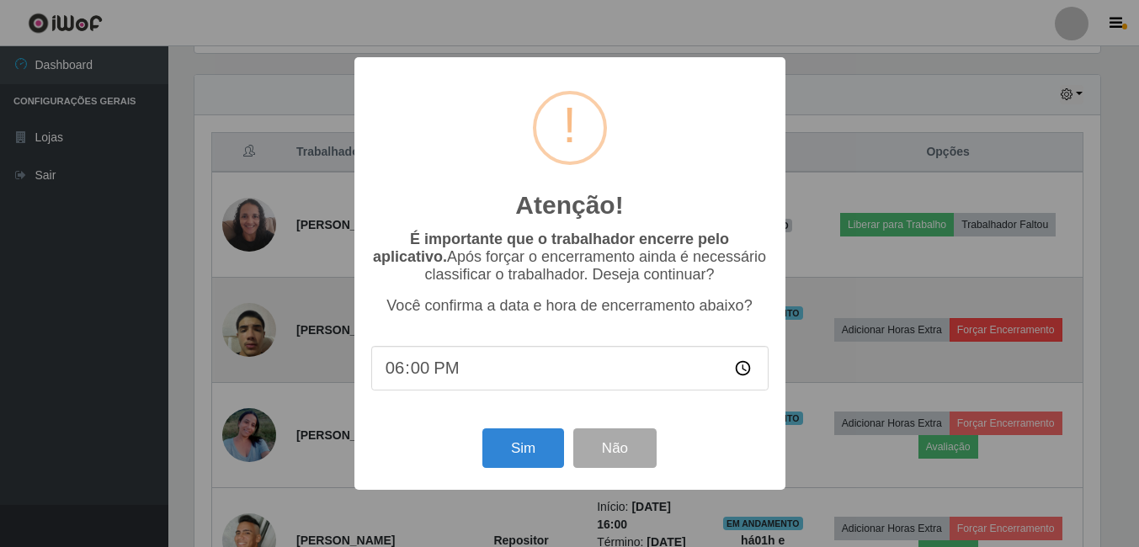
scroll to position [349, 910]
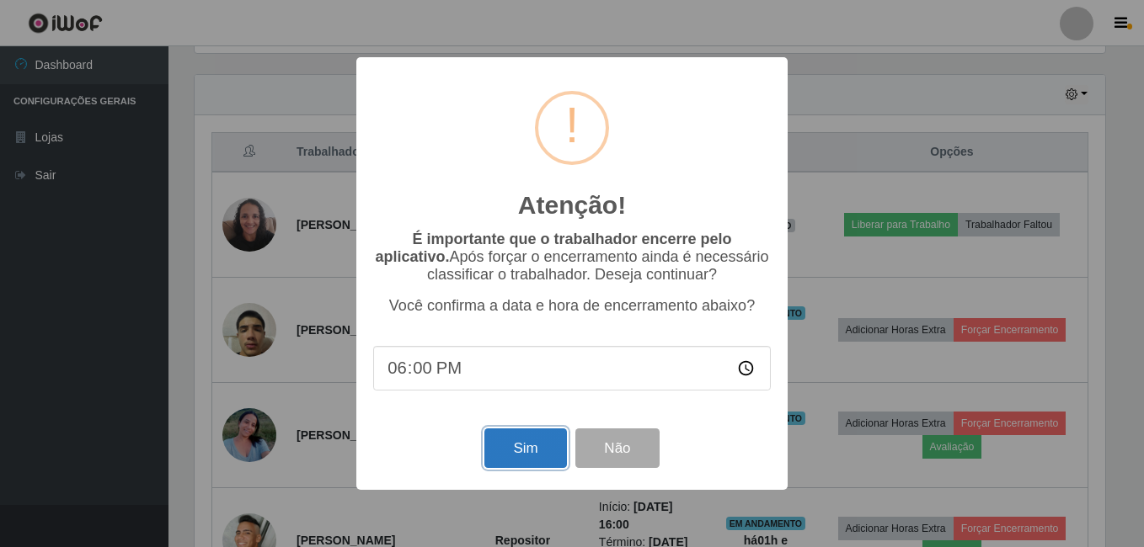
click at [530, 450] on button "Sim" at bounding box center [525, 449] width 82 height 40
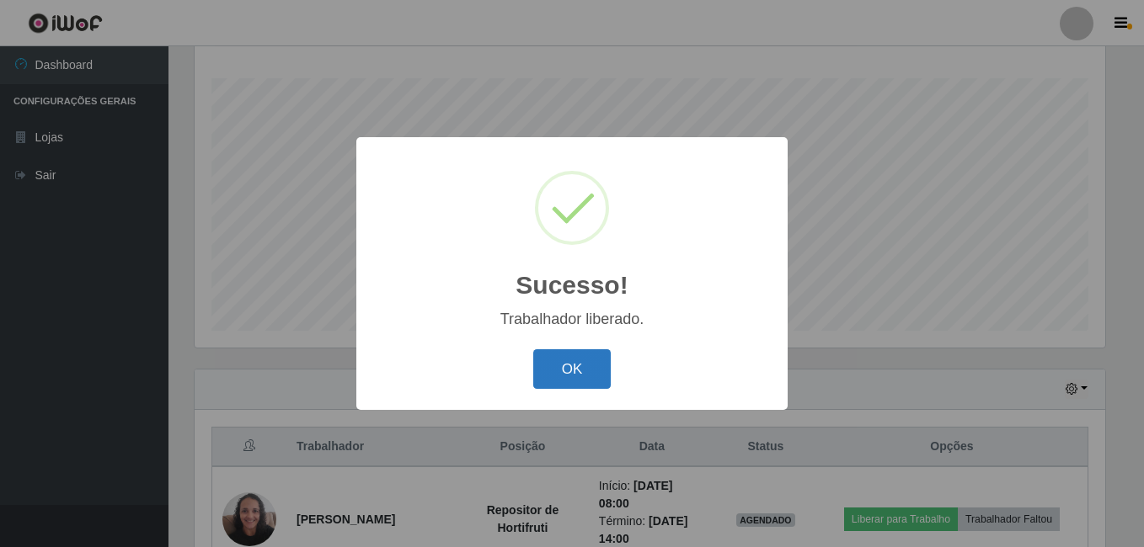
click at [569, 362] on button "OK" at bounding box center [572, 369] width 78 height 40
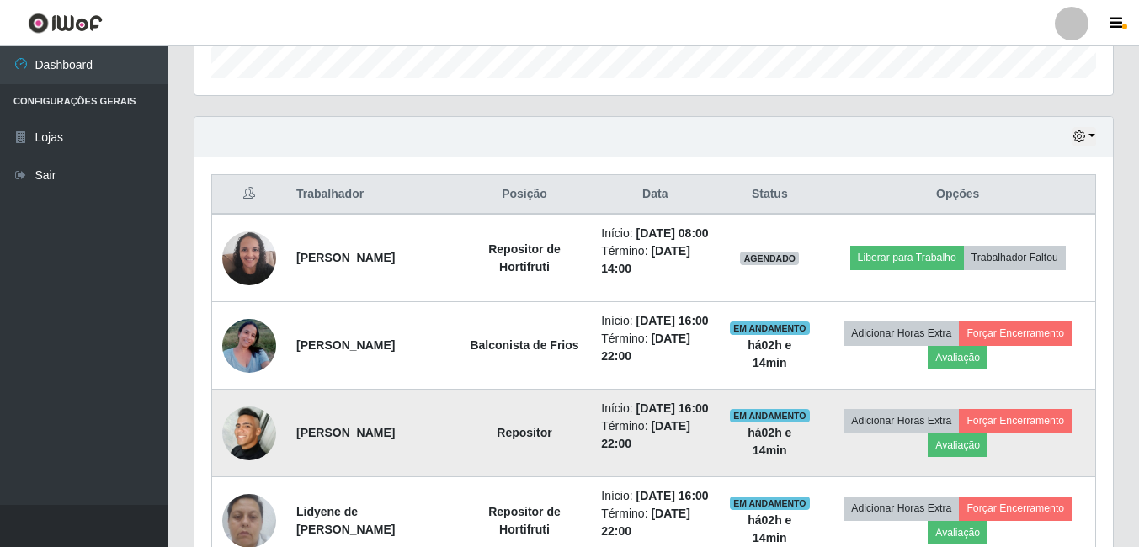
scroll to position [776, 0]
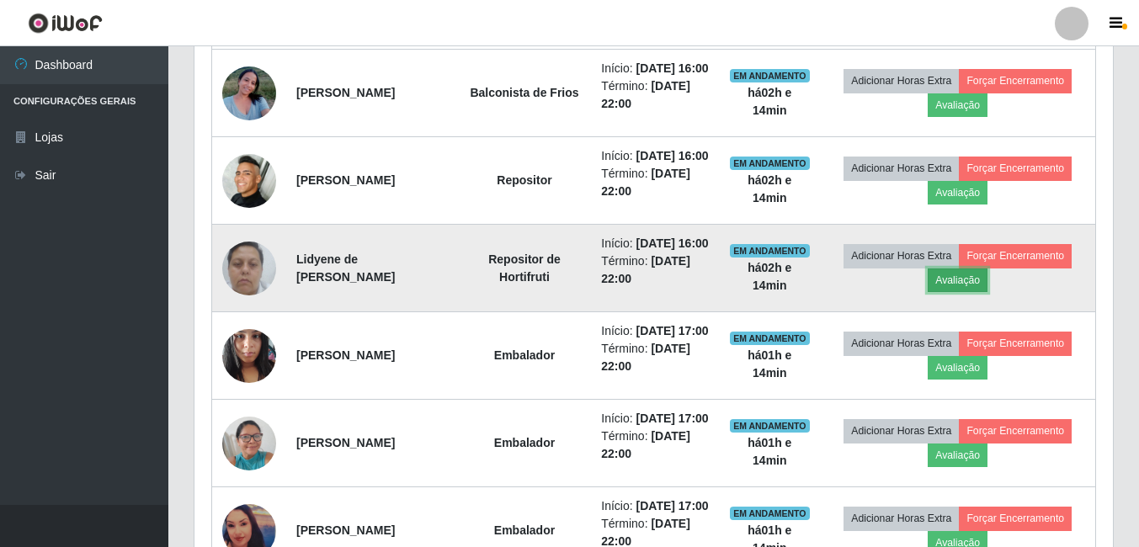
click at [977, 292] on button "Avaliação" at bounding box center [958, 281] width 60 height 24
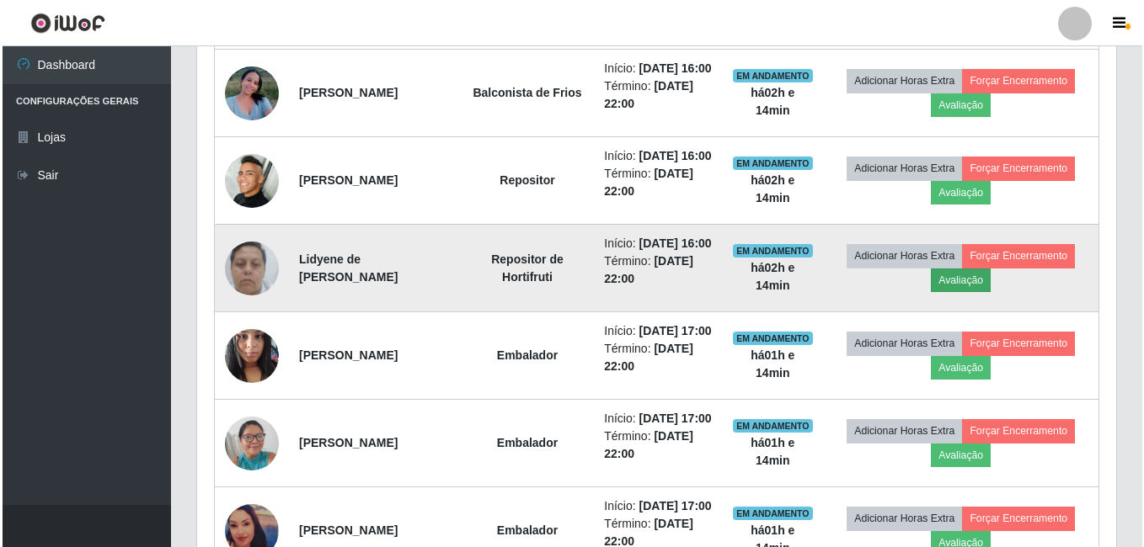
scroll to position [349, 910]
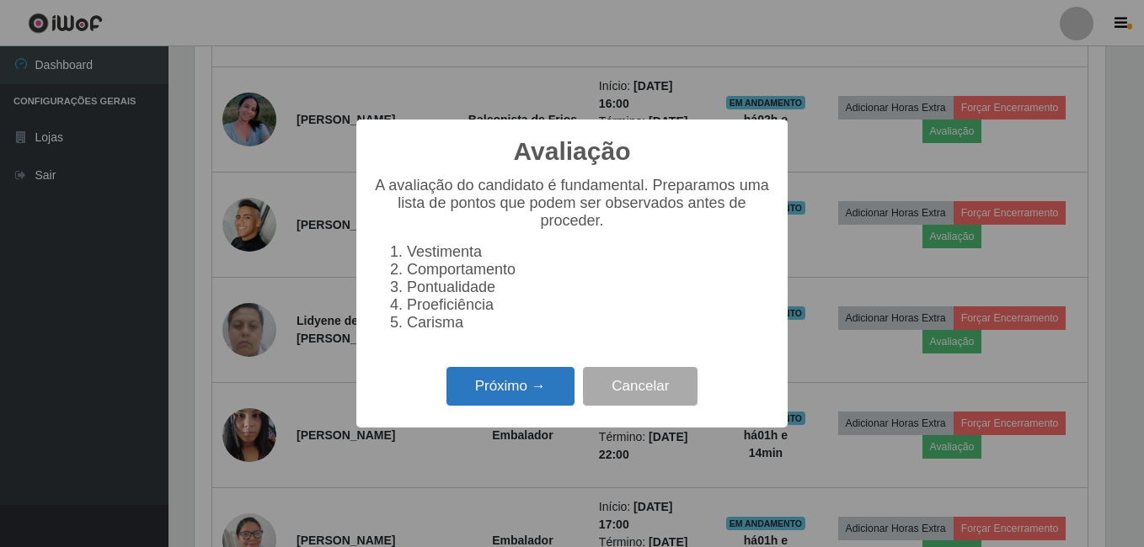
click at [519, 386] on button "Próximo →" at bounding box center [510, 387] width 128 height 40
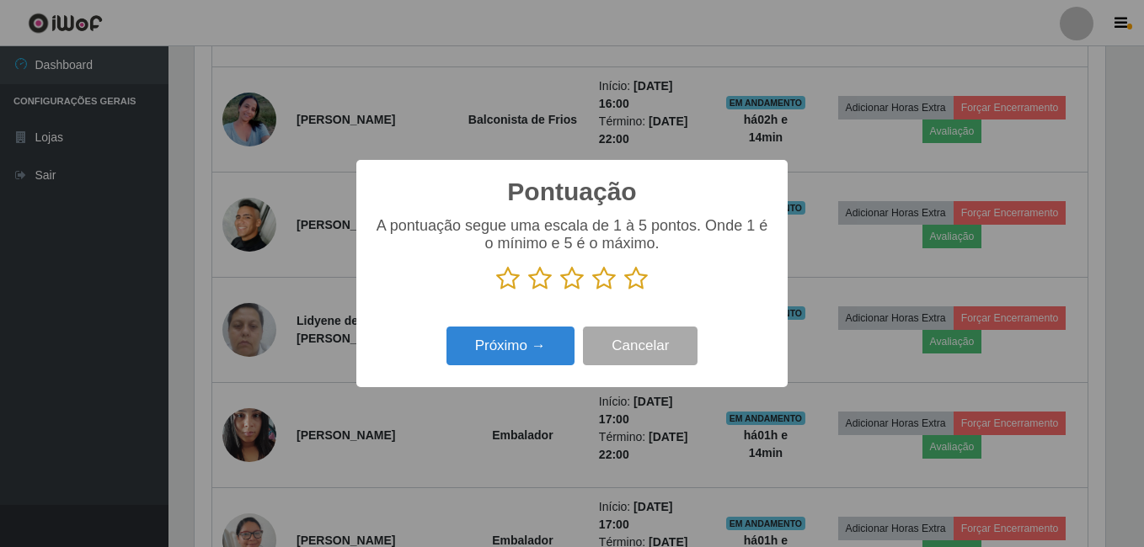
click at [637, 287] on icon at bounding box center [636, 278] width 24 height 25
click at [624, 291] on input "radio" at bounding box center [624, 291] width 0 height 0
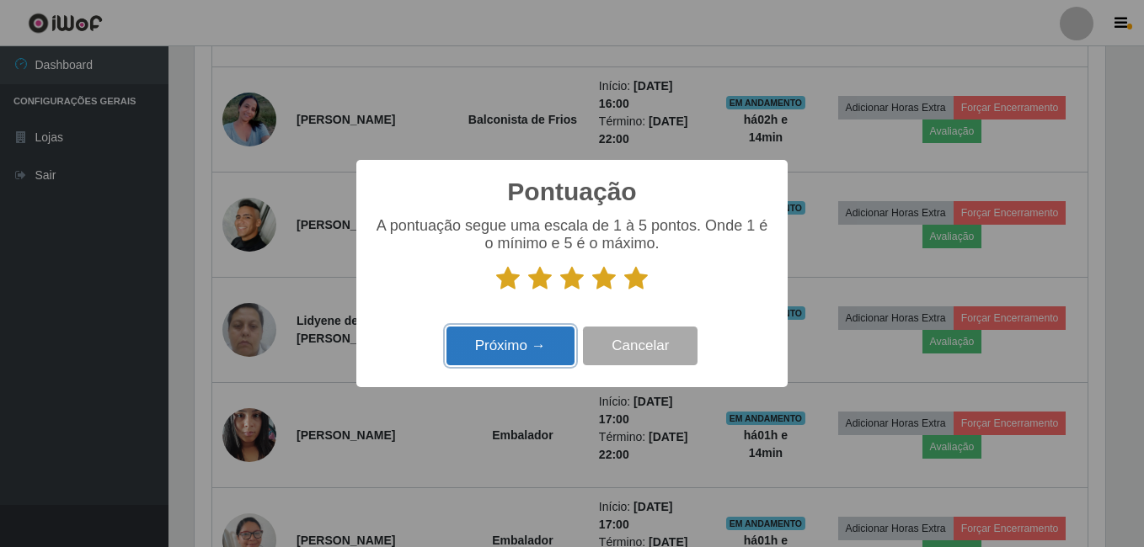
click at [519, 354] on button "Próximo →" at bounding box center [510, 347] width 128 height 40
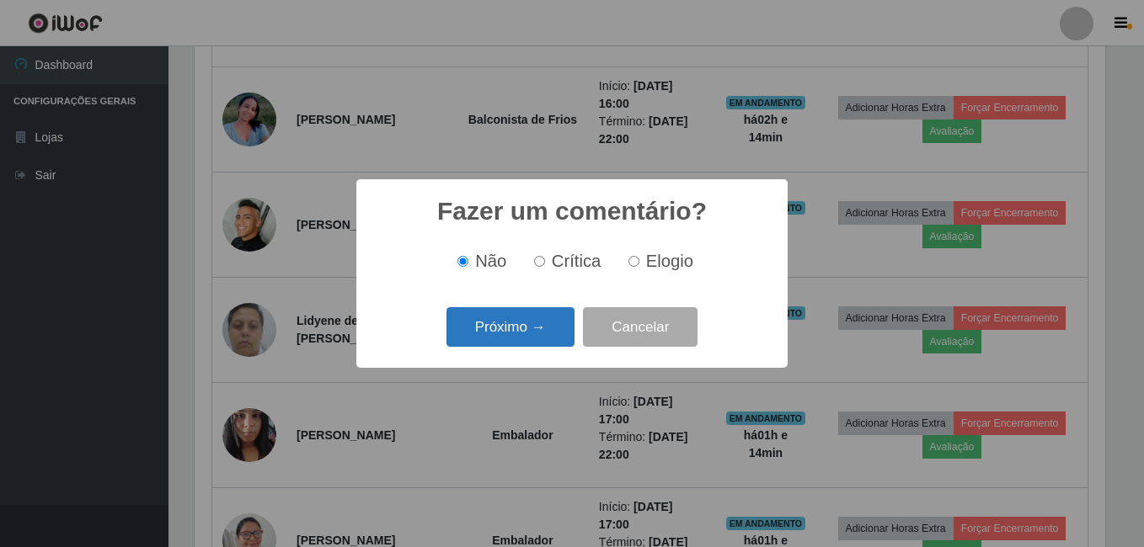
click at [504, 336] on button "Próximo →" at bounding box center [510, 327] width 128 height 40
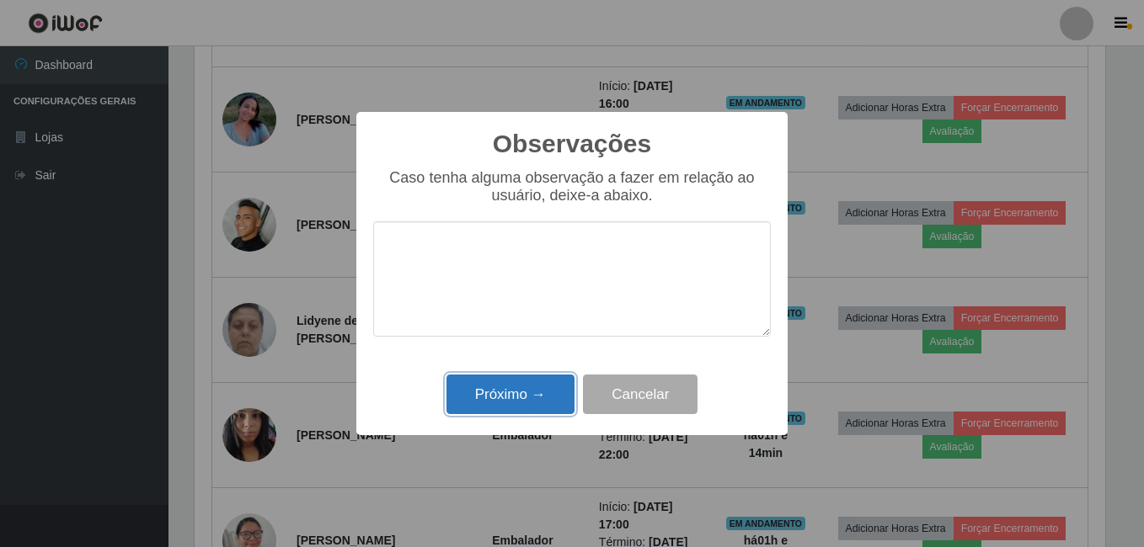
click at [498, 377] on button "Próximo →" at bounding box center [510, 395] width 128 height 40
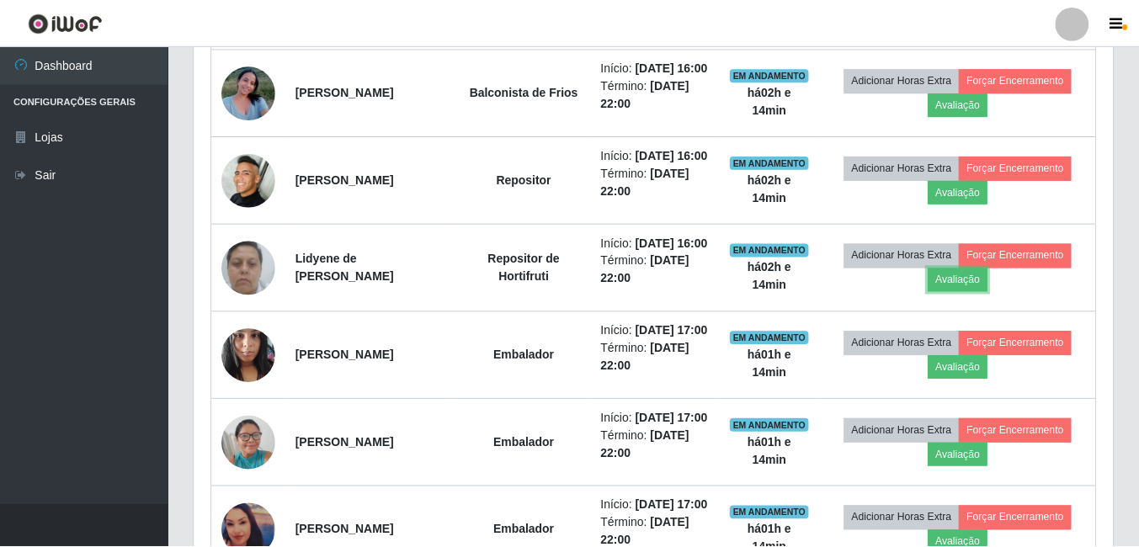
scroll to position [349, 919]
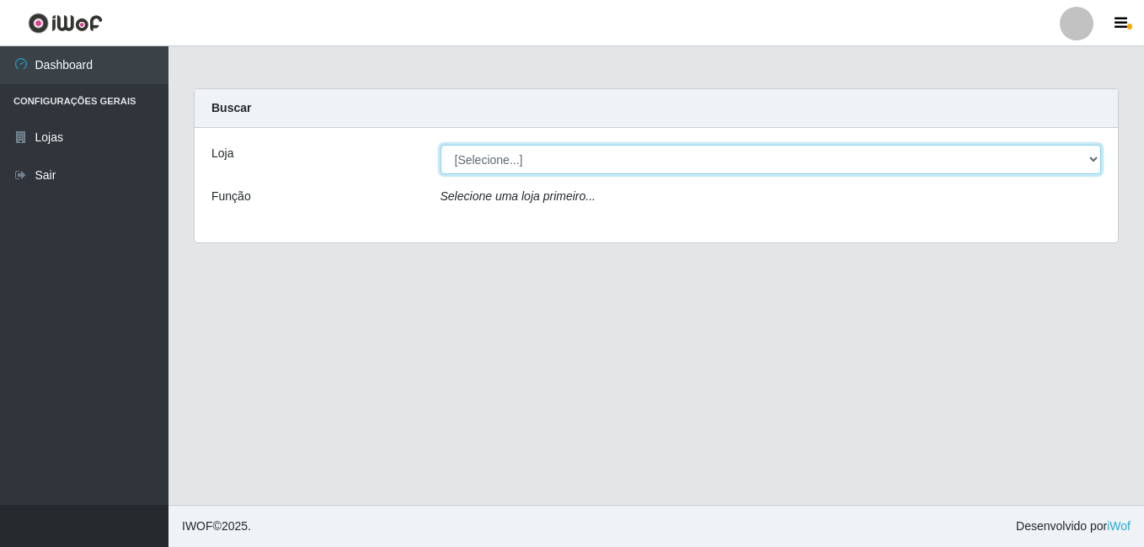
drag, startPoint x: 620, startPoint y: 167, endPoint x: 619, endPoint y: 176, distance: 9.3
click at [621, 167] on select "[Selecione...] [PERSON_NAME]" at bounding box center [770, 159] width 661 height 29
select select "230"
click at [440, 145] on select "[Selecione...] [PERSON_NAME]" at bounding box center [770, 159] width 661 height 29
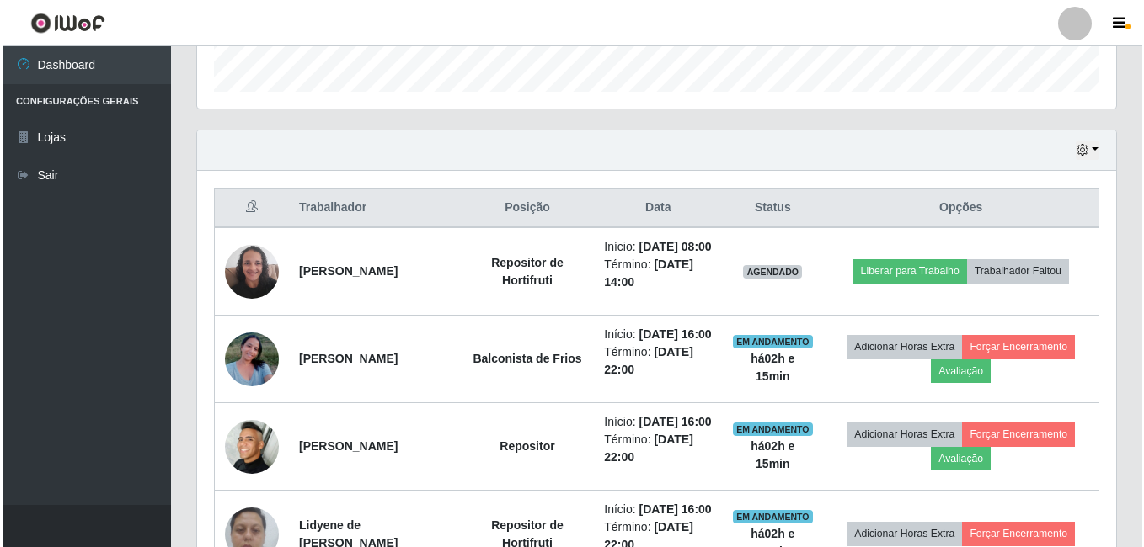
scroll to position [842, 0]
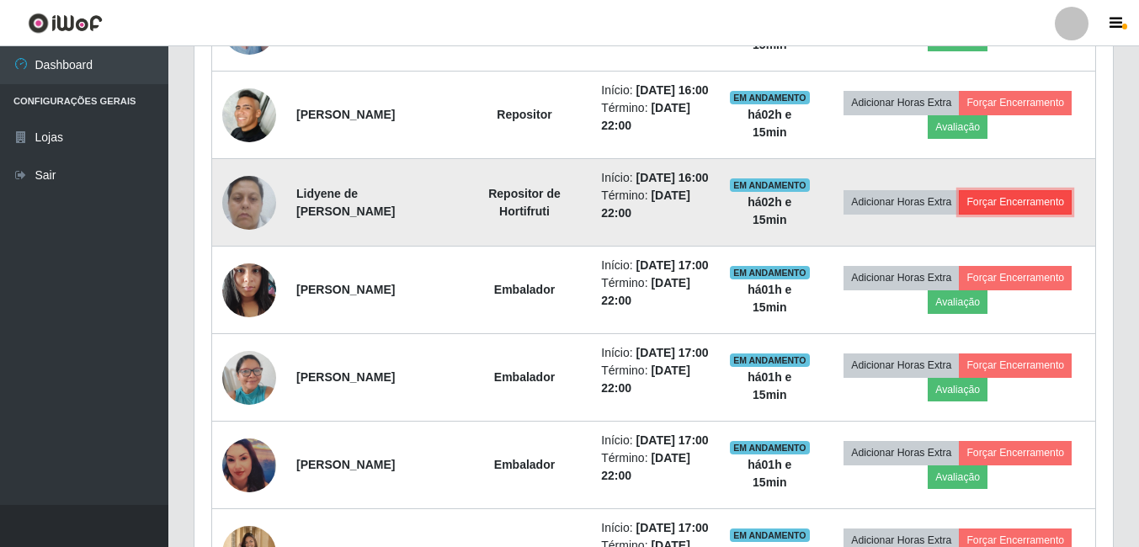
click at [978, 214] on button "Forçar Encerramento" at bounding box center [1015, 202] width 113 height 24
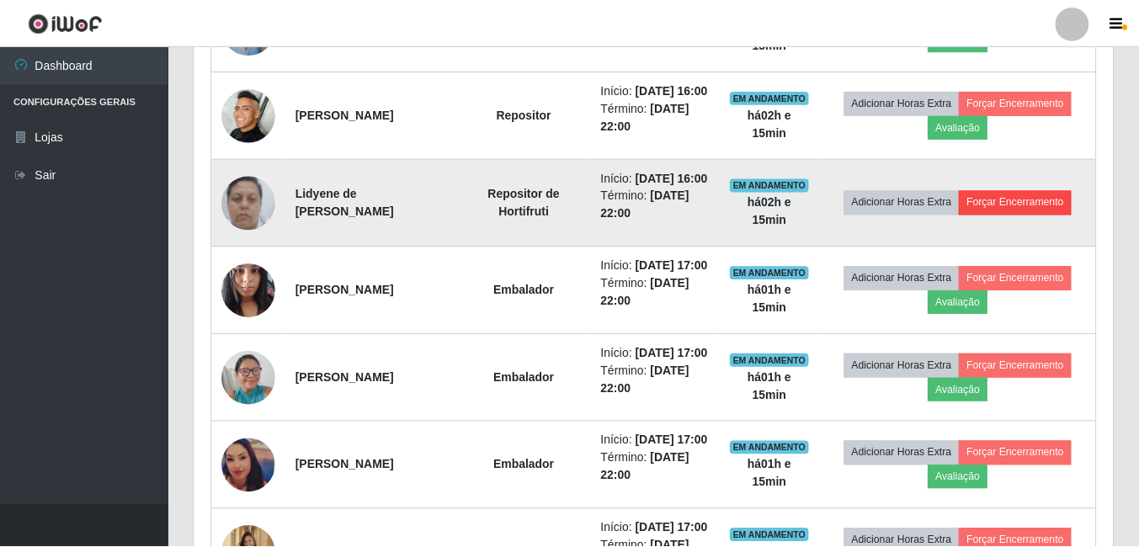
scroll to position [349, 910]
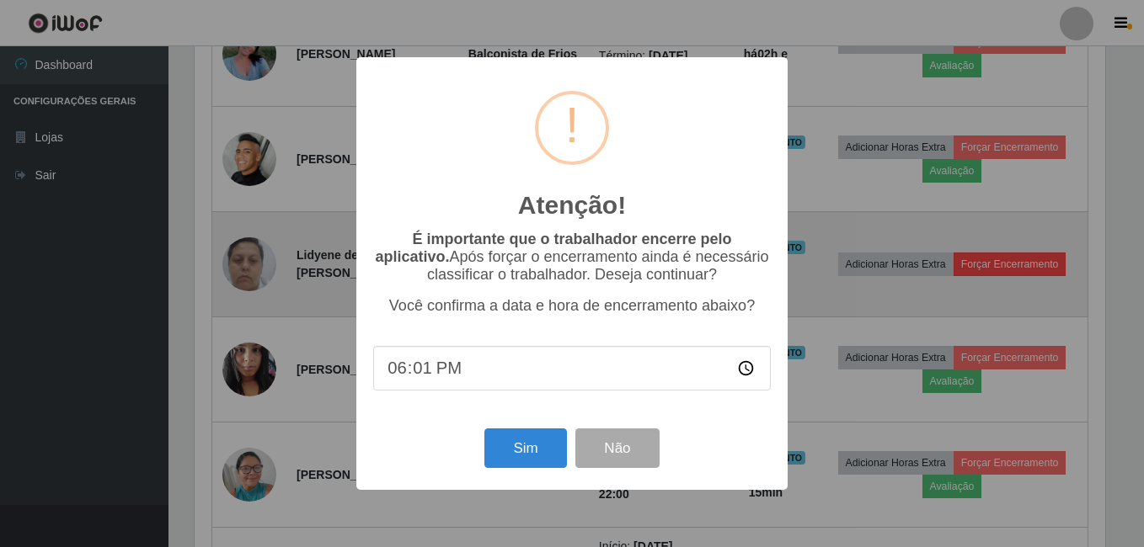
type input "18:15"
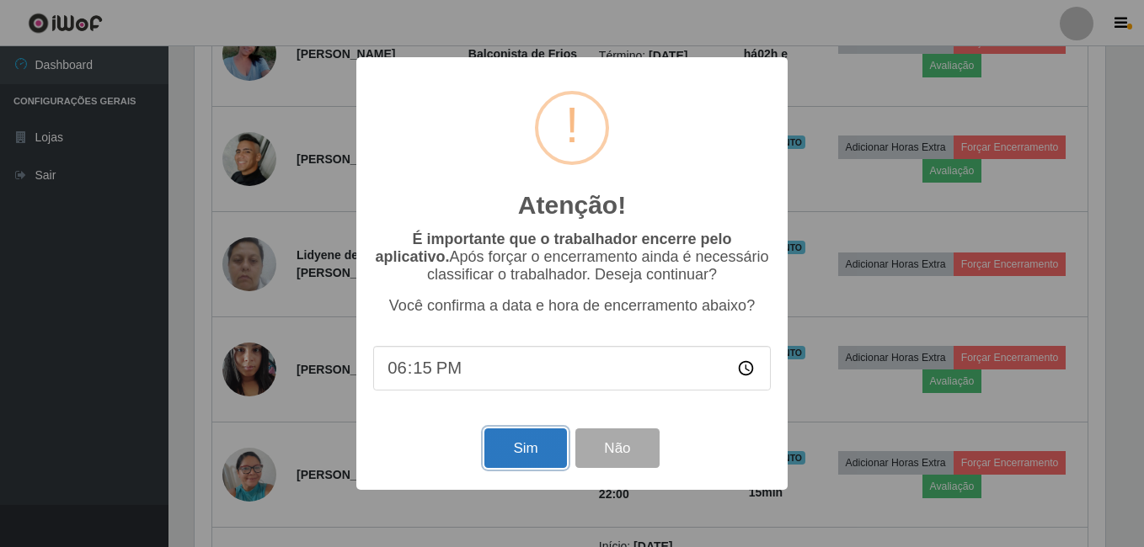
click at [534, 458] on button "Sim" at bounding box center [525, 449] width 82 height 40
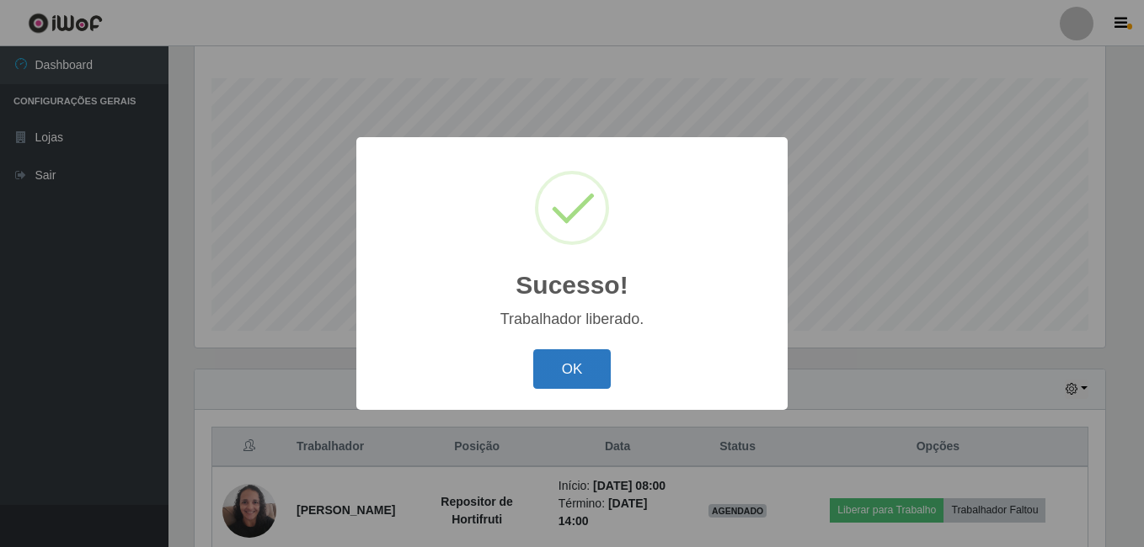
click at [557, 370] on button "OK" at bounding box center [572, 369] width 78 height 40
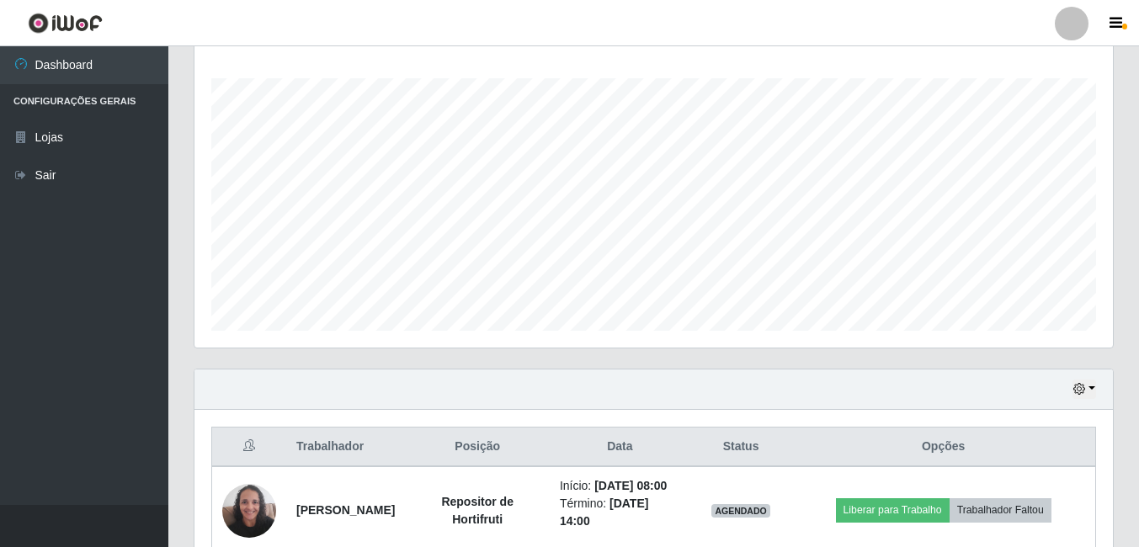
scroll to position [524, 0]
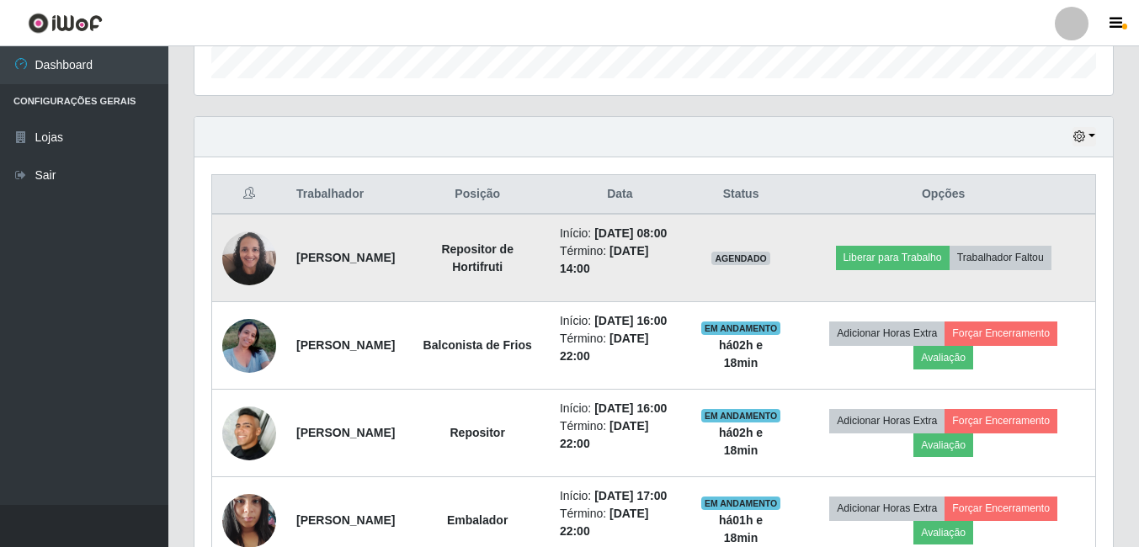
click at [247, 264] on img at bounding box center [249, 258] width 54 height 72
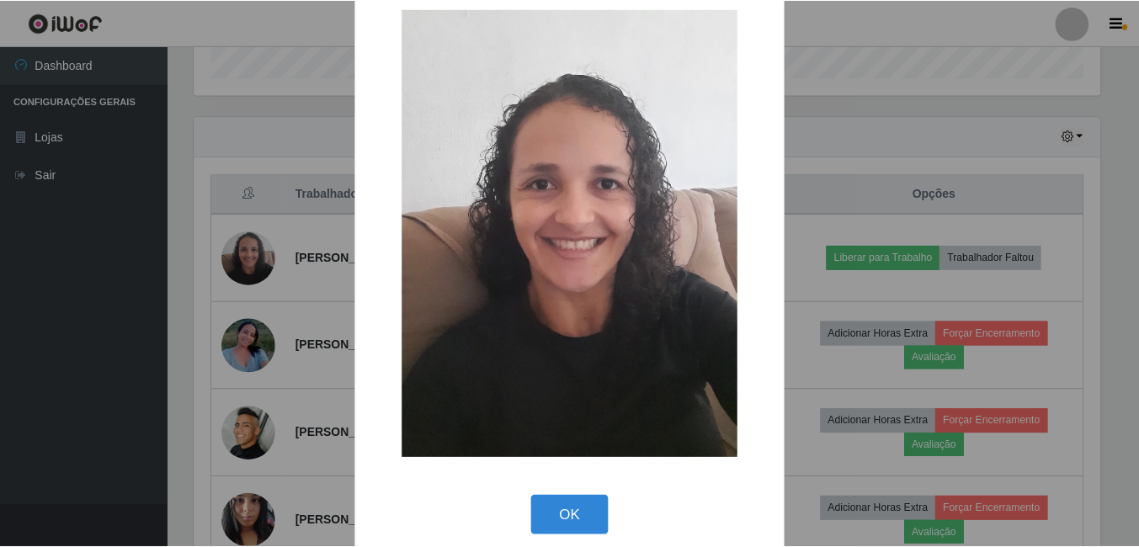
scroll to position [49, 0]
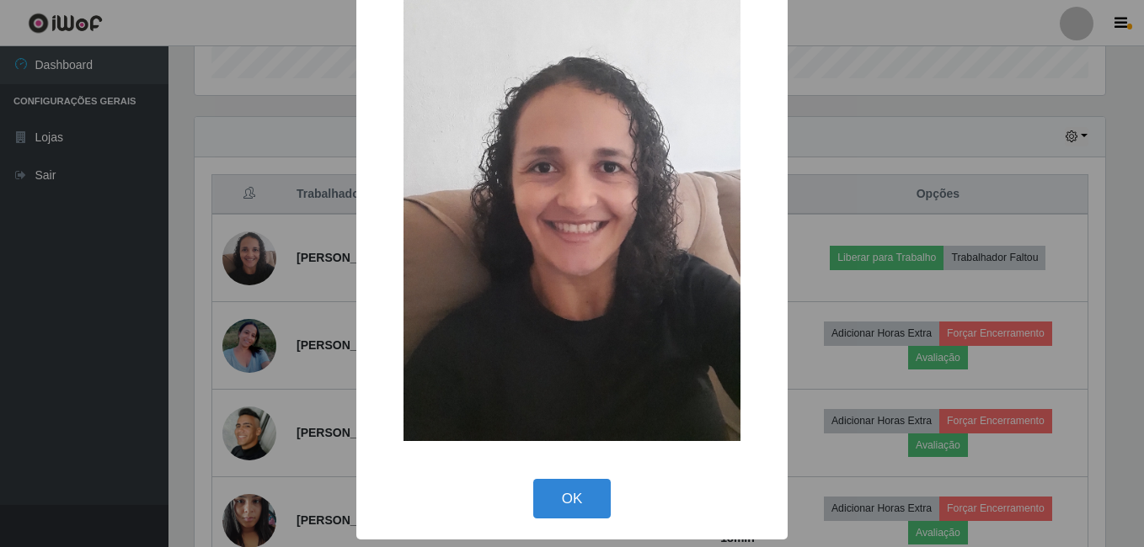
click at [584, 523] on div "OK Cancel" at bounding box center [571, 499] width 397 height 48
drag, startPoint x: 581, startPoint y: 511, endPoint x: 520, endPoint y: 483, distance: 66.7
click at [579, 511] on button "OK" at bounding box center [572, 499] width 78 height 40
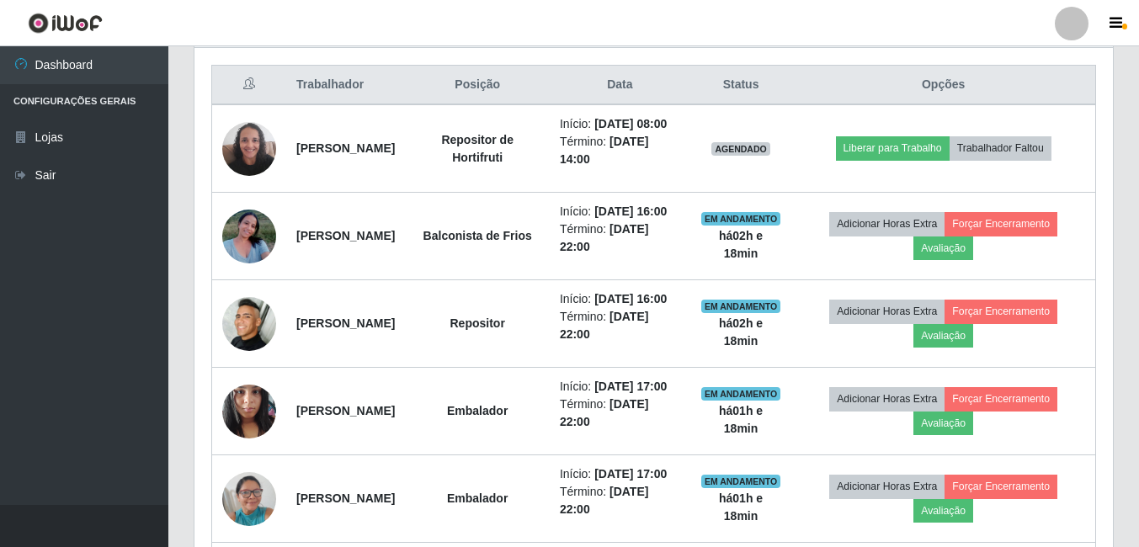
scroll to position [608, 0]
